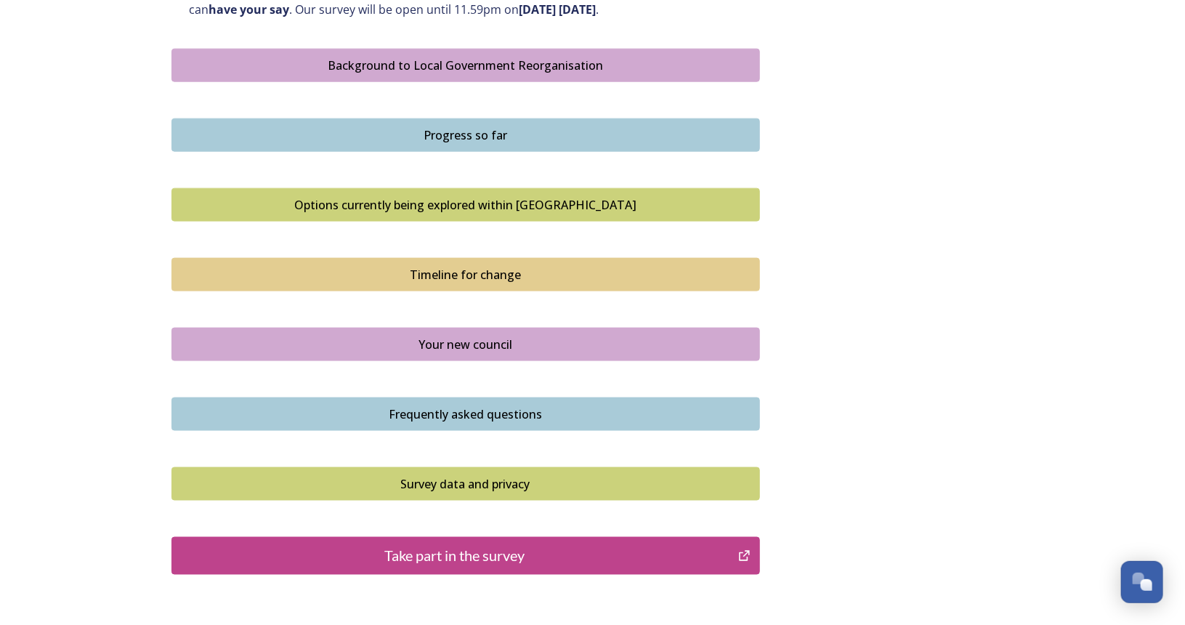
scroll to position [863, 0]
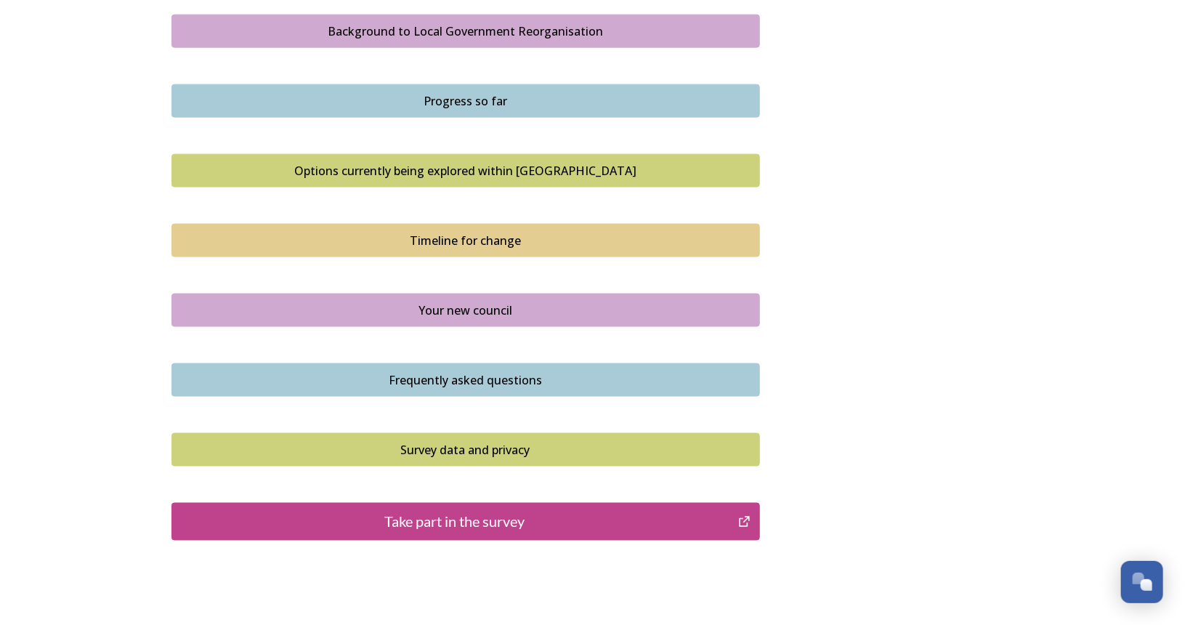
click at [582, 530] on button "Take part in the survey" at bounding box center [466, 522] width 589 height 38
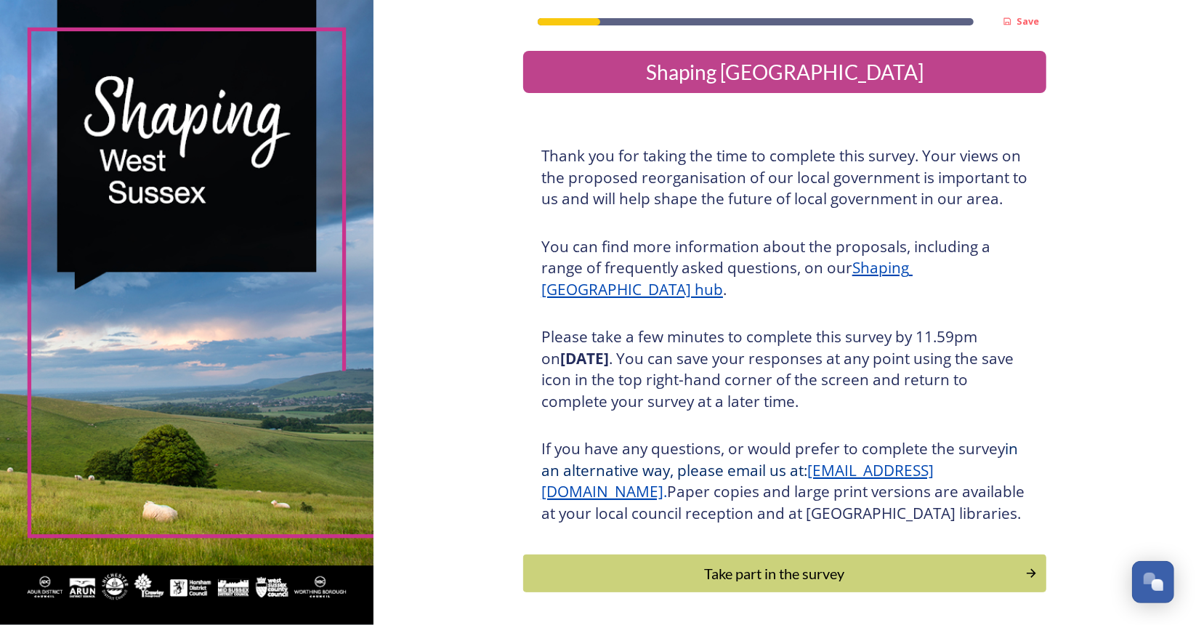
scroll to position [73, 0]
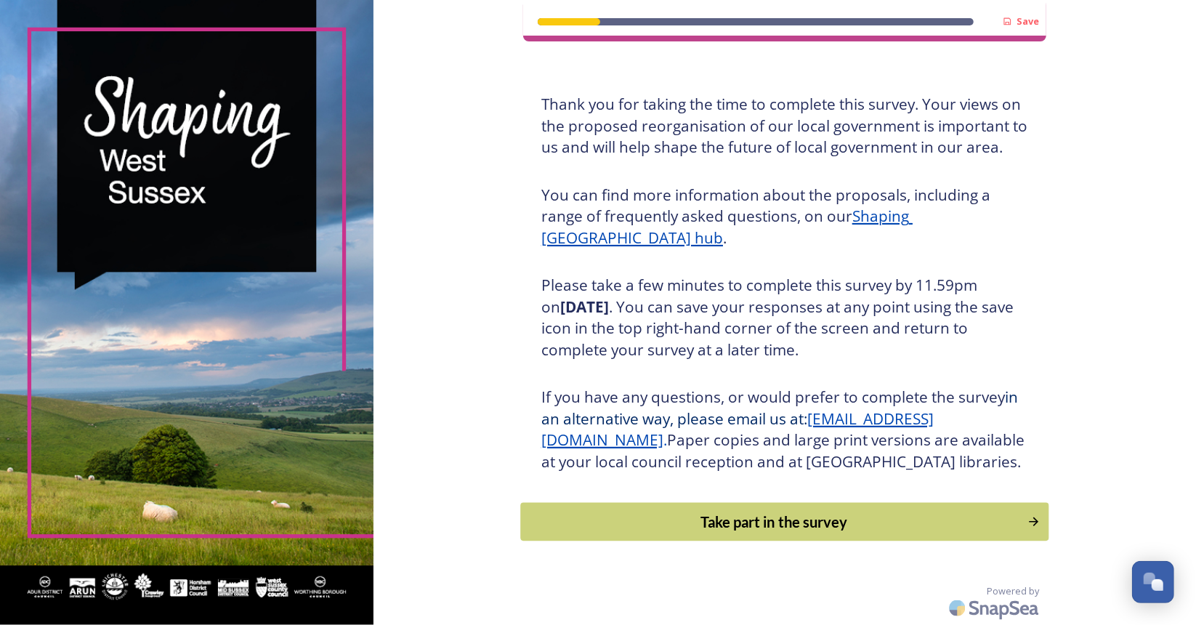
click at [792, 525] on div "Take part in the survey" at bounding box center [773, 522] width 491 height 22
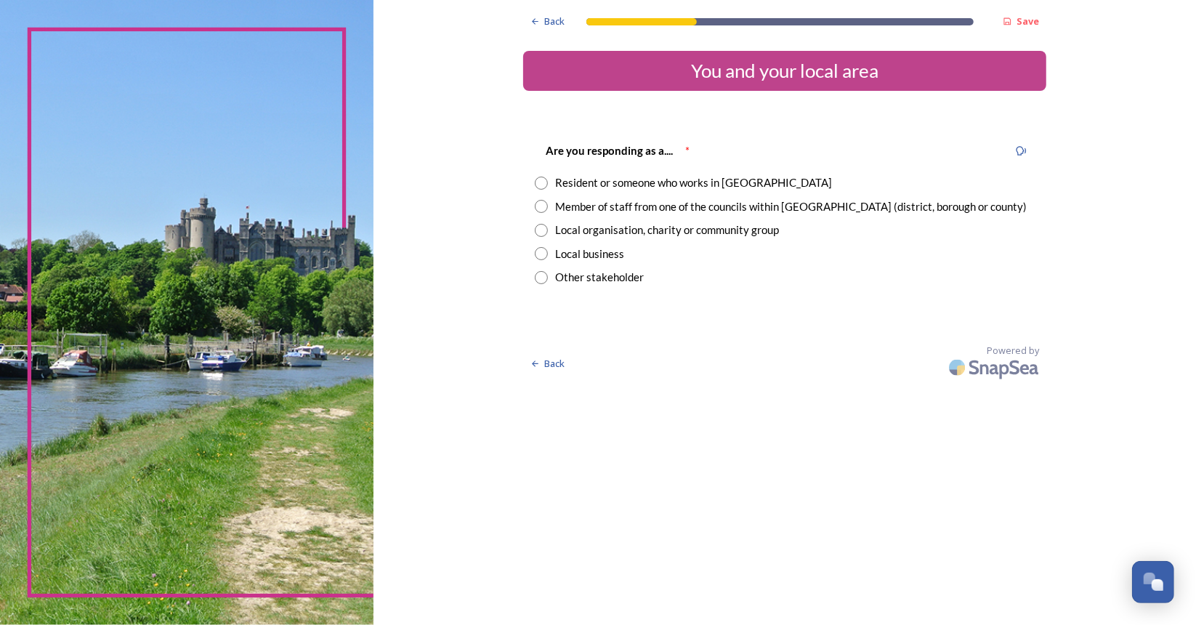
click at [570, 186] on div "Resident or someone who works in [GEOGRAPHIC_DATA]" at bounding box center [693, 182] width 277 height 17
radio input "true"
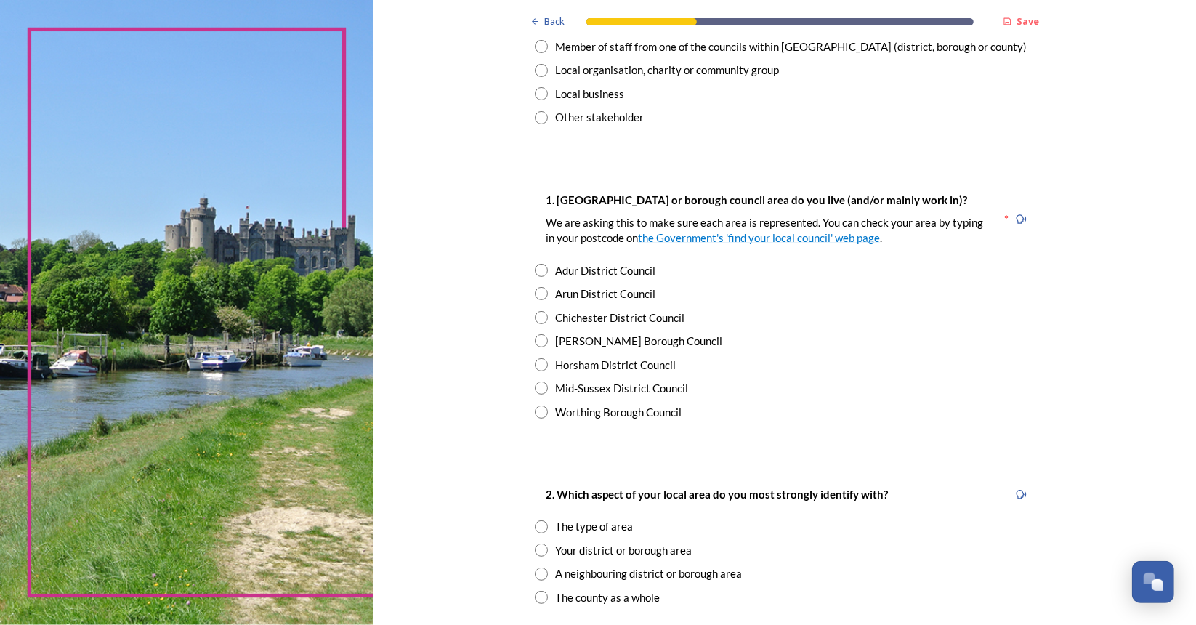
scroll to position [162, 0]
click at [598, 273] on div "Adur District Council" at bounding box center [605, 268] width 100 height 17
radio input "true"
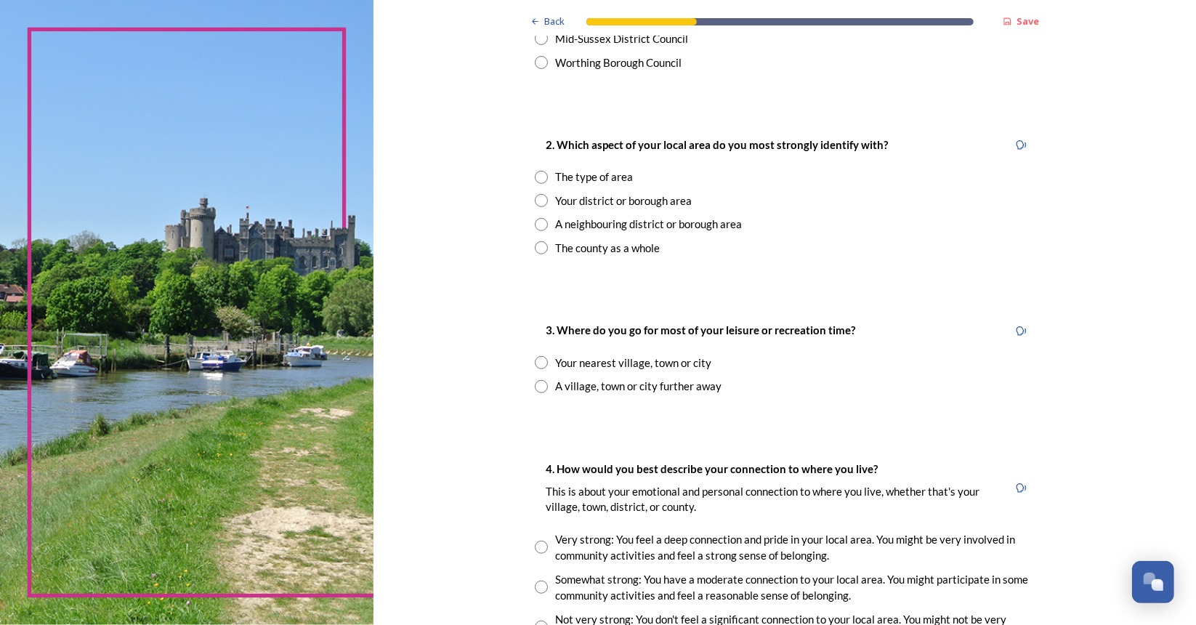
scroll to position [493, 0]
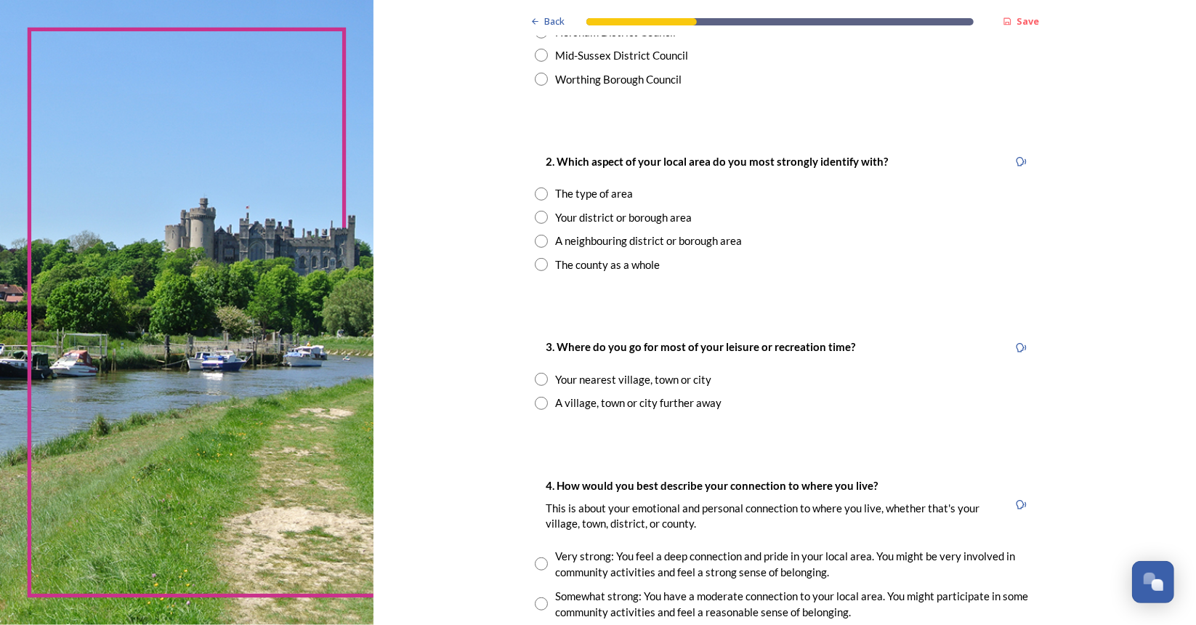
click at [555, 213] on div "Your district or borough area" at bounding box center [623, 217] width 137 height 17
radio input "true"
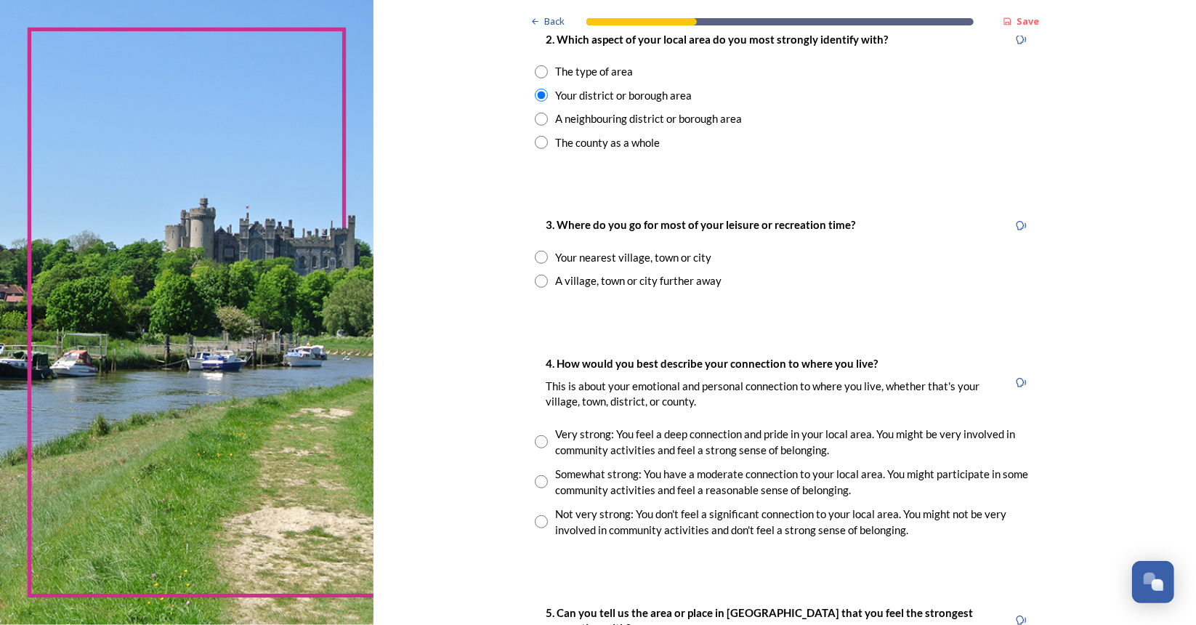
scroll to position [635, 0]
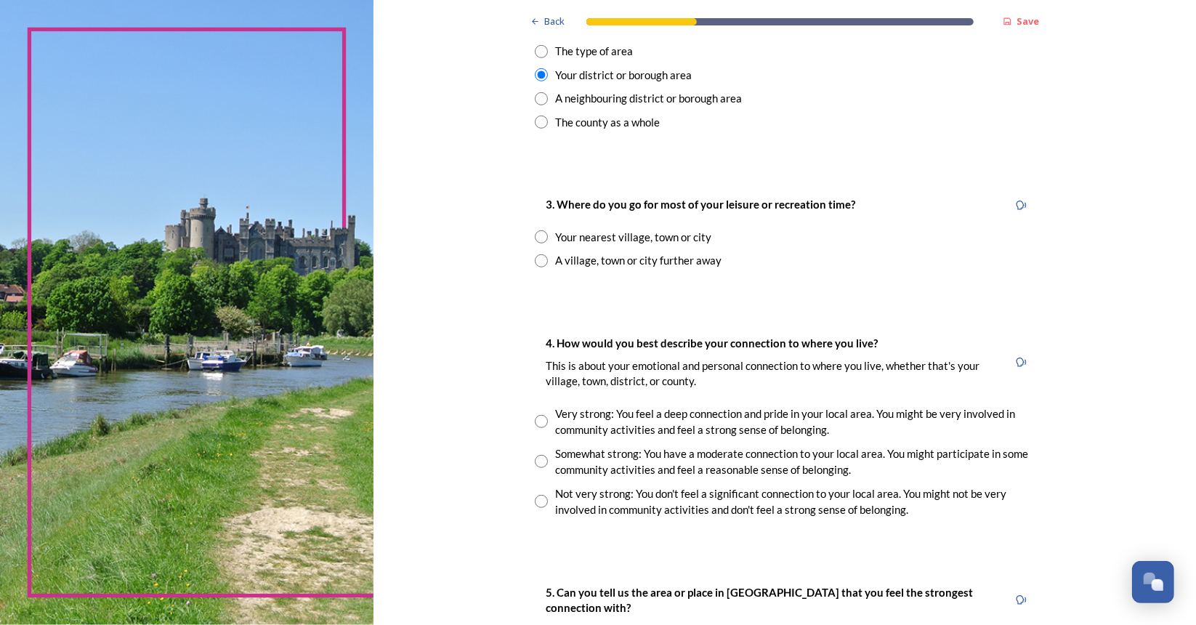
click at [548, 235] on div "Your nearest village, town or city" at bounding box center [785, 237] width 500 height 17
radio input "true"
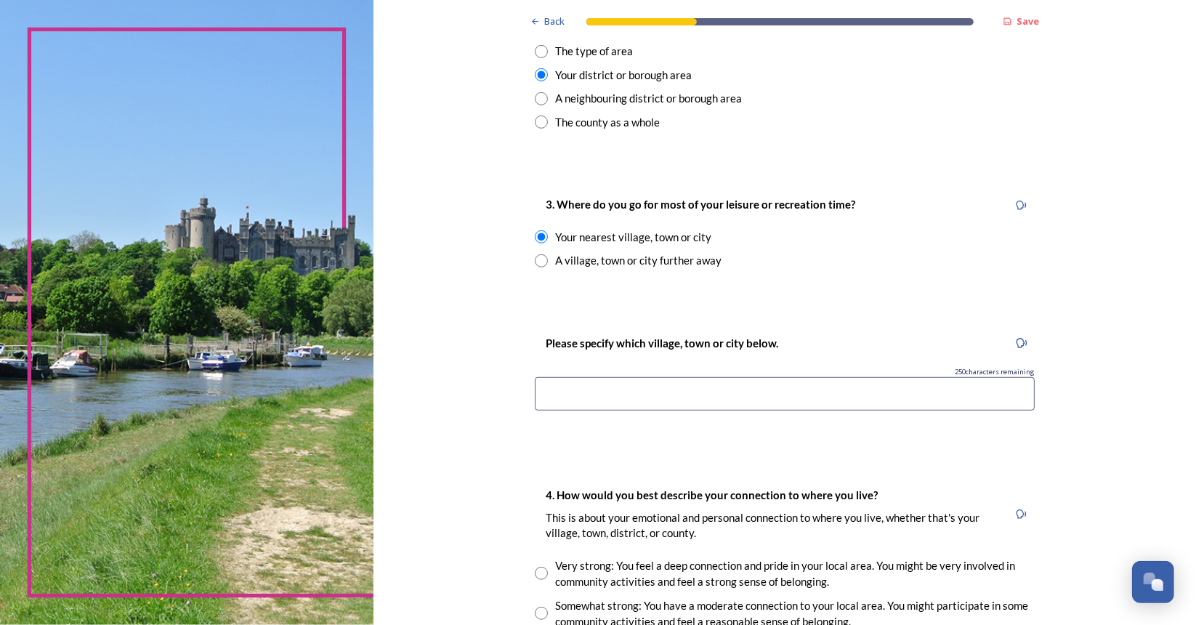
click at [679, 408] on input at bounding box center [785, 393] width 500 height 33
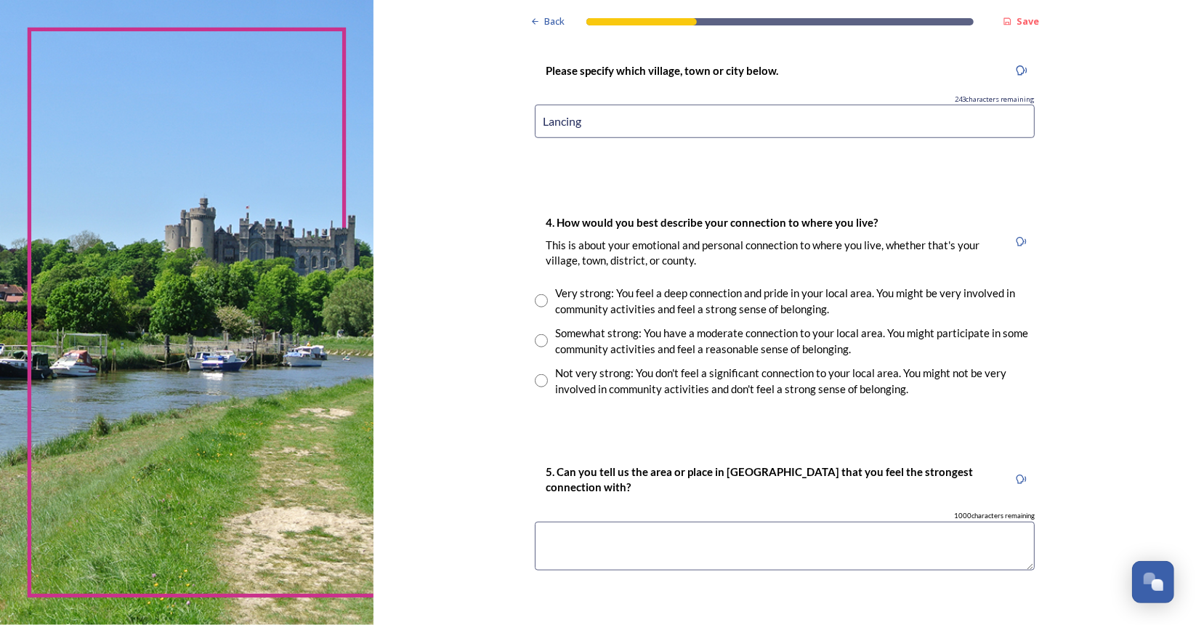
scroll to position [927, 0]
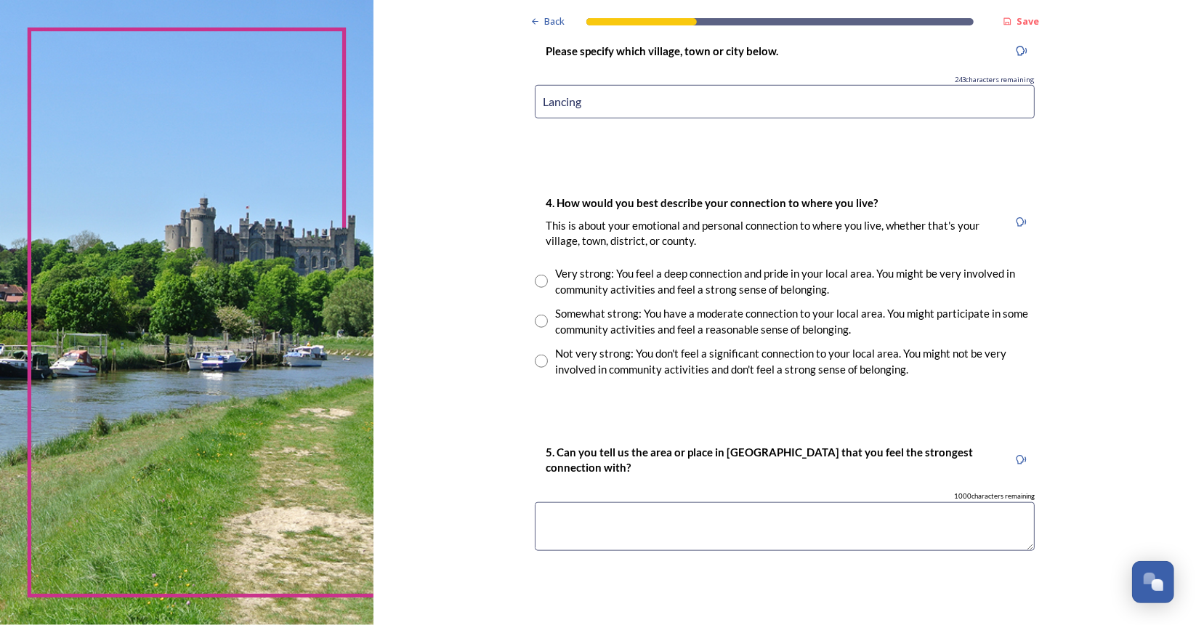
type input "Lancing"
click at [536, 320] on input "radio" at bounding box center [541, 321] width 13 height 13
radio input "true"
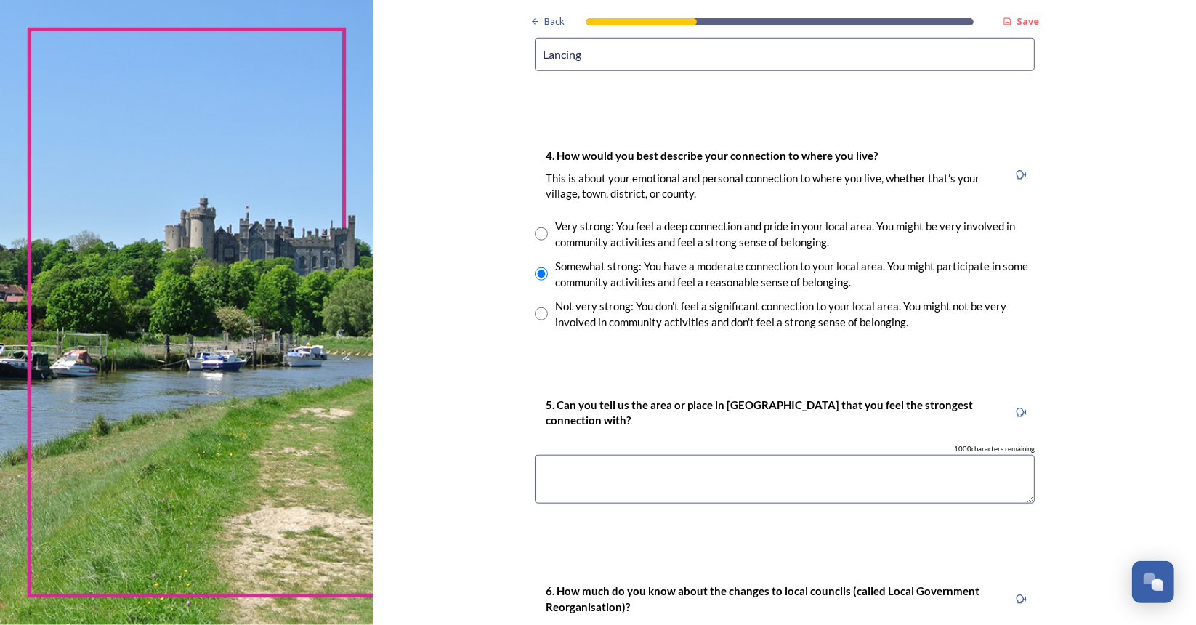
scroll to position [977, 0]
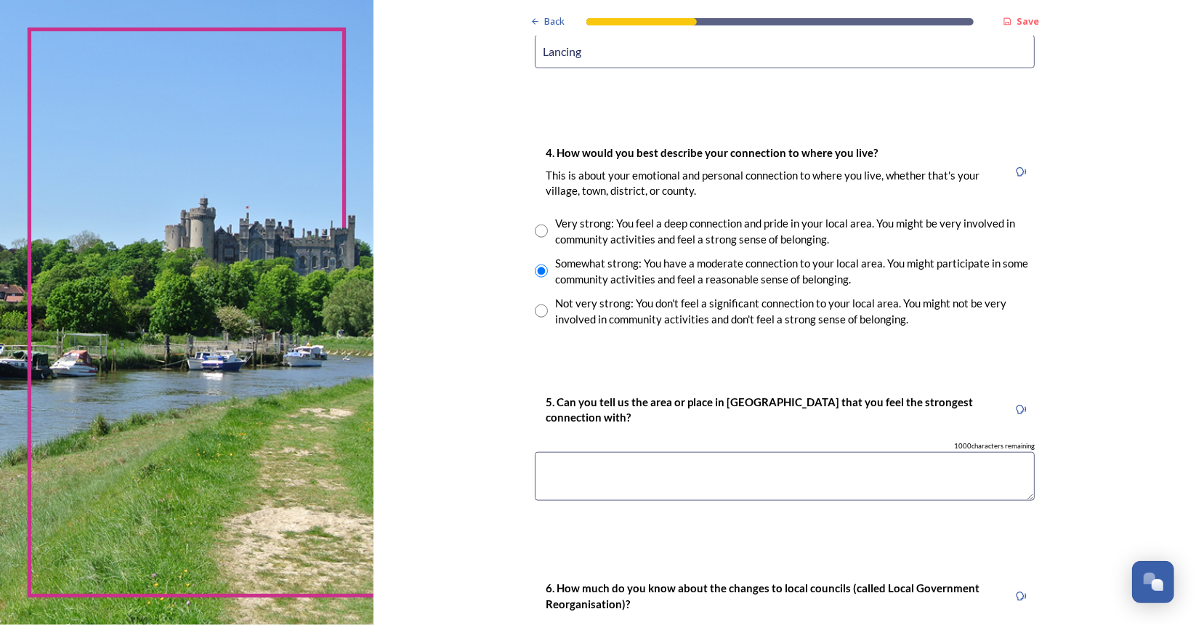
click at [701, 465] on textarea at bounding box center [785, 476] width 500 height 49
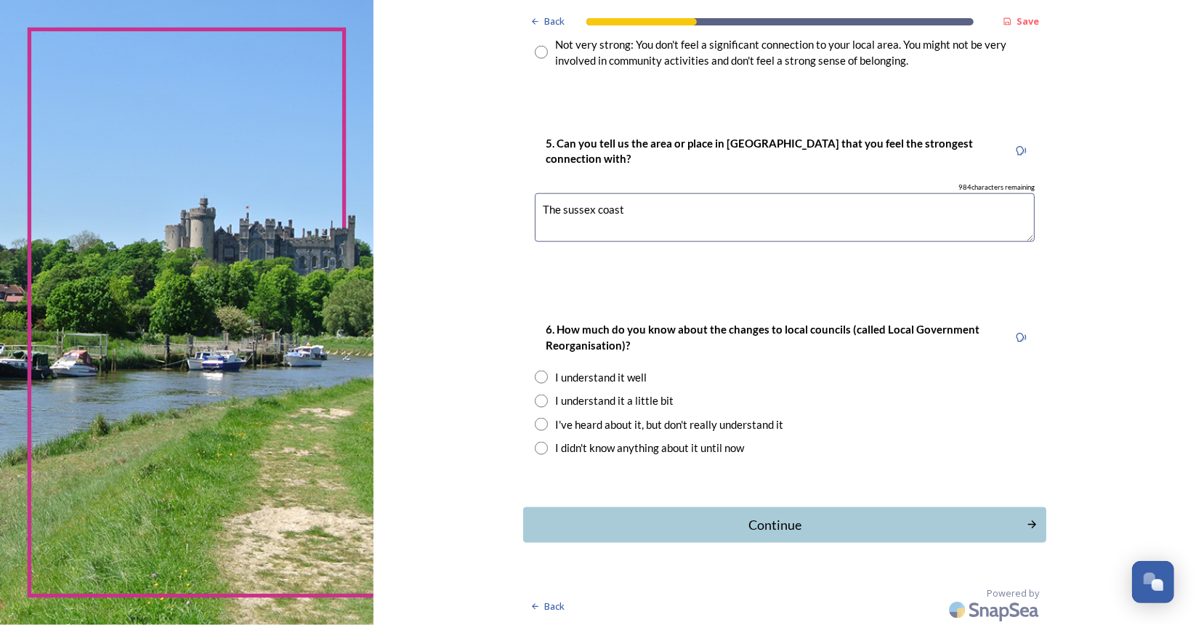
type textarea "The sussex coast"
click at [589, 372] on div "I understand it well" at bounding box center [601, 377] width 92 height 17
radio input "true"
click at [753, 523] on div "Continue" at bounding box center [774, 525] width 492 height 20
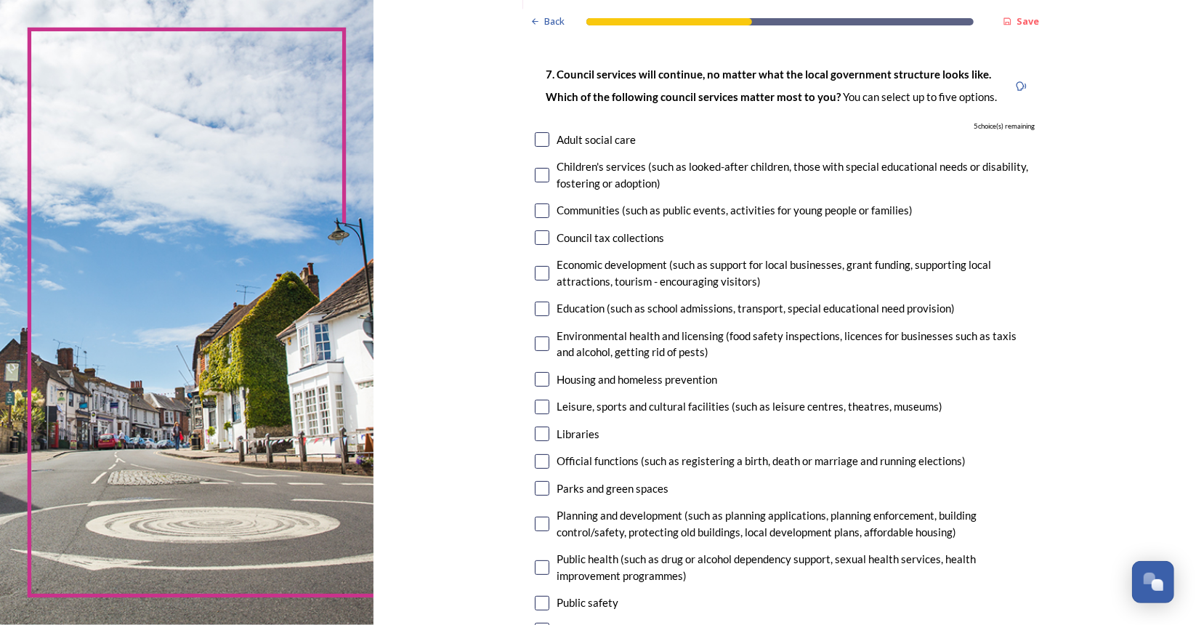
scroll to position [78, 0]
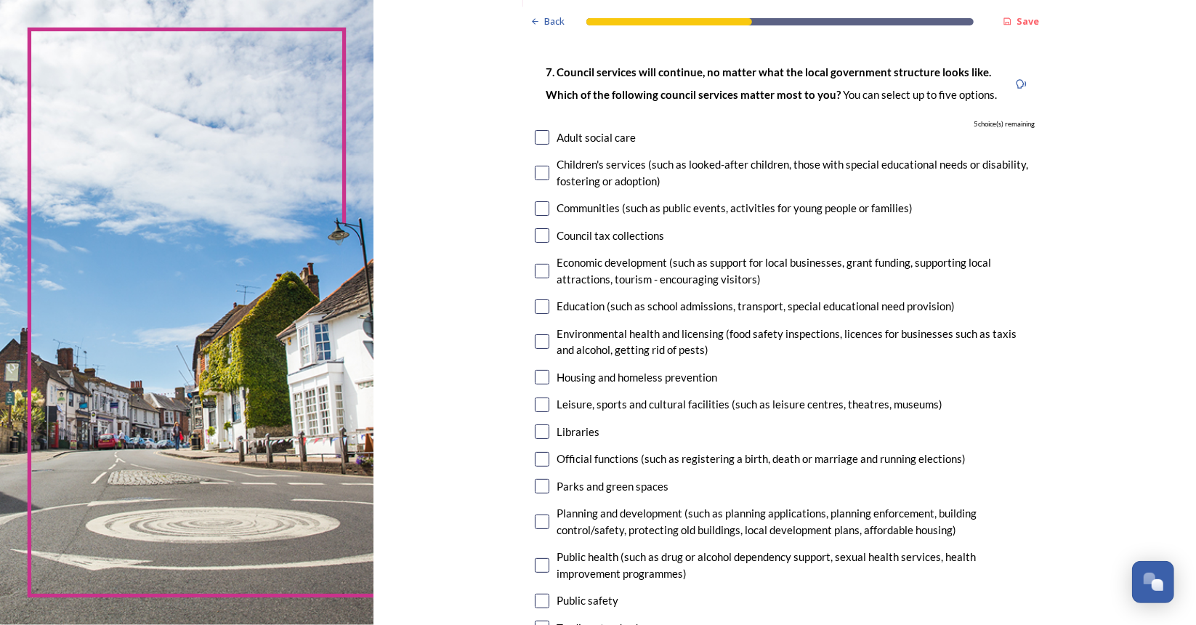
click at [540, 207] on input "checkbox" at bounding box center [542, 208] width 15 height 15
checkbox input "true"
click at [538, 270] on input "checkbox" at bounding box center [542, 271] width 15 height 15
checkbox input "true"
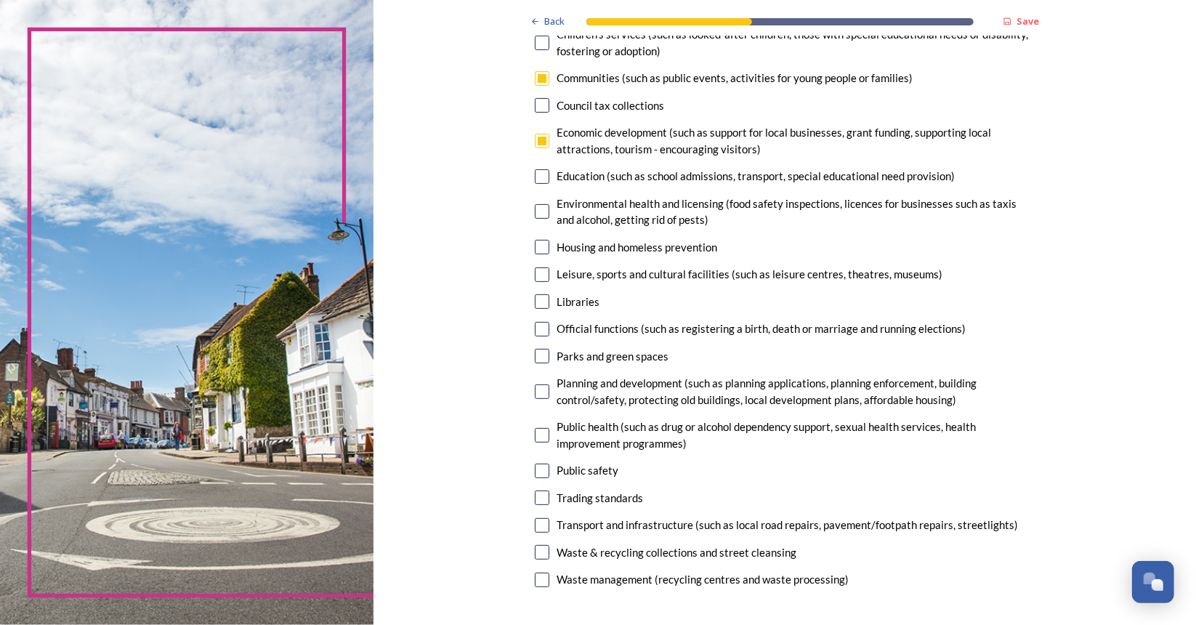
scroll to position [231, 0]
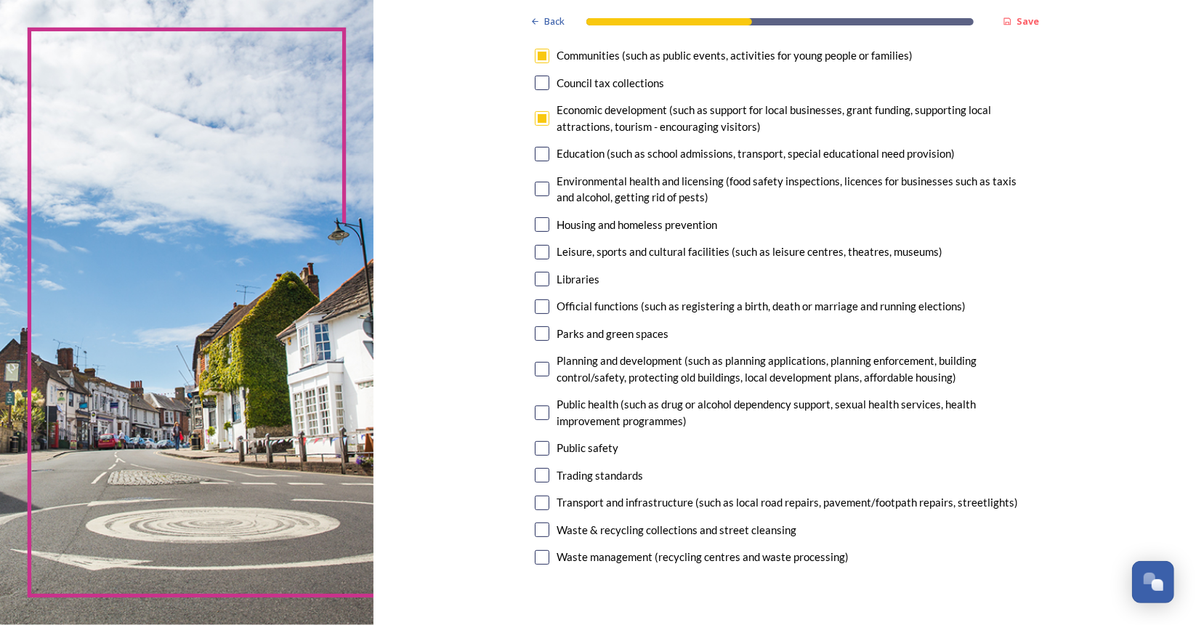
click at [539, 226] on input "checkbox" at bounding box center [542, 224] width 15 height 15
checkbox input "true"
click at [541, 375] on input "checkbox" at bounding box center [542, 369] width 15 height 15
checkbox input "true"
click at [539, 502] on input "checkbox" at bounding box center [542, 503] width 15 height 15
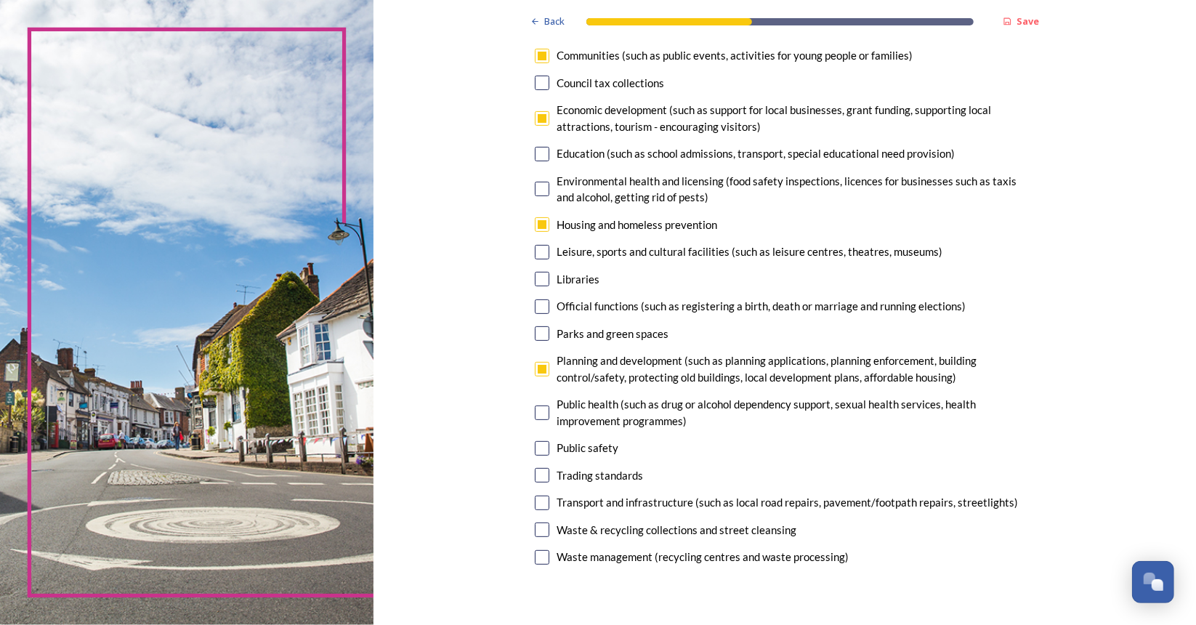
checkbox input "true"
click at [541, 533] on input "checkbox" at bounding box center [542, 530] width 15 height 15
click at [539, 531] on input "checkbox" at bounding box center [542, 530] width 15 height 15
click at [539, 528] on input "checkbox" at bounding box center [542, 530] width 15 height 15
checkbox input "false"
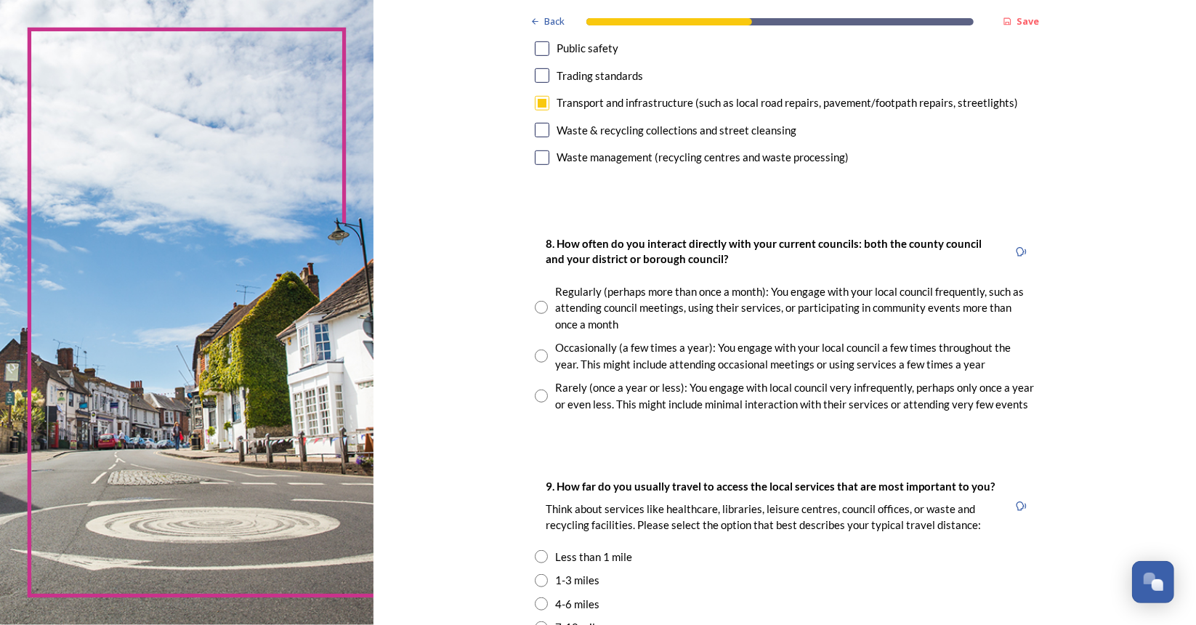
scroll to position [673, 0]
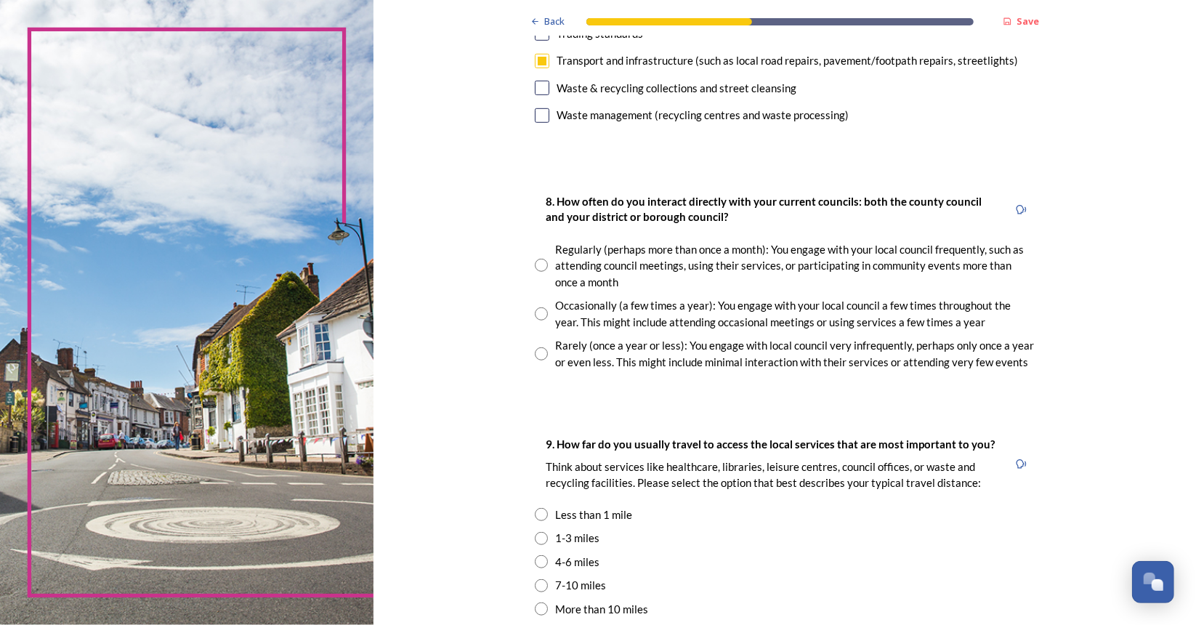
click at [535, 266] on input "radio" at bounding box center [541, 265] width 13 height 13
radio input "true"
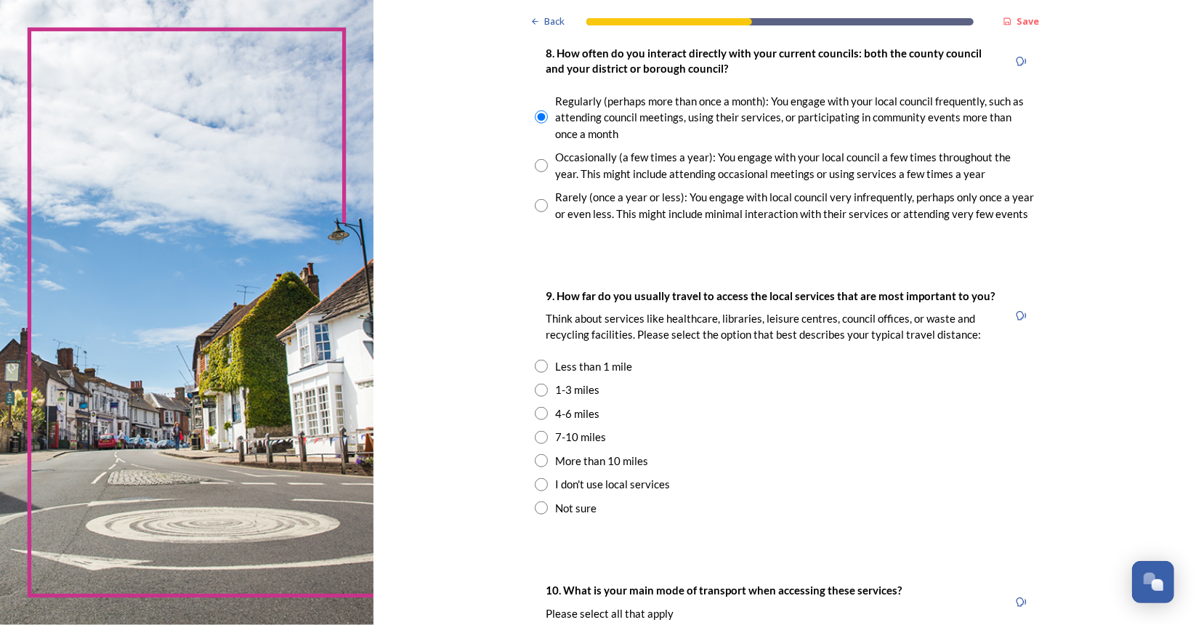
scroll to position [859, 0]
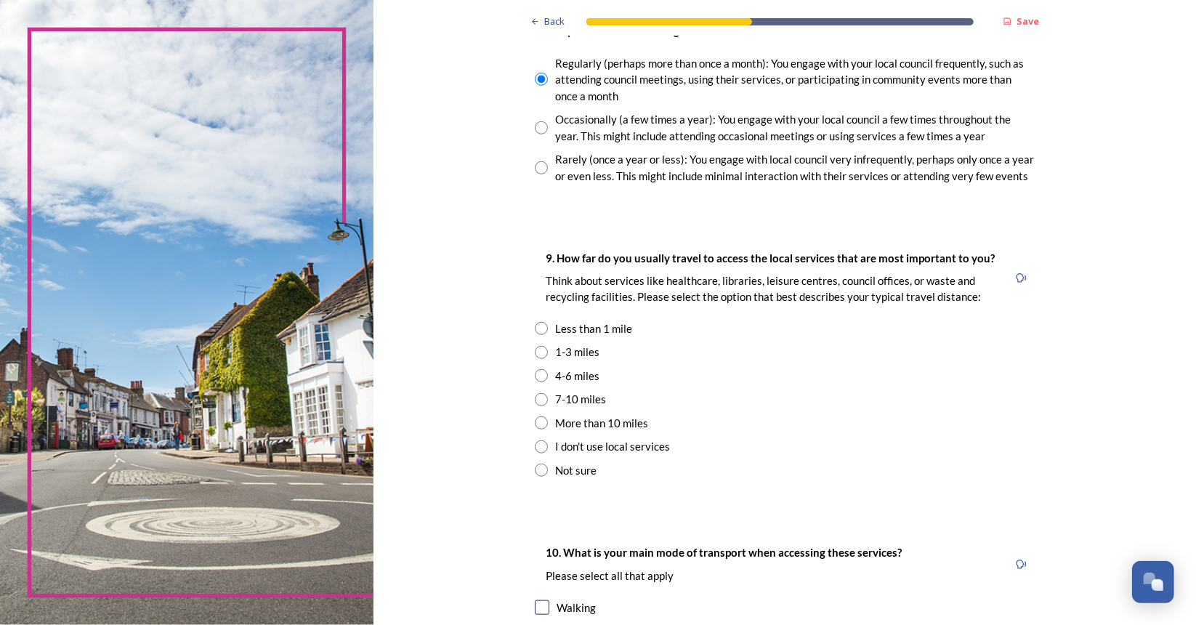
click at [538, 350] on input "radio" at bounding box center [541, 352] width 13 height 13
radio input "true"
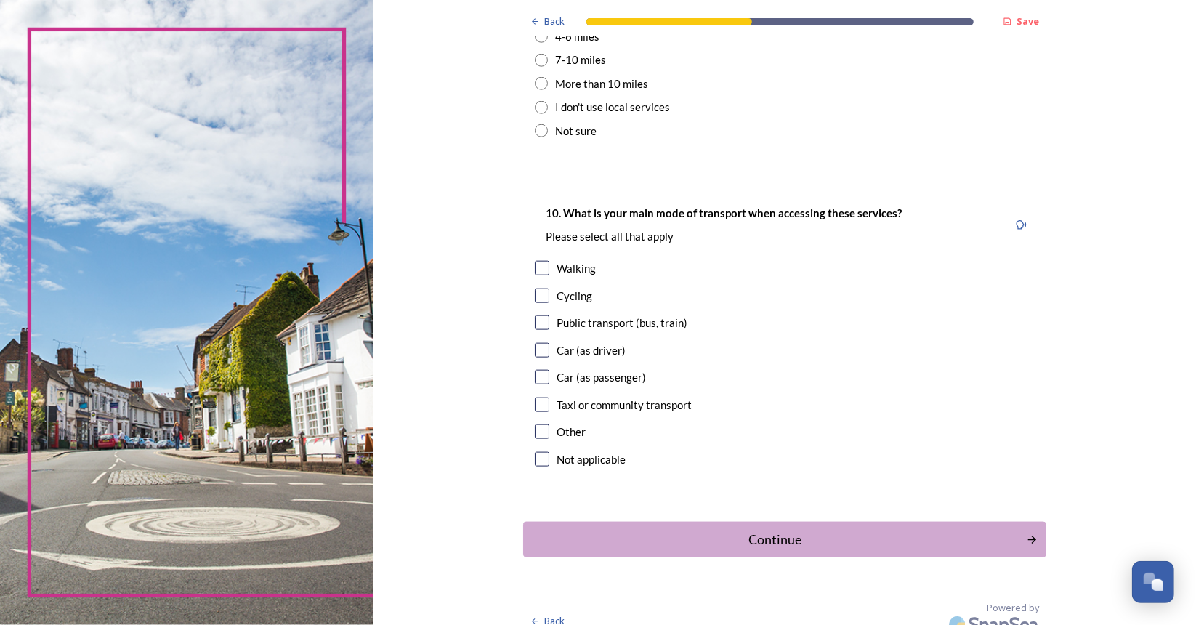
scroll to position [1214, 0]
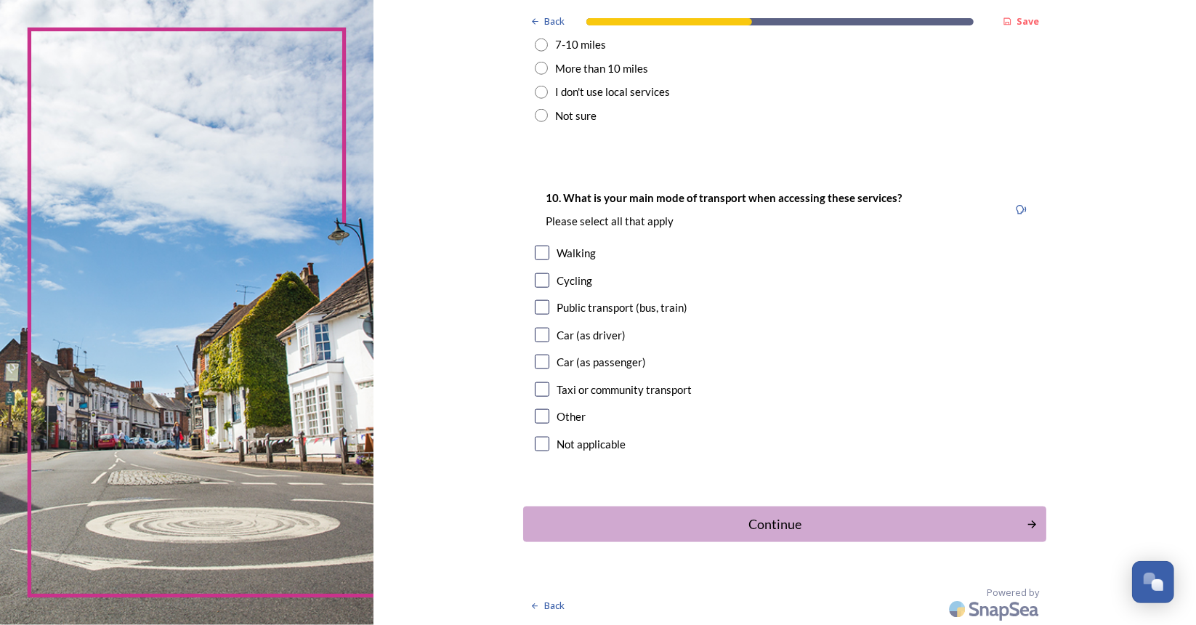
click at [538, 337] on input "checkbox" at bounding box center [542, 335] width 15 height 15
checkbox input "true"
click at [743, 518] on div "Continue" at bounding box center [774, 525] width 492 height 20
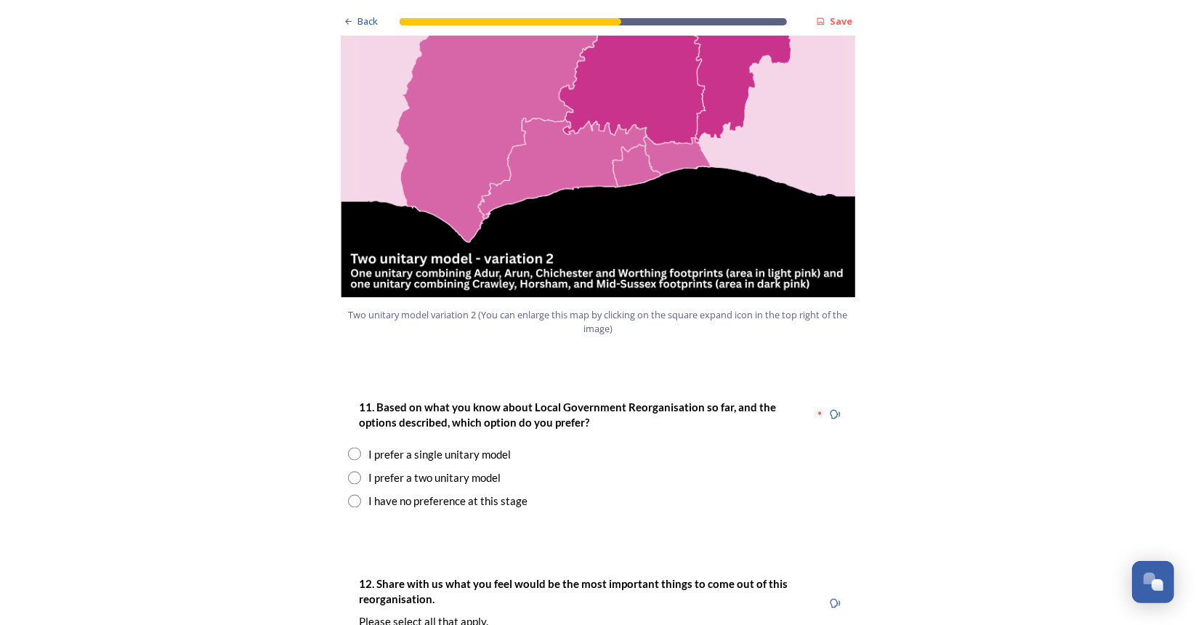
scroll to position [1647, 0]
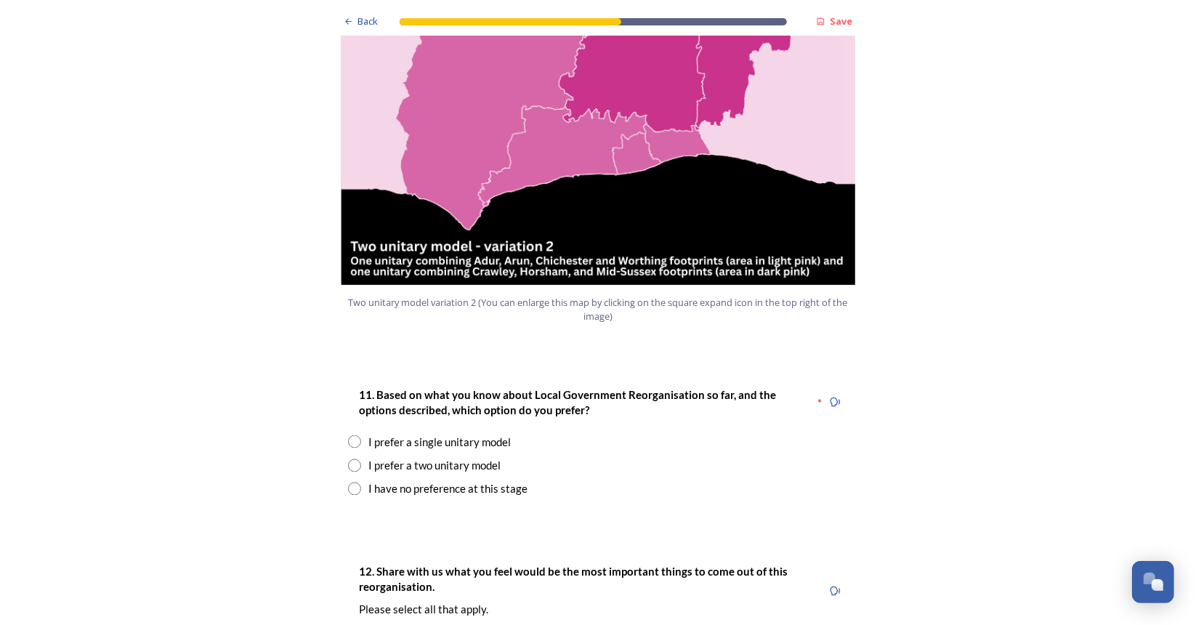
click at [391, 458] on div "I prefer a two unitary model" at bounding box center [434, 466] width 132 height 17
radio input "true"
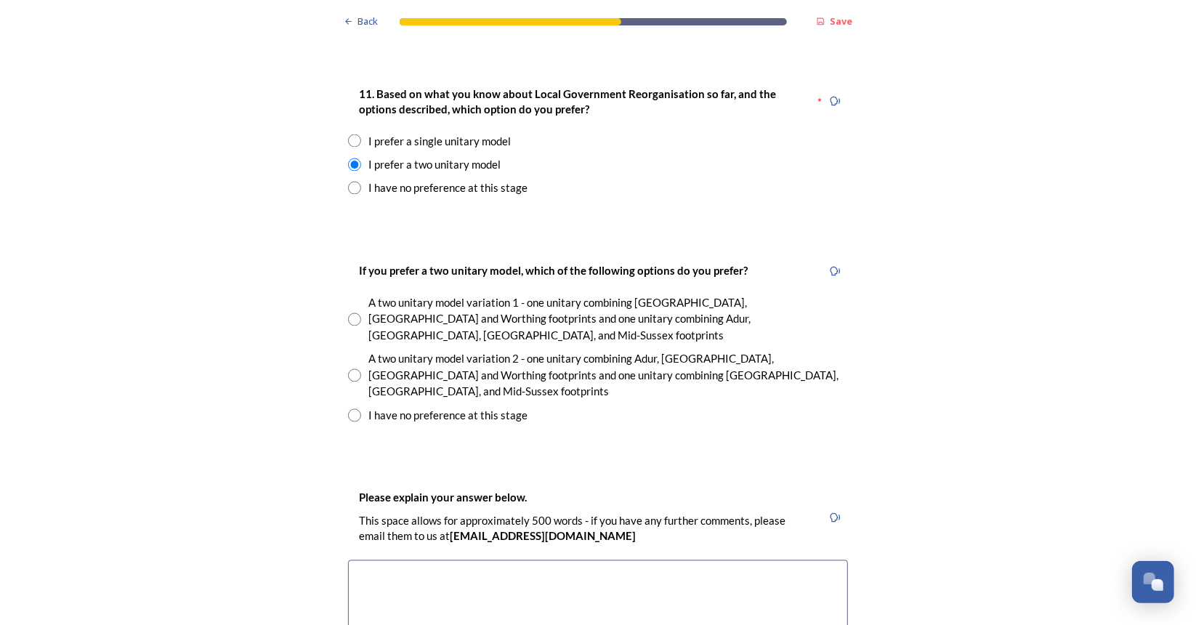
scroll to position [1956, 0]
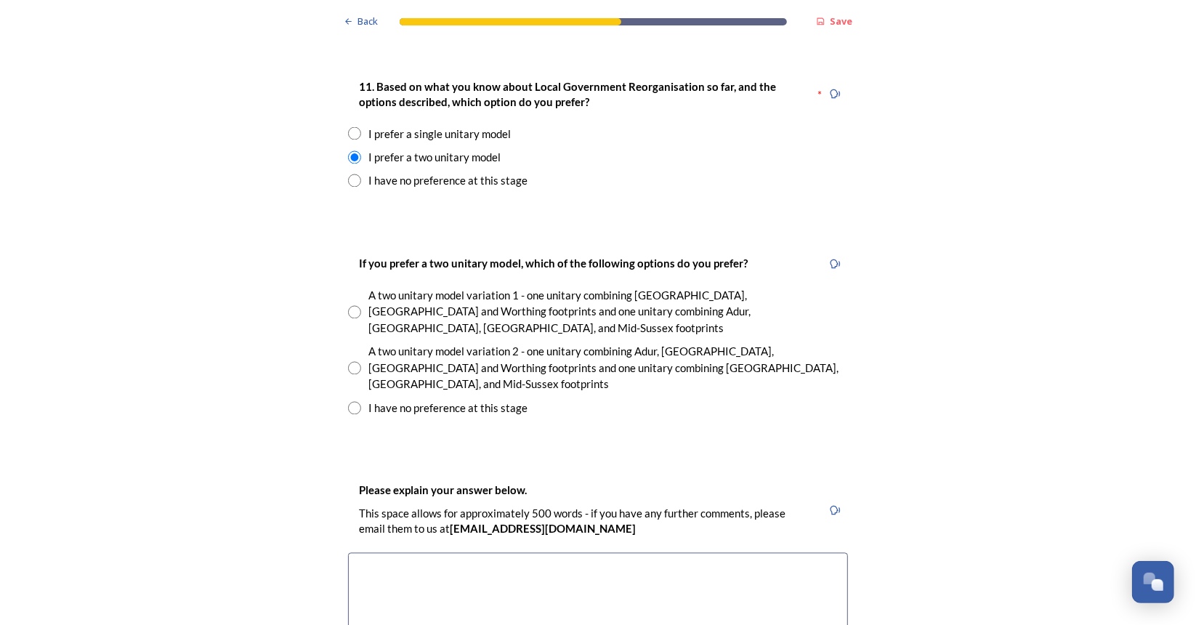
click at [356, 344] on div "A two unitary model variation 2 - one unitary combining Adur, Arun, Chichester …" at bounding box center [598, 368] width 500 height 49
radio input "true"
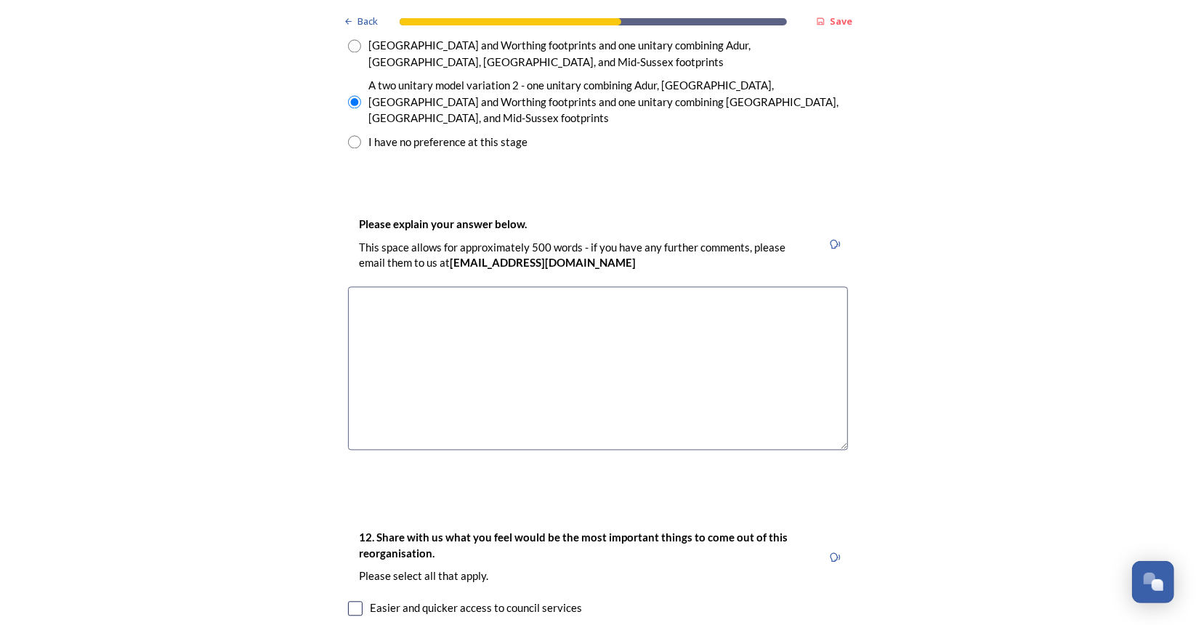
scroll to position [2229, 0]
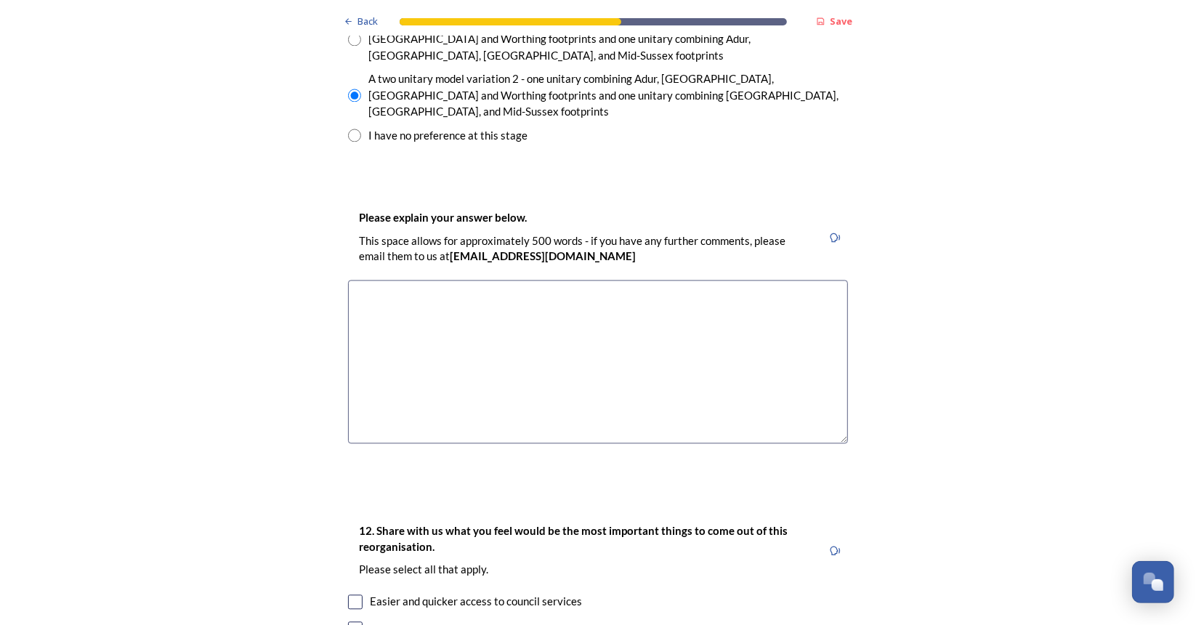
click at [522, 280] on textarea at bounding box center [598, 362] width 500 height 164
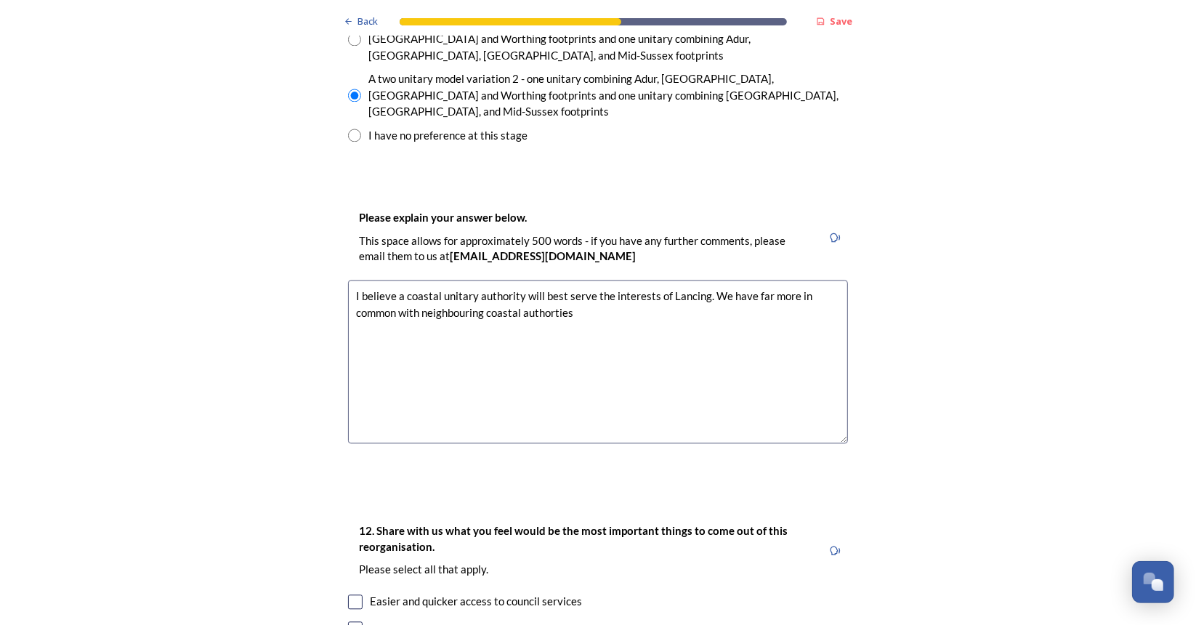
click at [576, 280] on textarea "I believe a coastal unitary authority will best serve the interests of Lancing.…" at bounding box center [598, 362] width 500 height 164
drag, startPoint x: 752, startPoint y: 229, endPoint x: 320, endPoint y: 214, distance: 431.9
click at [320, 214] on div "Back Save Prioritising future services As explained on our Shaping [GEOGRAPHIC_…" at bounding box center [598, 310] width 1196 height 5078
click at [687, 280] on textarea "I believe a coastal unitary authority will best serve the interests of Lancing.…" at bounding box center [598, 362] width 500 height 164
drag, startPoint x: 595, startPoint y: 235, endPoint x: 766, endPoint y: 247, distance: 171.2
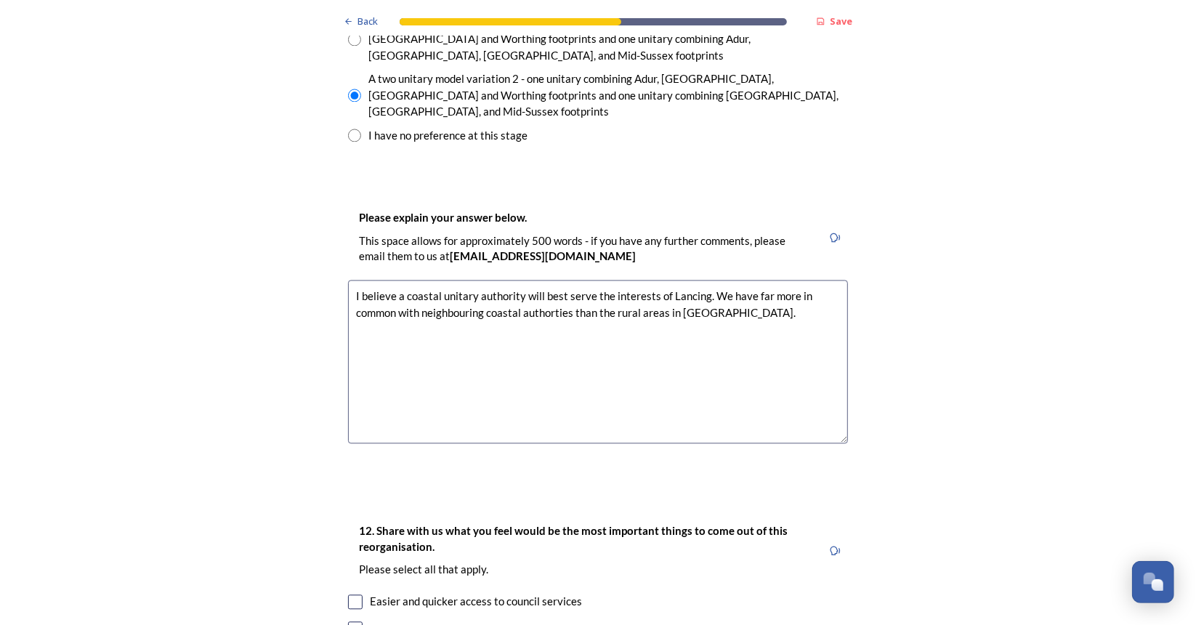
click at [766, 280] on textarea "I believe a coastal unitary authority will best serve the interests of Lancing.…" at bounding box center [598, 362] width 500 height 164
paste textarea "being tied to inland, rural parts of"
click at [596, 280] on textarea "I believe a coastal unitary authority will best serve the interests of Lancing.…" at bounding box center [598, 362] width 500 height 164
click at [826, 280] on textarea "I believe a coastal unitary authority will best serve the interests of Lancing.…" at bounding box center [598, 362] width 500 height 164
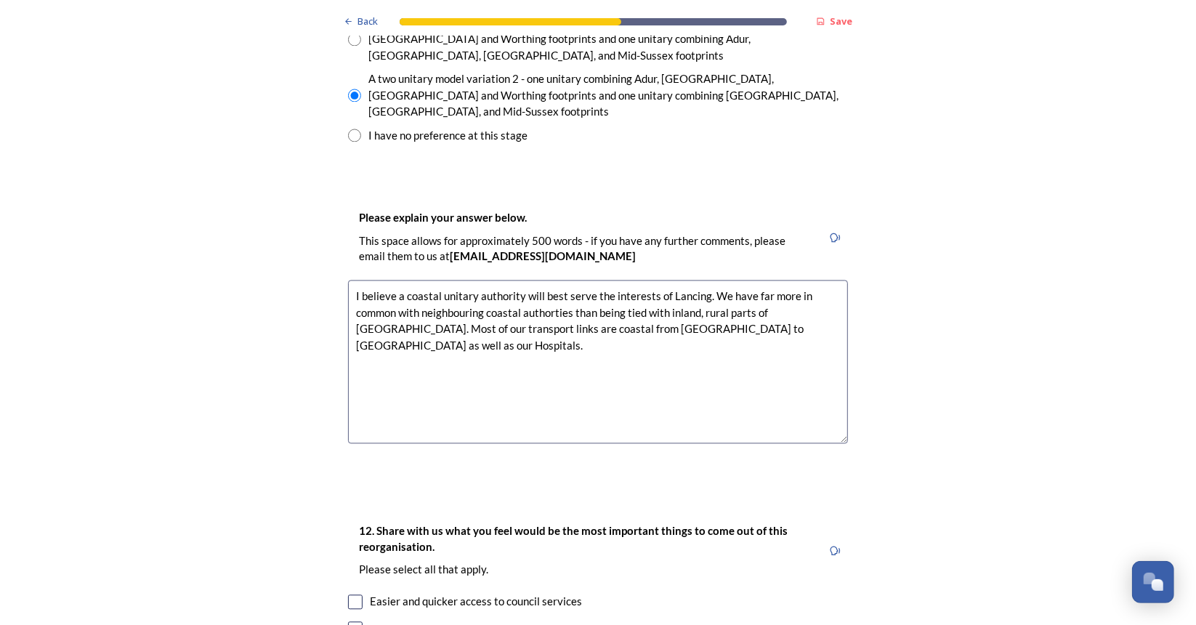
paste textarea "Lancing’s demographics, economy, and transport links align more closely with ne…"
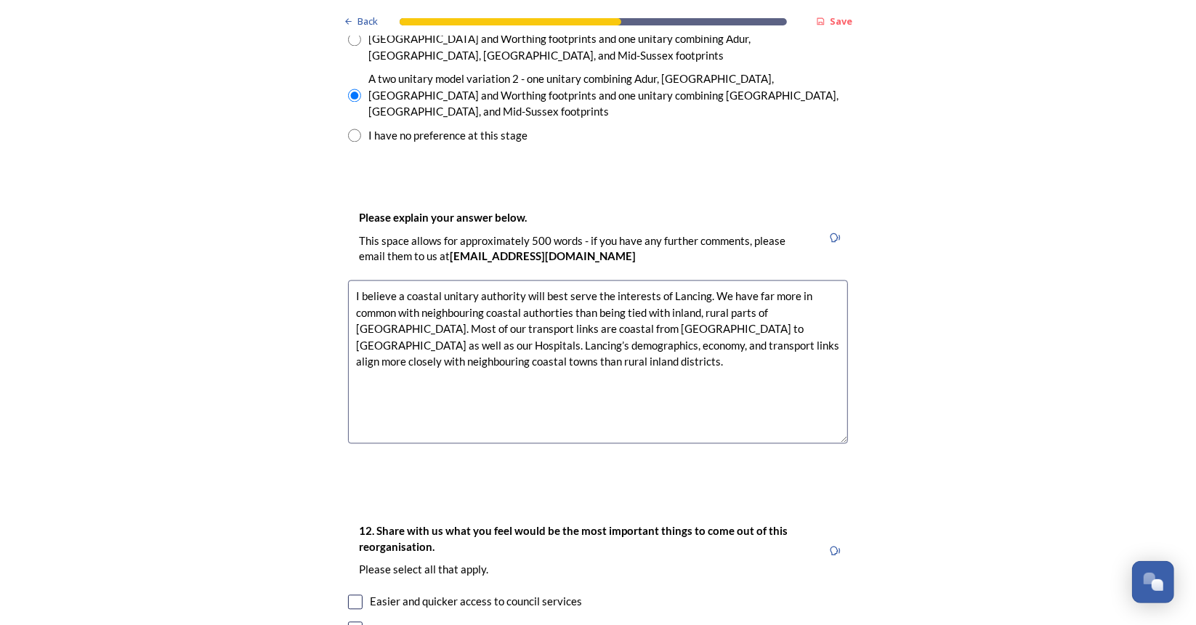
click at [785, 280] on textarea "I believe a coastal unitary authority will best serve the interests of Lancing.…" at bounding box center [598, 362] width 500 height 164
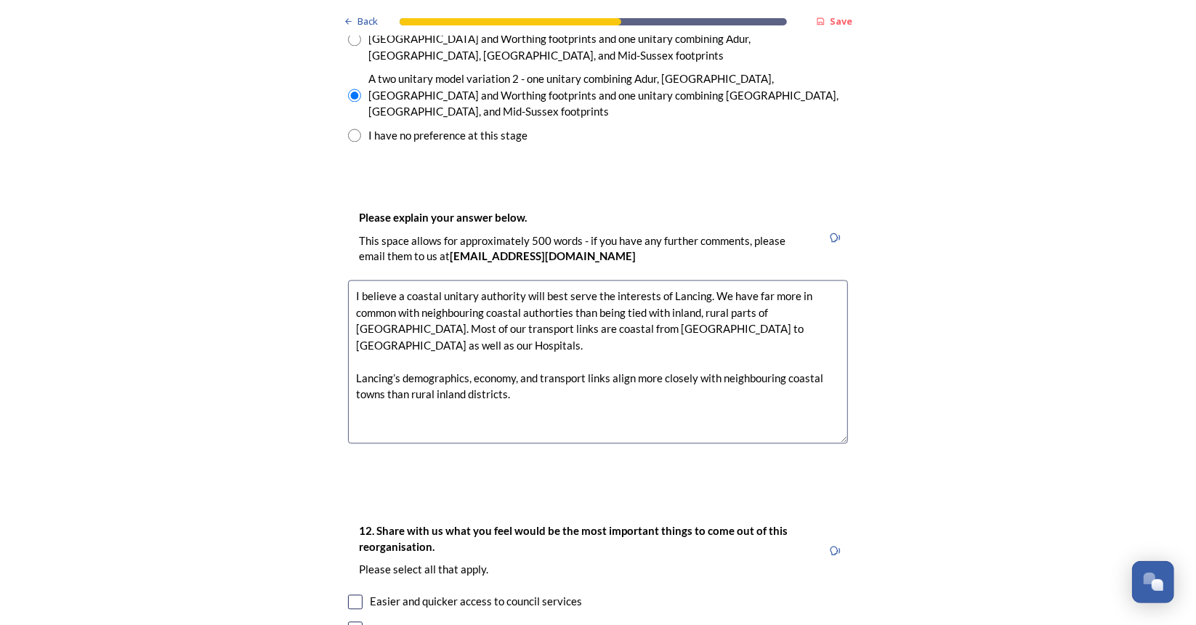
click at [708, 280] on textarea "I believe a coastal unitary authority will best serve the interests of Lancing.…" at bounding box center [598, 362] width 500 height 164
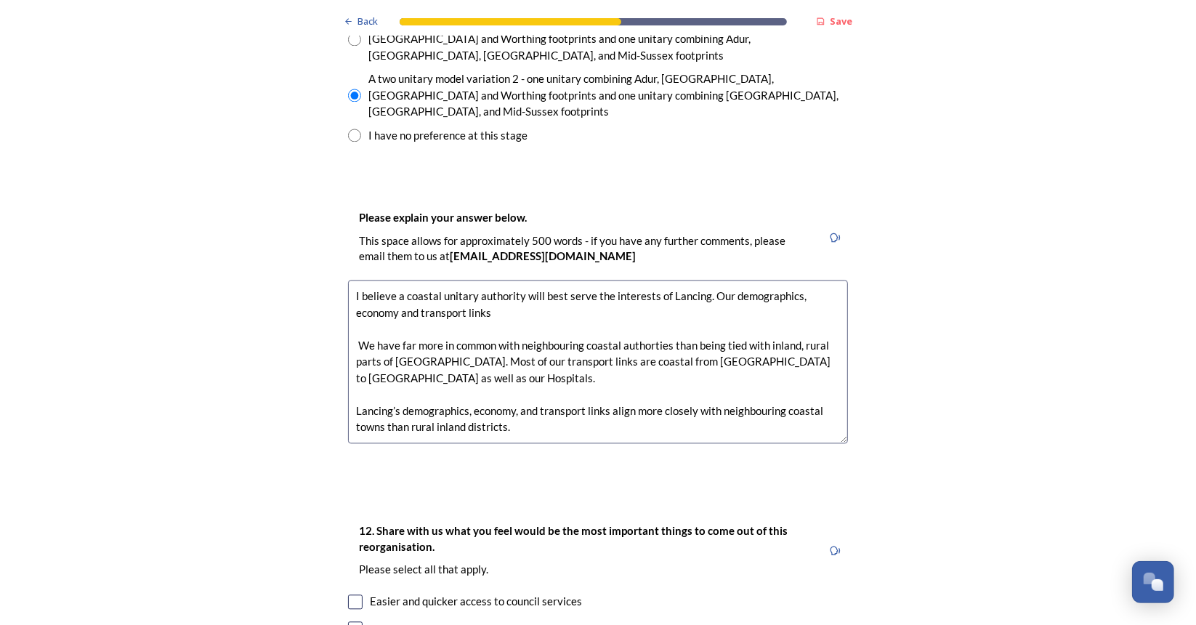
drag, startPoint x: 603, startPoint y: 334, endPoint x: 619, endPoint y: 348, distance: 21.1
click at [619, 348] on textarea "I believe a coastal unitary authority will best serve the interests of Lancing.…" at bounding box center [598, 362] width 500 height 164
click at [502, 280] on textarea "I believe a coastal unitary authority will best serve the interests of Lancing.…" at bounding box center [598, 362] width 500 height 164
paste textarea "align more closely with neighbouring coastal towns than rural inland districts."
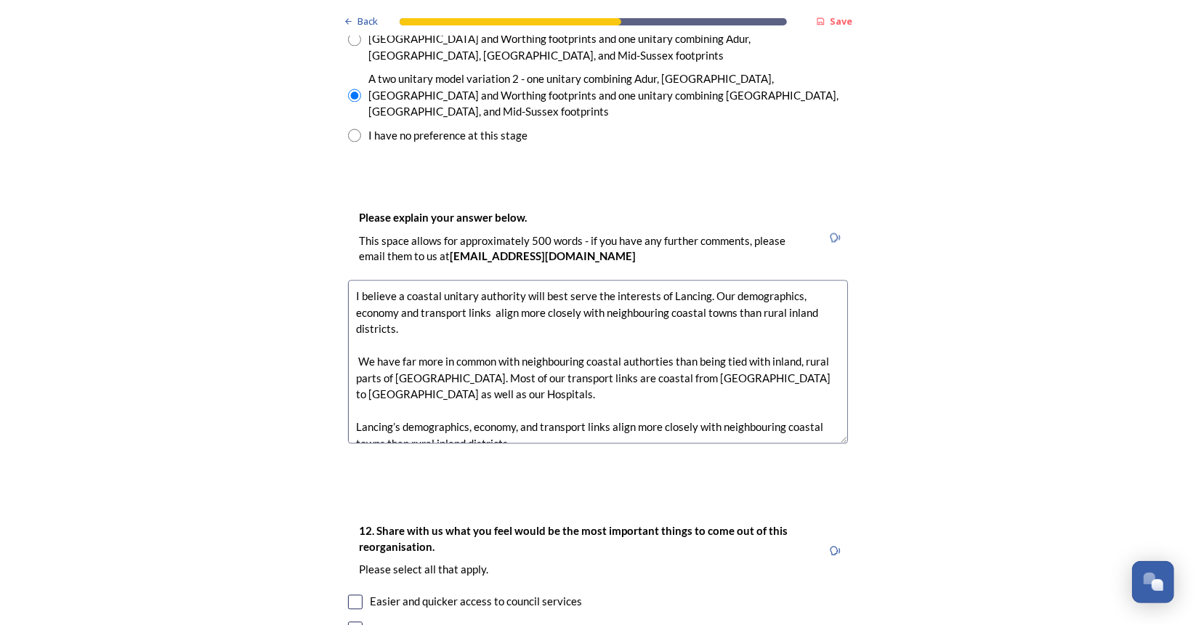
click at [491, 280] on textarea "I believe a coastal unitary authority will best serve the interests of Lancing.…" at bounding box center [598, 362] width 500 height 164
click at [407, 280] on textarea "I believe a coastal unitary authority will best serve the interests of Lancing.…" at bounding box center [598, 362] width 500 height 164
drag, startPoint x: 600, startPoint y: 299, endPoint x: 387, endPoint y: 275, distance: 214.3
click at [387, 280] on textarea "I believe a coastal unitary authority will best serve the interests of Lancing.…" at bounding box center [598, 362] width 500 height 164
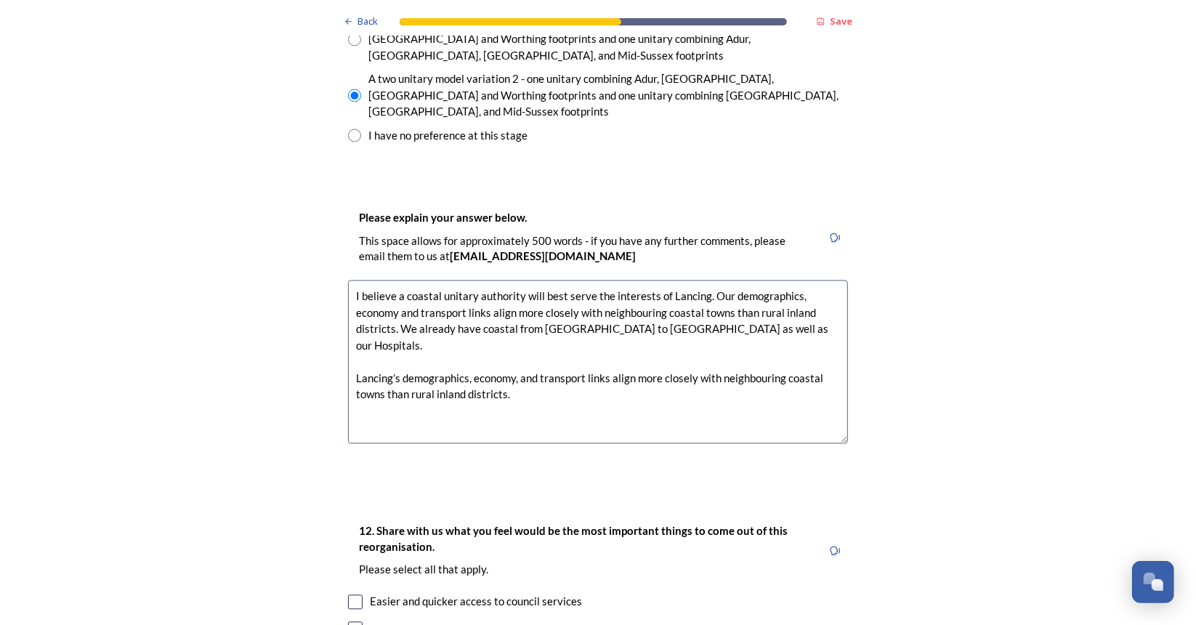
drag, startPoint x: 523, startPoint y: 305, endPoint x: 338, endPoint y: 277, distance: 187.5
click at [338, 277] on div "Please explain your answer below. This space allows for approximately 500 words…" at bounding box center [597, 332] width 523 height 277
drag, startPoint x: 395, startPoint y: 247, endPoint x: 785, endPoint y: 257, distance: 389.6
click at [785, 280] on textarea "I believe a coastal unitary authority will best serve the interests of Lancing.…" at bounding box center [598, 362] width 500 height 164
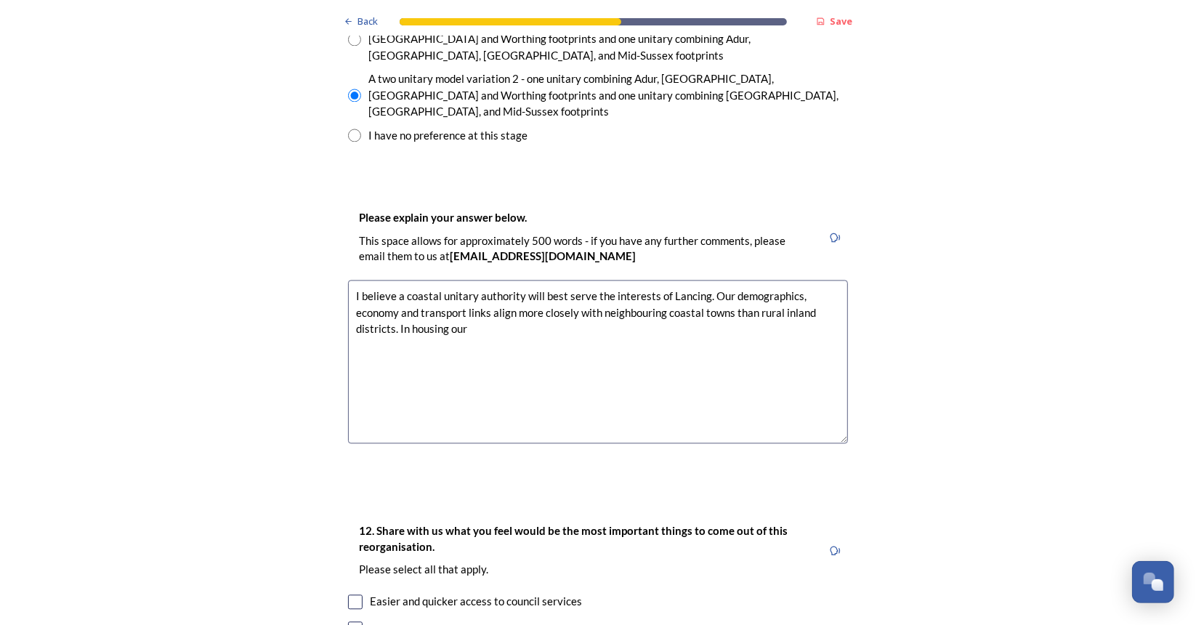
click at [785, 280] on textarea "I believe a coastal unitary authority will best serve the interests of Lancing.…" at bounding box center [598, 362] width 500 height 164
click at [480, 280] on textarea "I believe a coastal unitary authority will best serve the interests of Lancing.…" at bounding box center [598, 362] width 500 height 164
paste textarea "This is particularly true in housing, where coastal towns often experience simi…"
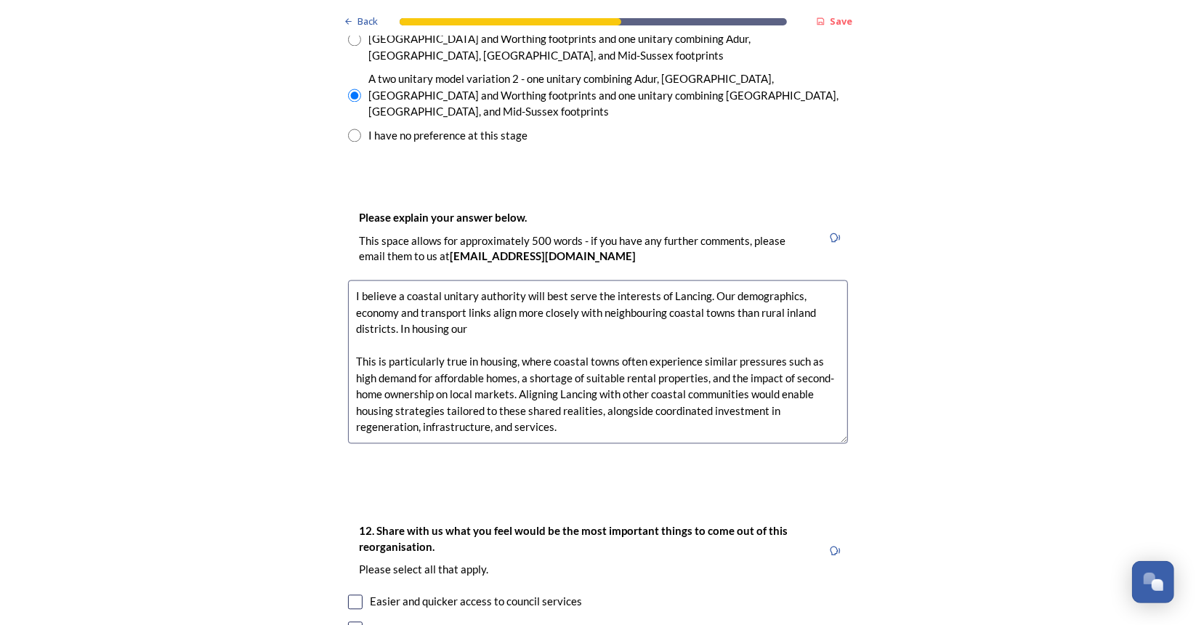
click at [445, 285] on textarea "I believe a coastal unitary authority will best serve the interests of Lancing.…" at bounding box center [598, 362] width 500 height 164
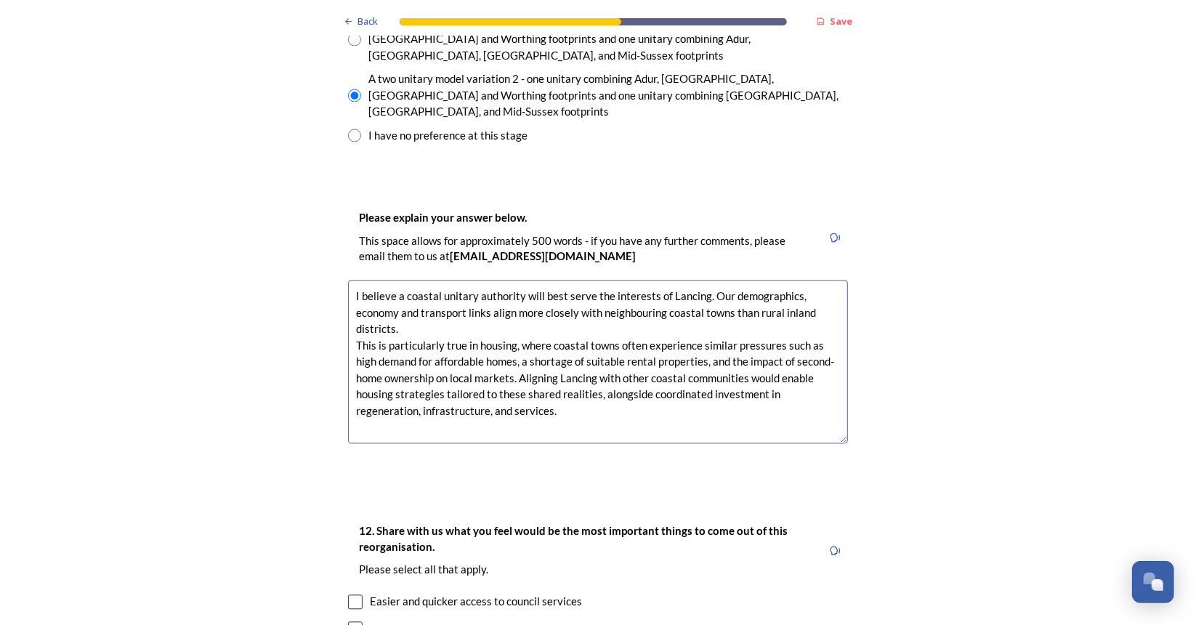
drag, startPoint x: 396, startPoint y: 219, endPoint x: 301, endPoint y: 221, distance: 95.2
click at [301, 221] on div "Back Save Prioritising future services As explained on our Shaping [GEOGRAPHIC_…" at bounding box center [598, 310] width 1196 height 5078
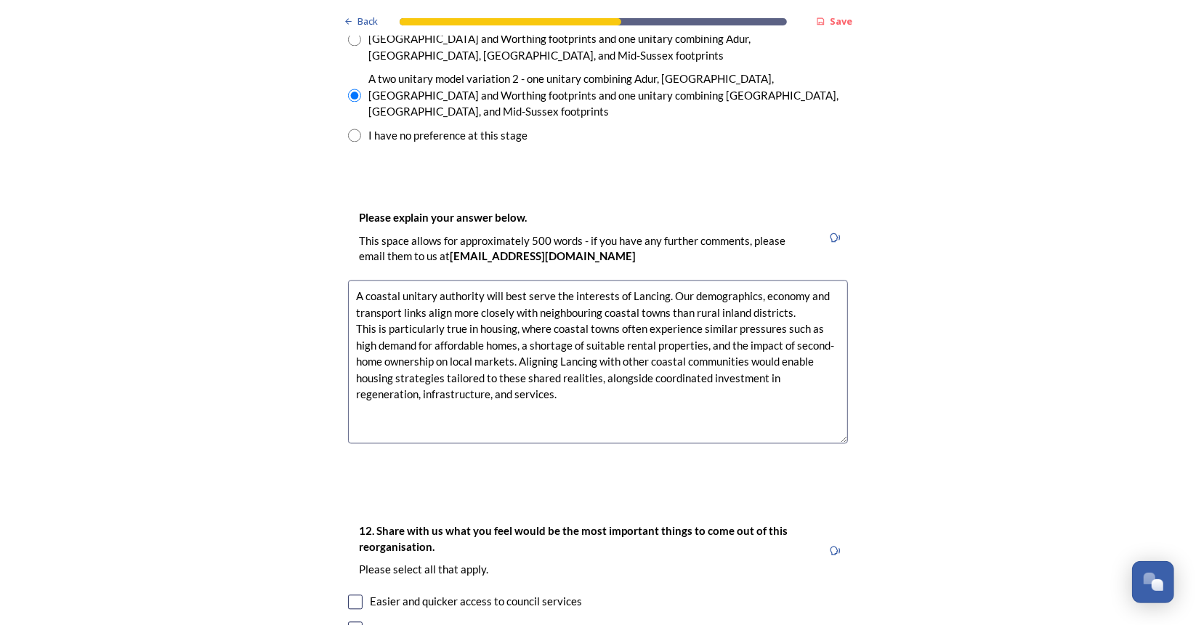
drag, startPoint x: 494, startPoint y: 318, endPoint x: 312, endPoint y: 216, distance: 208.2
click at [312, 216] on div "Back Save Prioritising future services As explained on our Shaping [GEOGRAPHIC_…" at bounding box center [598, 310] width 1196 height 5078
click at [481, 280] on textarea "A coastal unitary authority will best serve the interests of Lancing. Our demog…" at bounding box center [598, 362] width 500 height 164
drag, startPoint x: 495, startPoint y: 314, endPoint x: 320, endPoint y: 217, distance: 200.0
click at [320, 217] on div "Back Save Prioritising future services As explained on our Shaping [GEOGRAPHIC_…" at bounding box center [598, 310] width 1196 height 5078
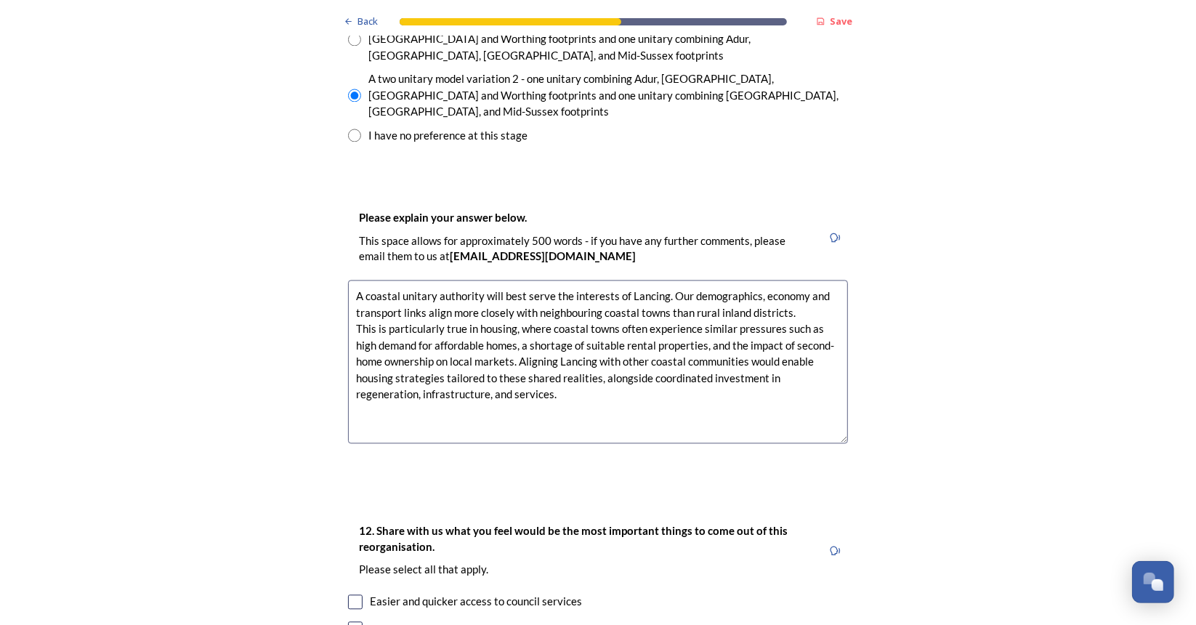
click at [516, 280] on textarea "A coastal unitary authority will best serve the interests of Lancing. Our demog…" at bounding box center [598, 362] width 500 height 164
click at [526, 310] on textarea "A coastal unitary authority will best serve the interests of Lancing. Our demog…" at bounding box center [598, 362] width 500 height 164
click at [511, 320] on textarea "A coastal unitary authority will best serve the interests of Lancing. Our demog…" at bounding box center [598, 362] width 500 height 164
paste textarea "A single, remote unitary authority covering the whole of West Sussex — with its…"
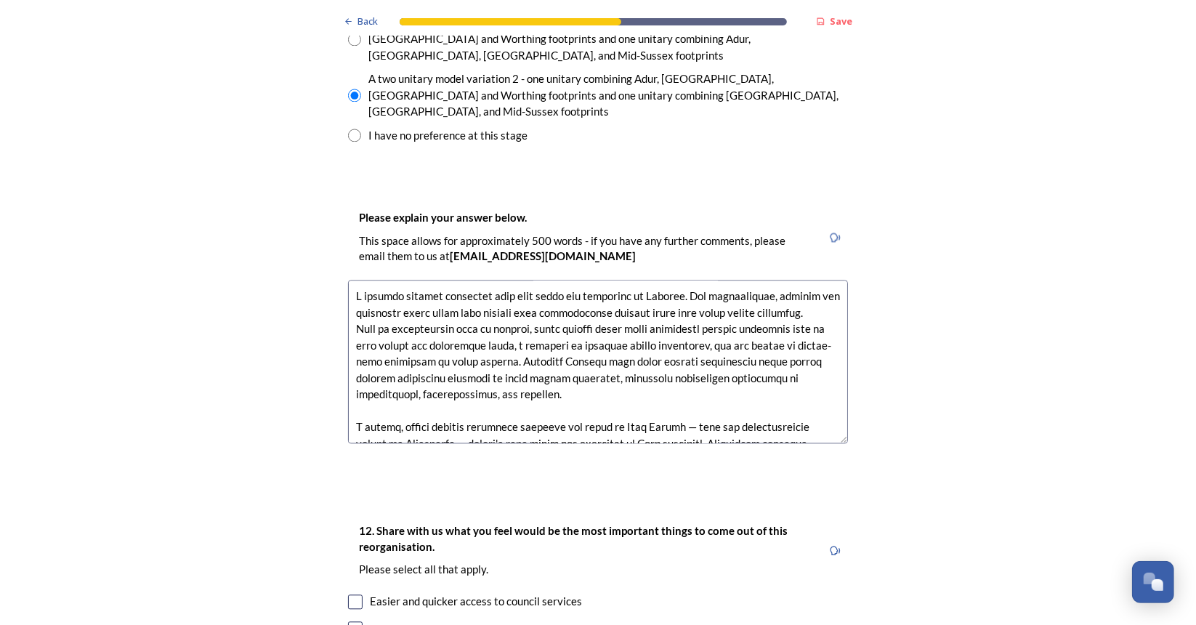
scroll to position [73, 0]
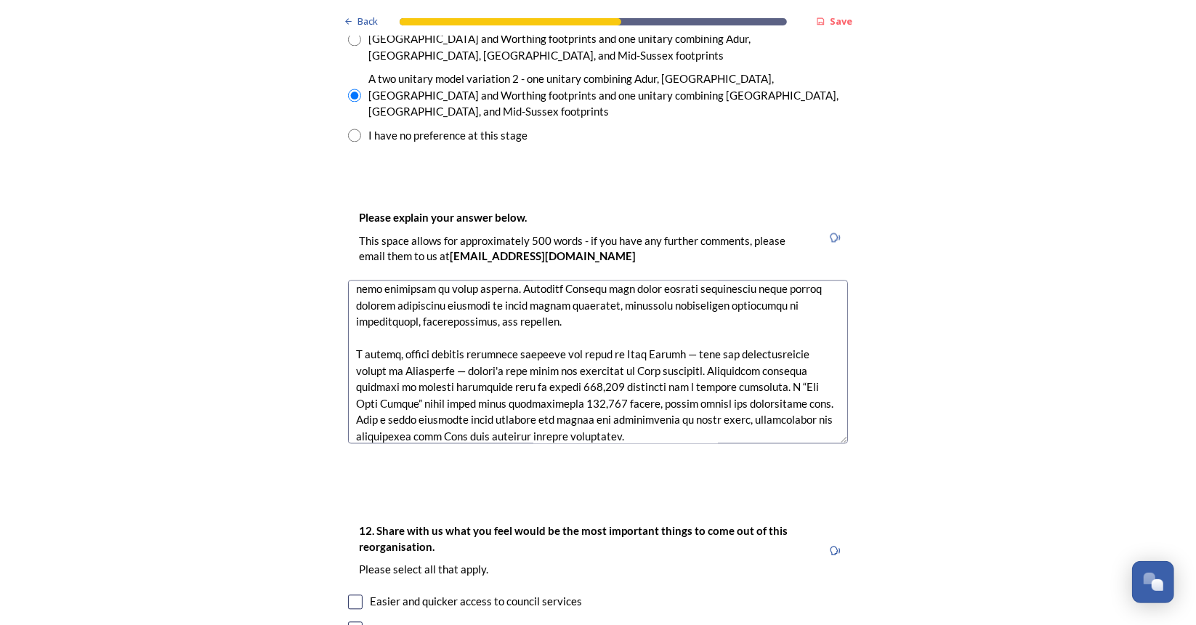
click at [356, 280] on textarea at bounding box center [598, 362] width 500 height 164
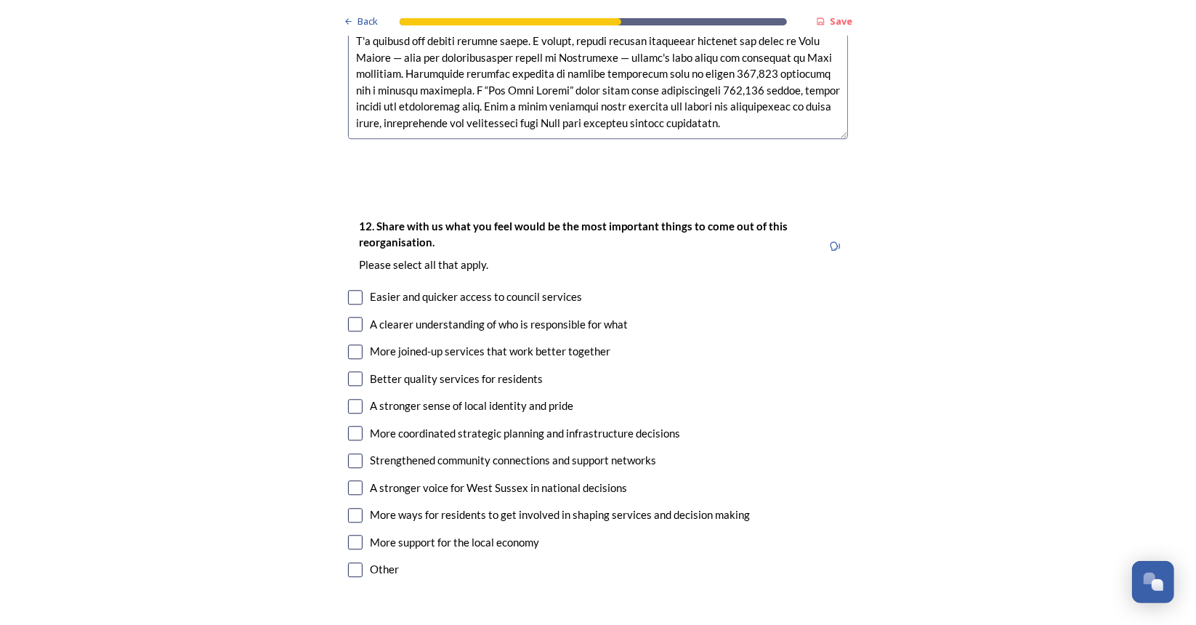
scroll to position [2541, 0]
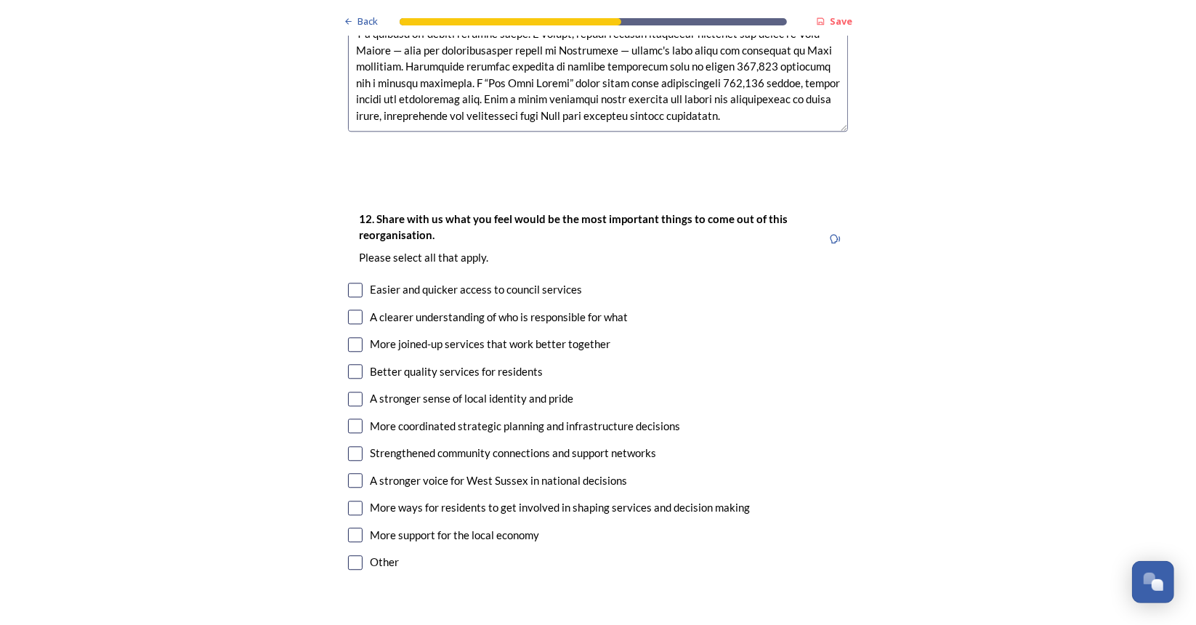
type textarea "A coastal unitary authority will best serve the interests of Lancing. Our demog…"
click at [350, 310] on input "checkbox" at bounding box center [355, 317] width 15 height 15
checkbox input "true"
click at [351, 337] on input "checkbox" at bounding box center [355, 344] width 15 height 15
checkbox input "true"
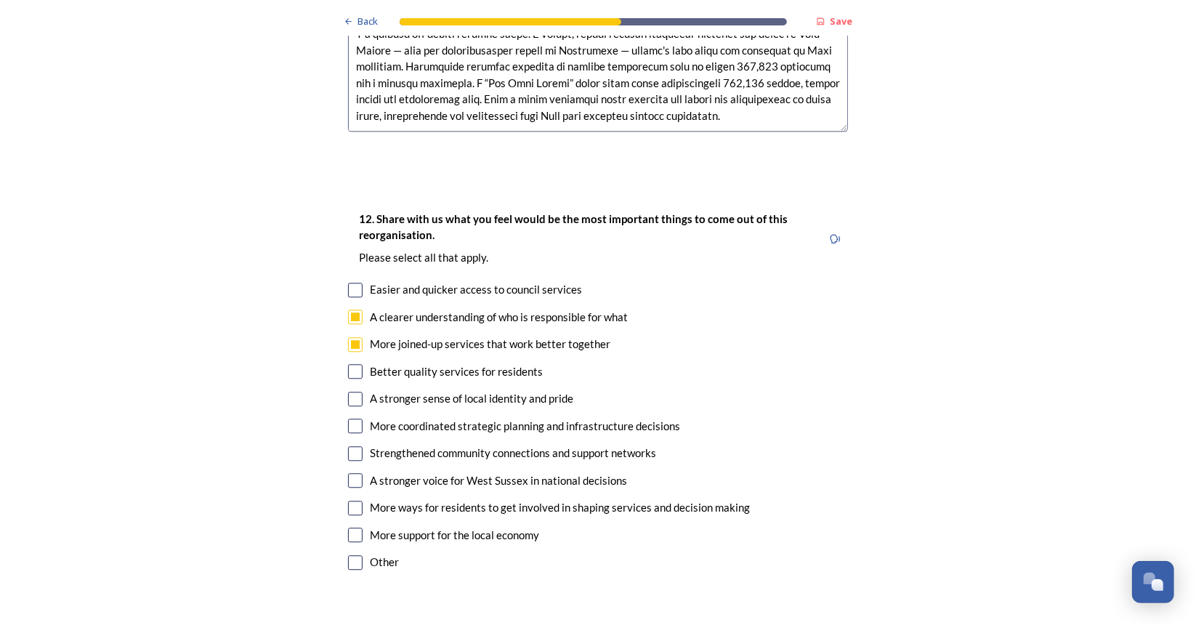
click at [350, 392] on input "checkbox" at bounding box center [355, 399] width 15 height 15
checkbox input "true"
click at [352, 501] on input "checkbox" at bounding box center [355, 508] width 15 height 15
checkbox input "true"
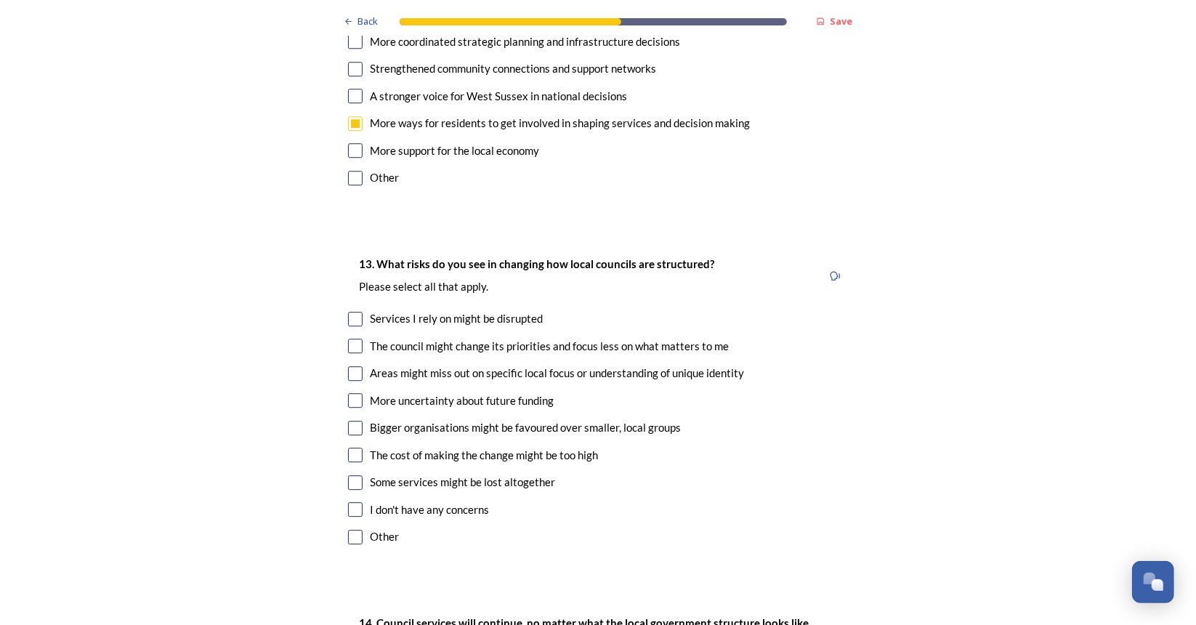
scroll to position [2935, 0]
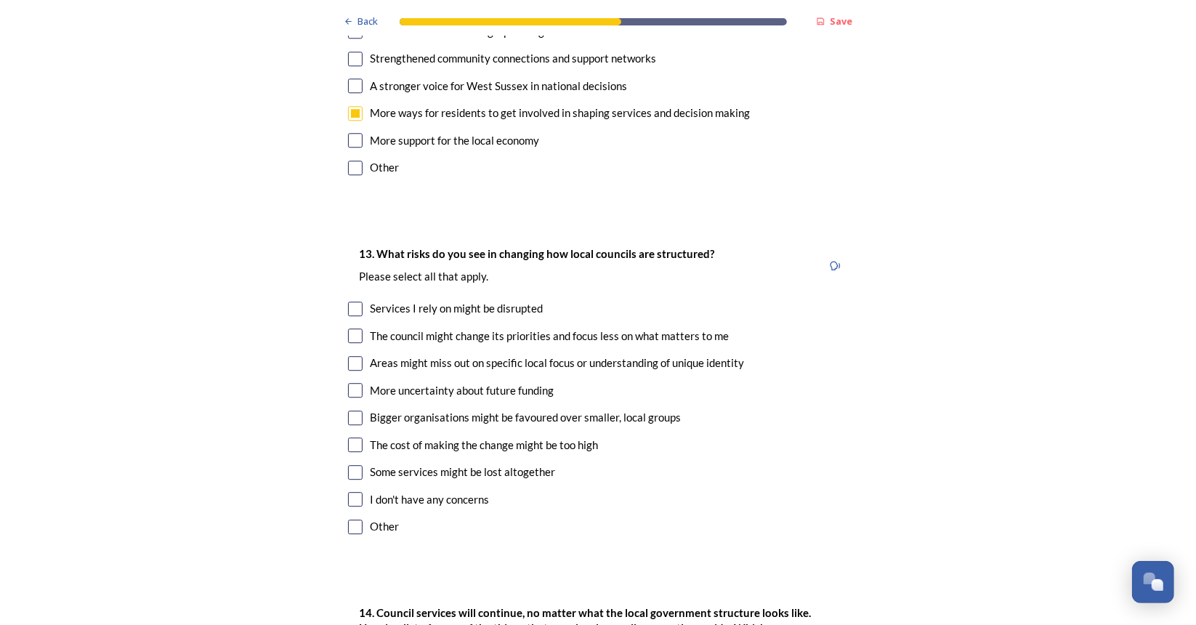
click at [353, 383] on input "checkbox" at bounding box center [355, 390] width 15 height 15
checkbox input "true"
click at [353, 411] on input "checkbox" at bounding box center [355, 418] width 15 height 15
checkbox input "true"
click at [353, 383] on input "checkbox" at bounding box center [355, 390] width 15 height 15
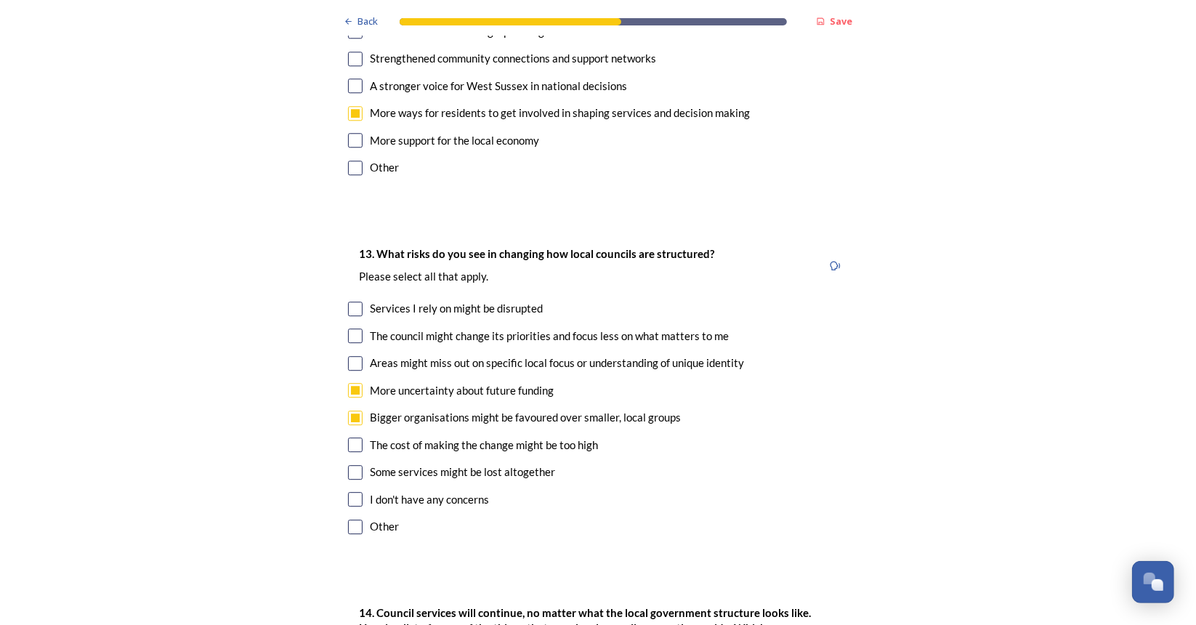
checkbox input "false"
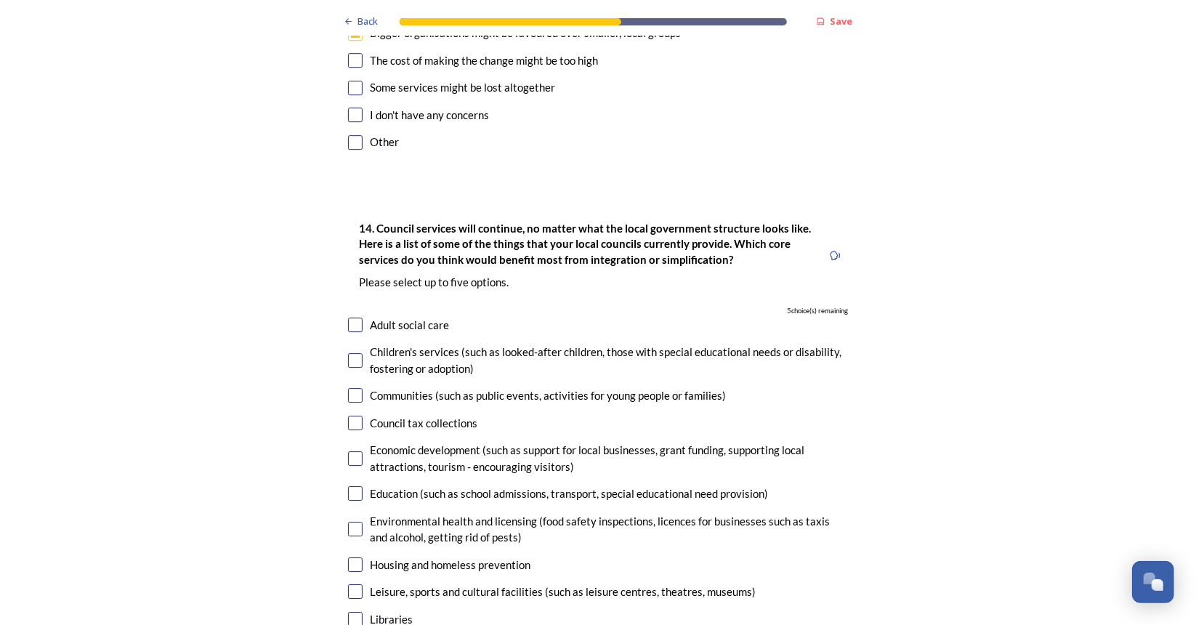
scroll to position [3323, 0]
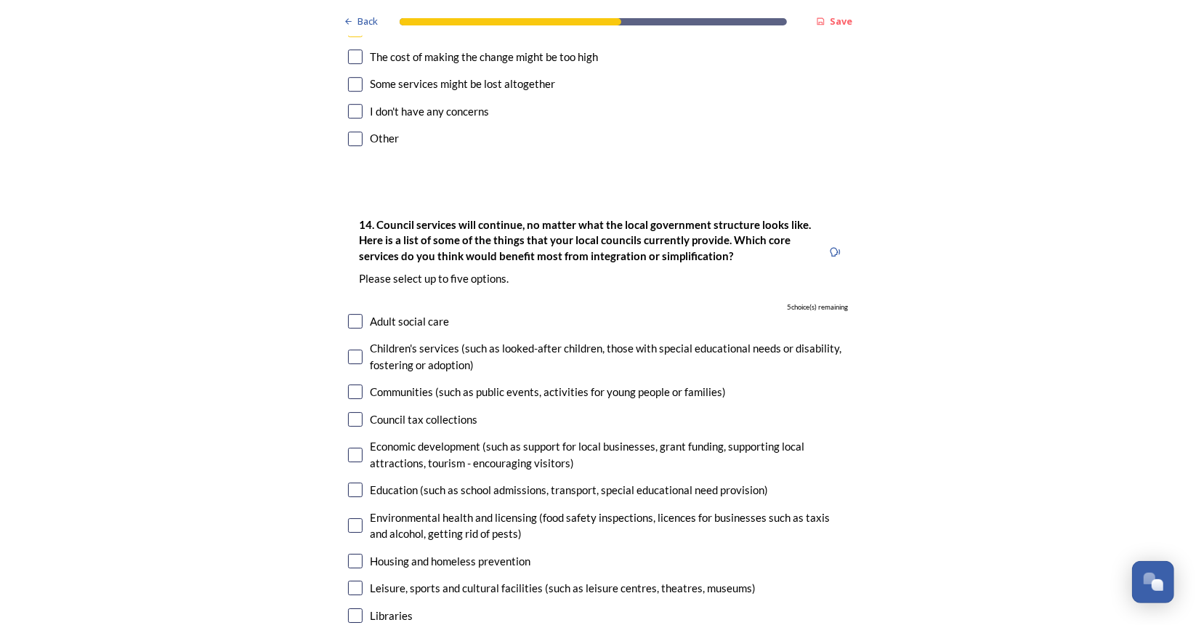
click at [350, 384] on input "checkbox" at bounding box center [355, 391] width 15 height 15
checkbox input "true"
click at [342, 380] on div "14. Council services will continue, no matter what the local government structu…" at bounding box center [597, 560] width 523 height 719
click at [352, 448] on input "checkbox" at bounding box center [355, 455] width 15 height 15
checkbox input "true"
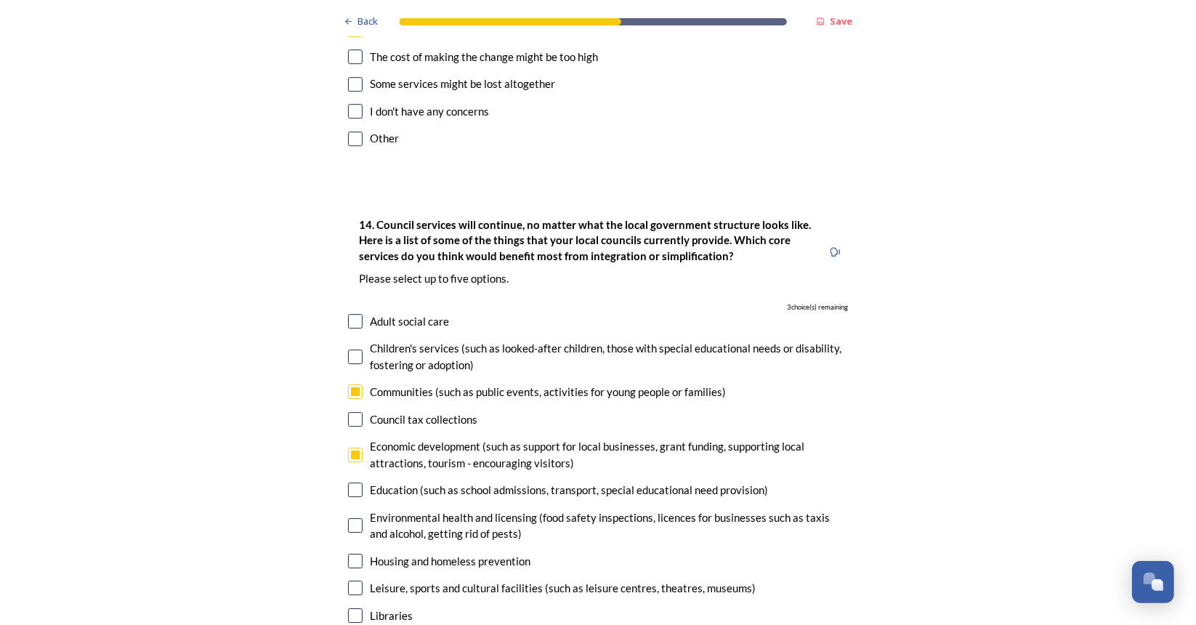
click at [352, 483] on input "checkbox" at bounding box center [355, 490] width 15 height 15
checkbox input "true"
click at [348, 554] on input "checkbox" at bounding box center [355, 561] width 15 height 15
checkbox input "true"
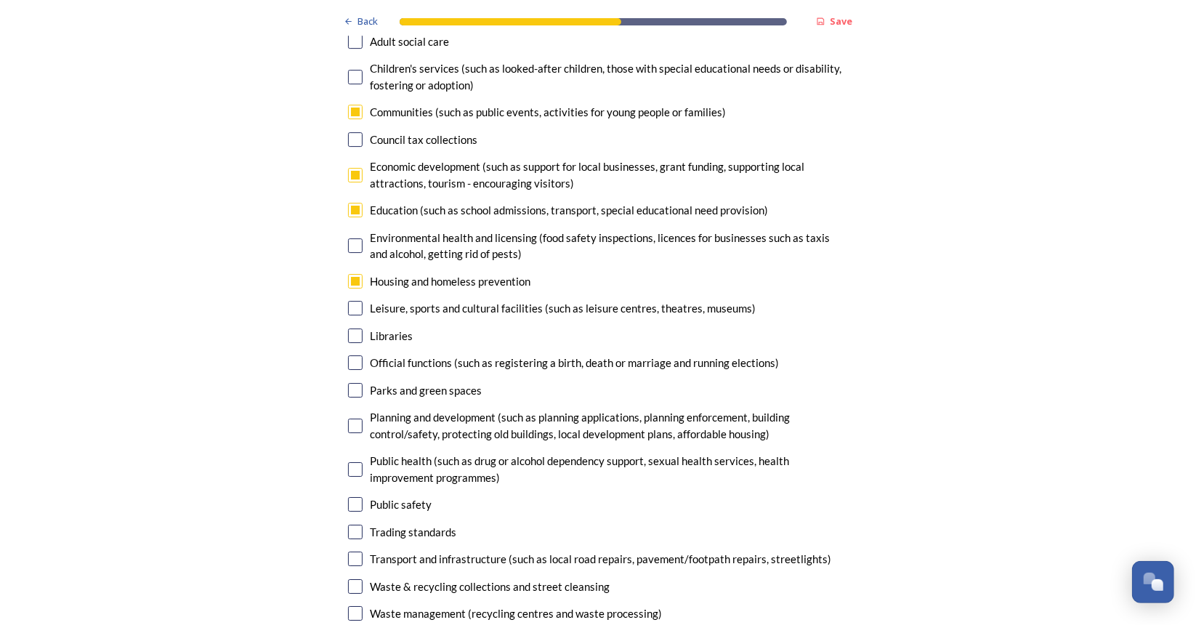
scroll to position [3672, 0]
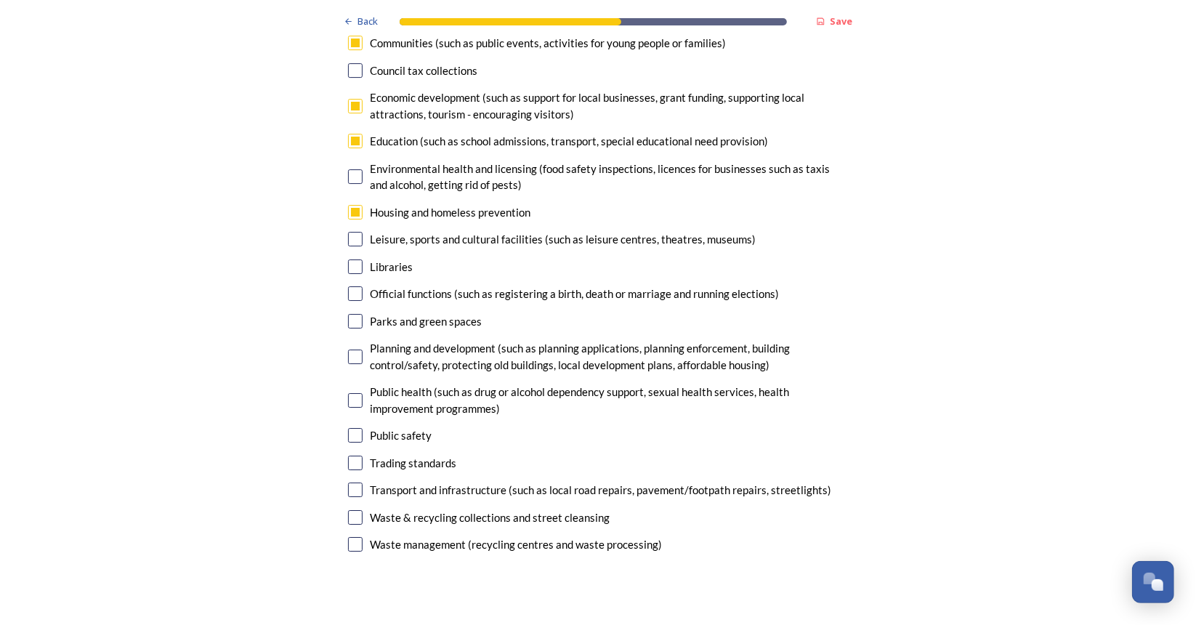
click at [348, 483] on input "checkbox" at bounding box center [355, 490] width 15 height 15
checkbox input "true"
click at [352, 510] on input "checkbox" at bounding box center [355, 517] width 15 height 15
checkbox input "false"
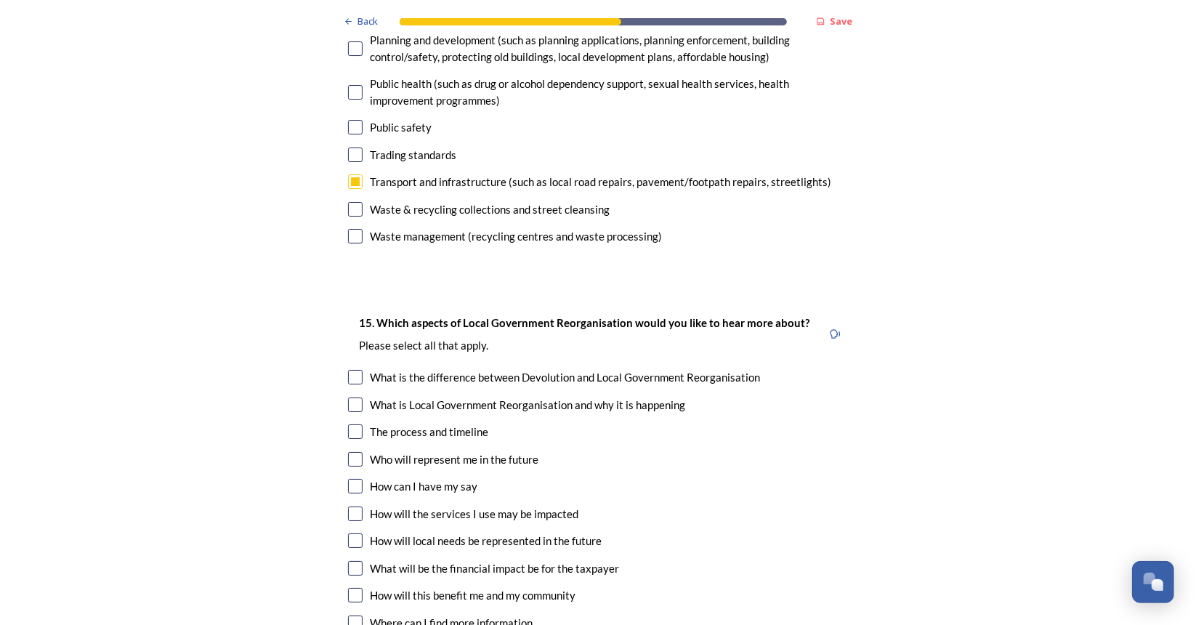
scroll to position [3974, 0]
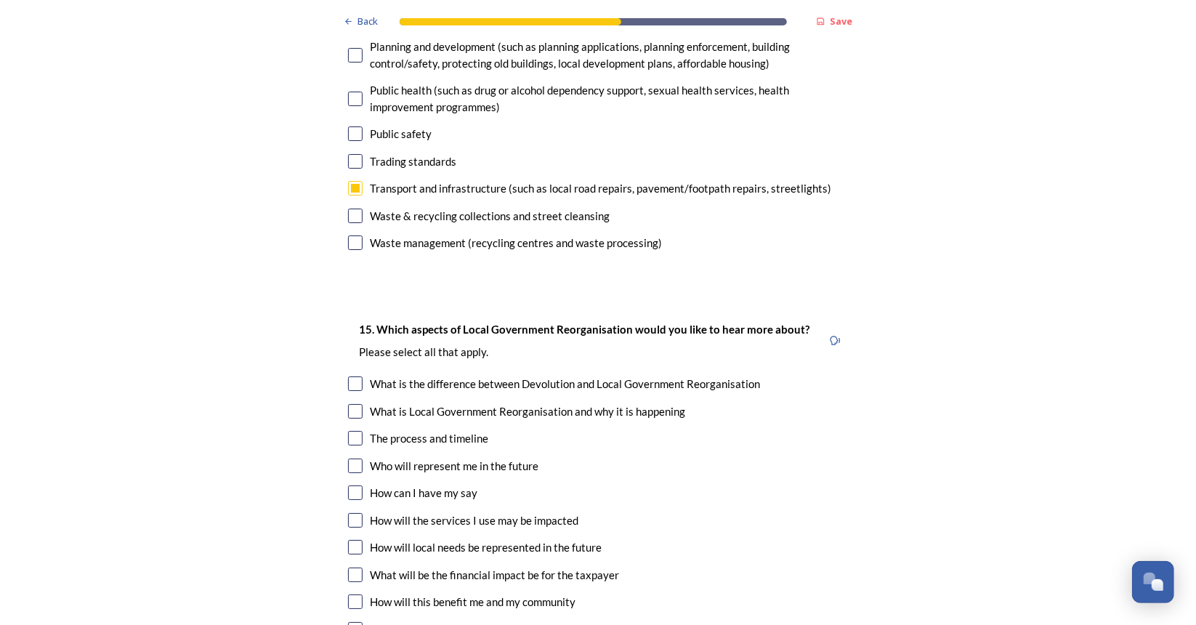
click at [352, 431] on input "checkbox" at bounding box center [355, 438] width 15 height 15
checkbox input "true"
click at [849, 476] on div "15. Which aspects of Local Government Reorganisation would you like to hear mor…" at bounding box center [597, 481] width 523 height 350
click at [353, 594] on input "checkbox" at bounding box center [355, 601] width 15 height 15
checkbox input "true"
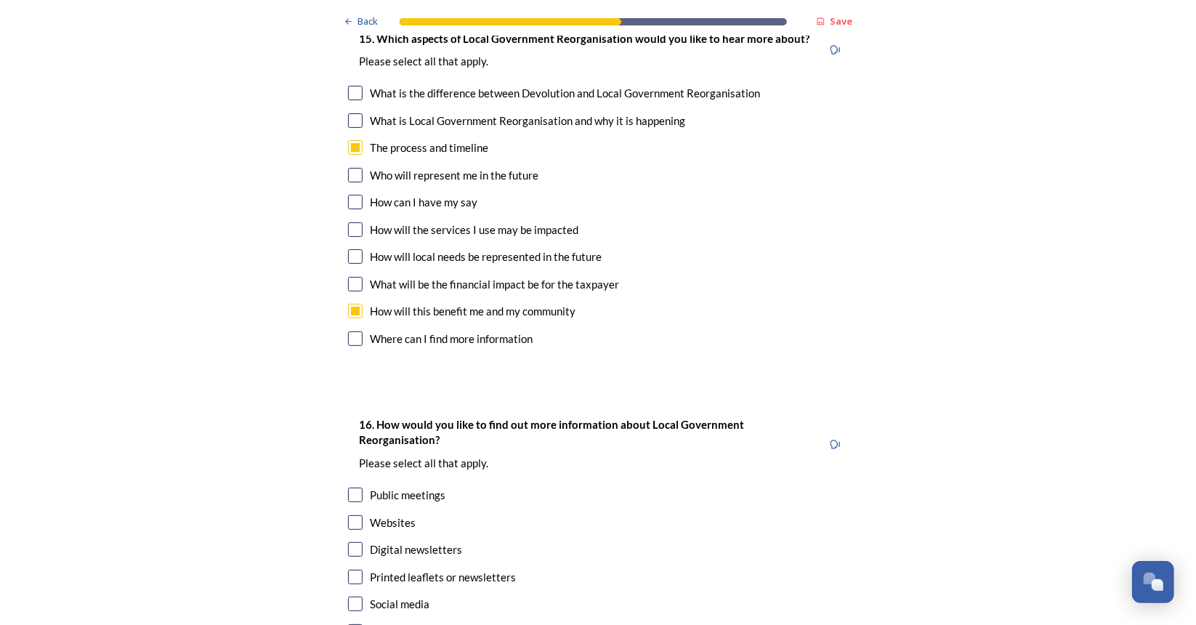
scroll to position [4376, 0]
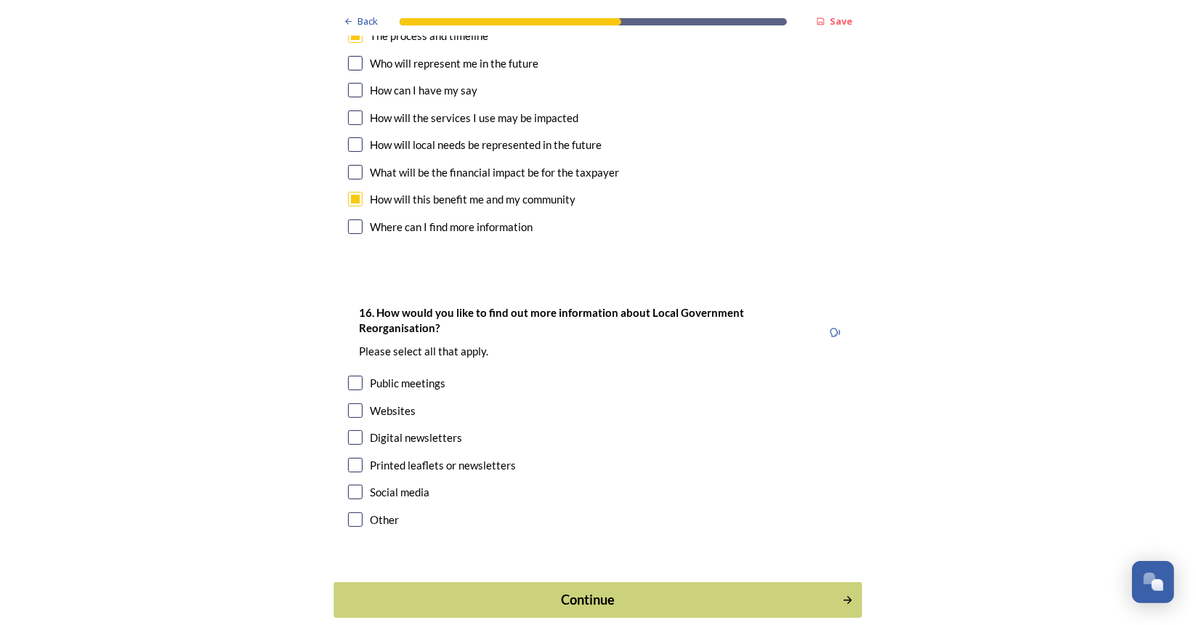
click at [551, 582] on button "Continue" at bounding box center [598, 600] width 528 height 36
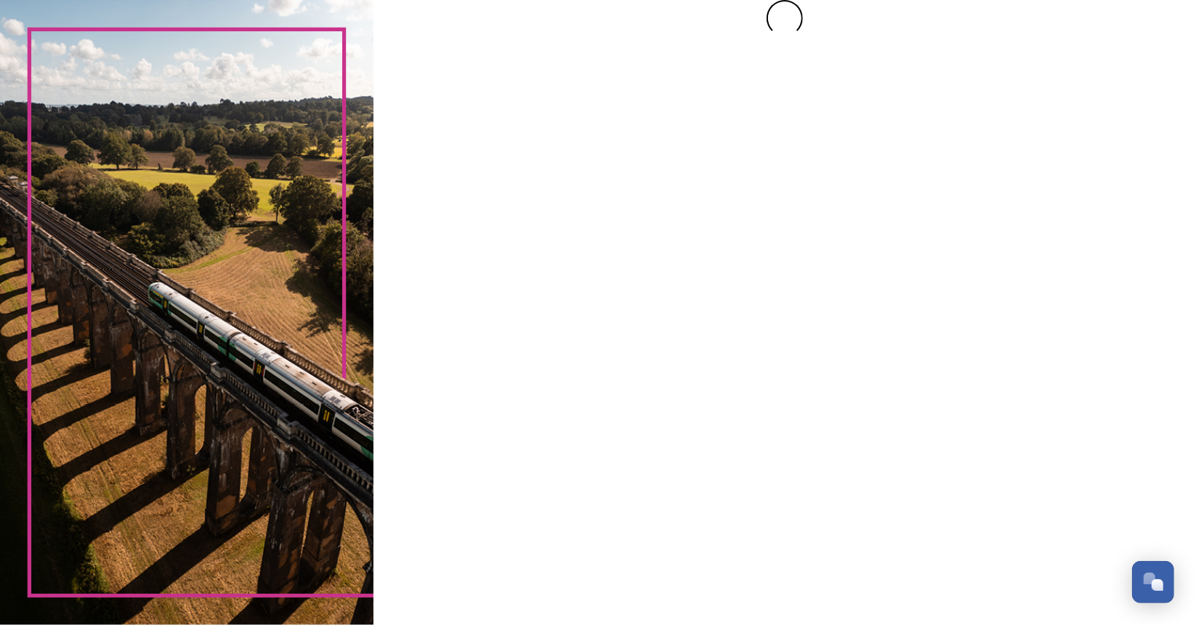
scroll to position [0, 0]
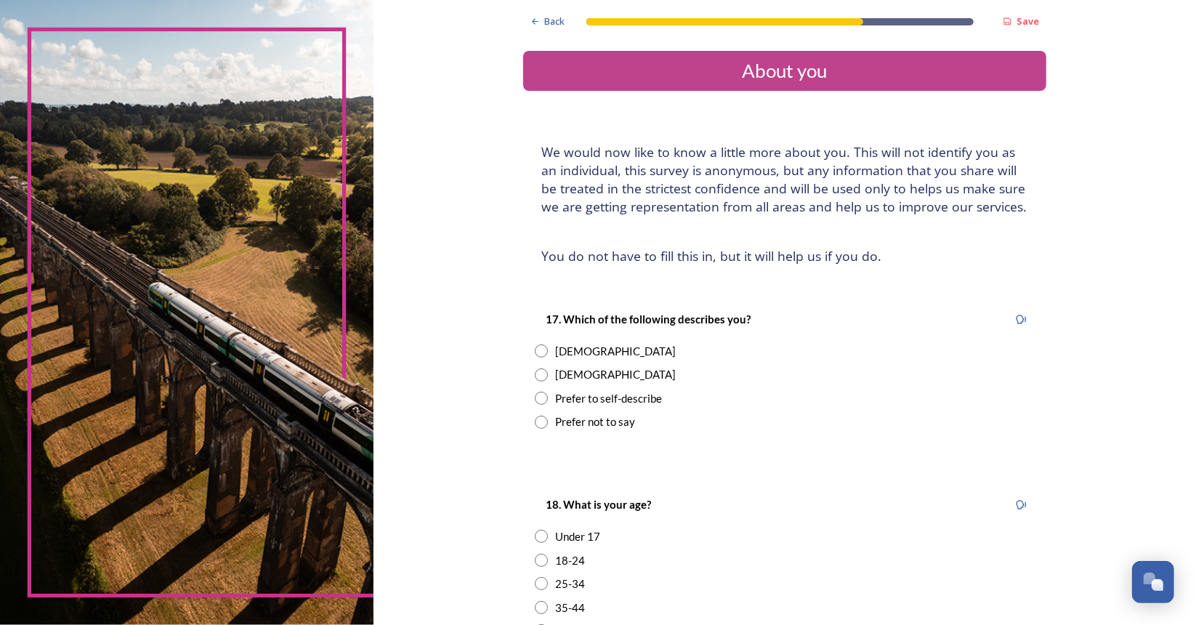
click at [538, 379] on input "radio" at bounding box center [541, 374] width 13 height 13
radio input "true"
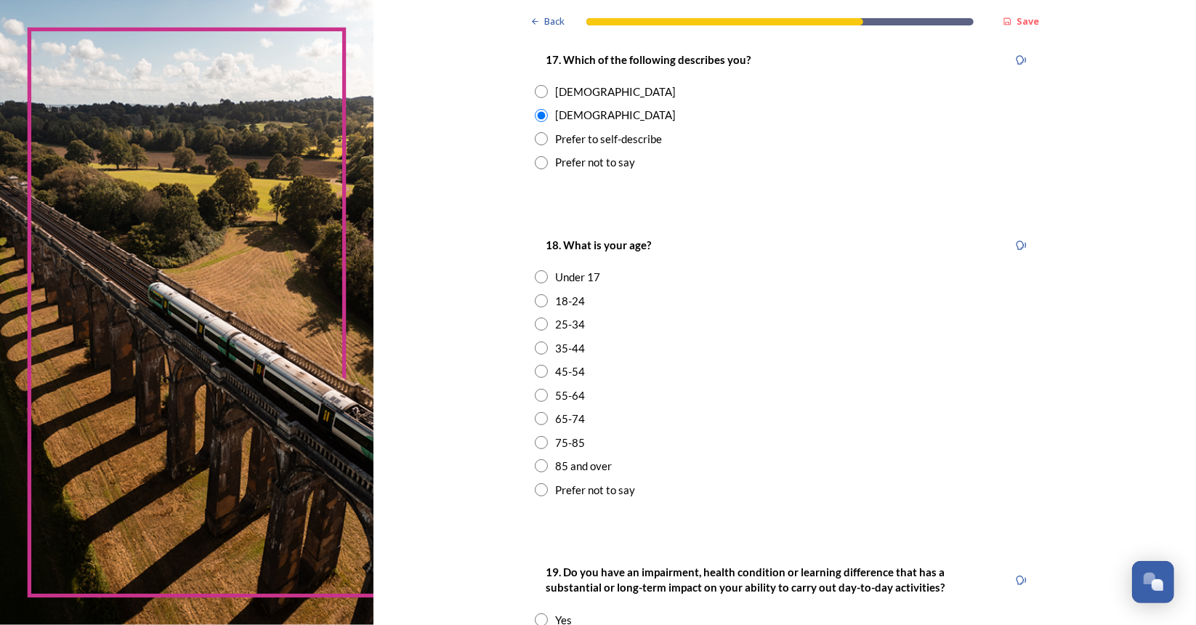
scroll to position [259, 0]
click at [535, 396] on input "radio" at bounding box center [541, 396] width 13 height 13
radio input "true"
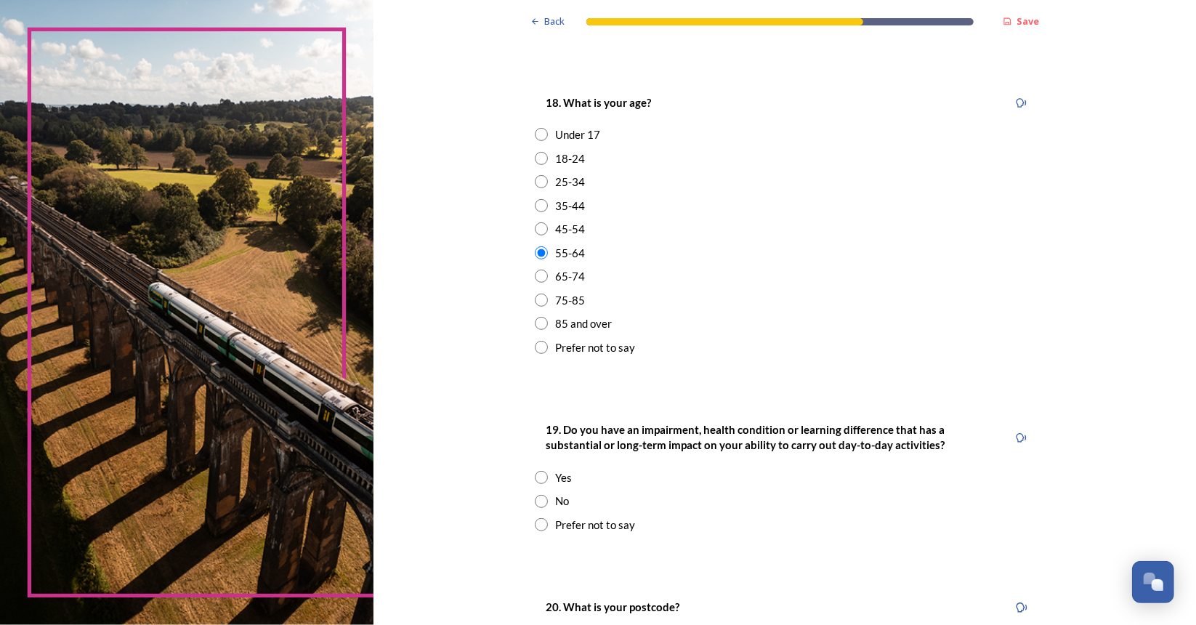
scroll to position [406, 0]
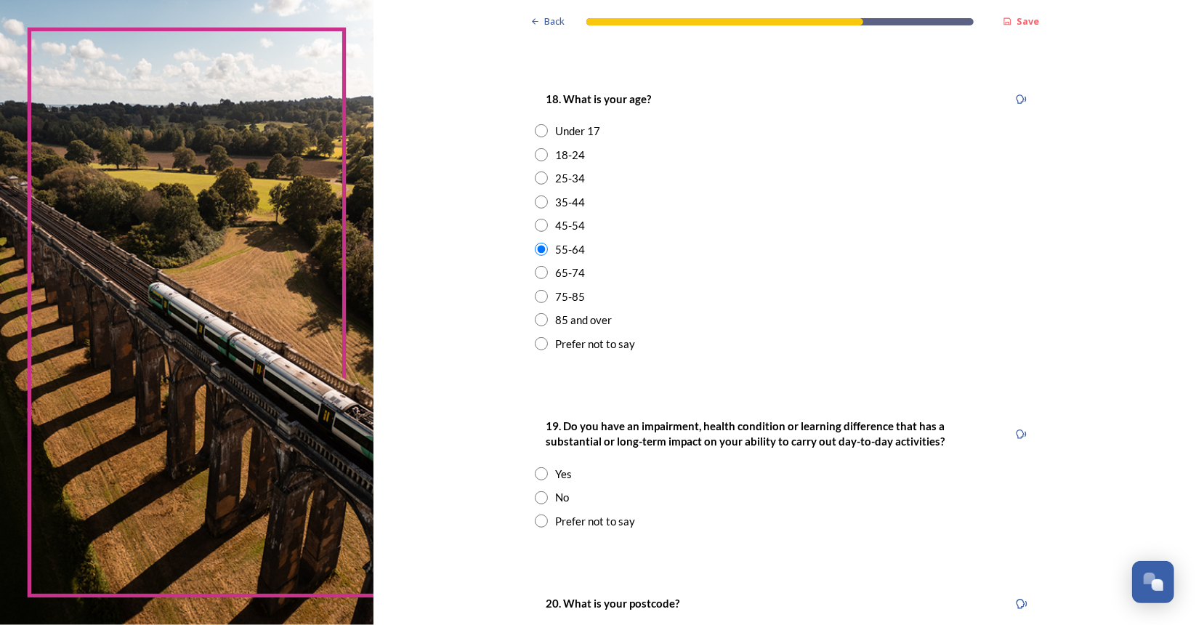
click at [535, 495] on input "radio" at bounding box center [541, 497] width 13 height 13
radio input "true"
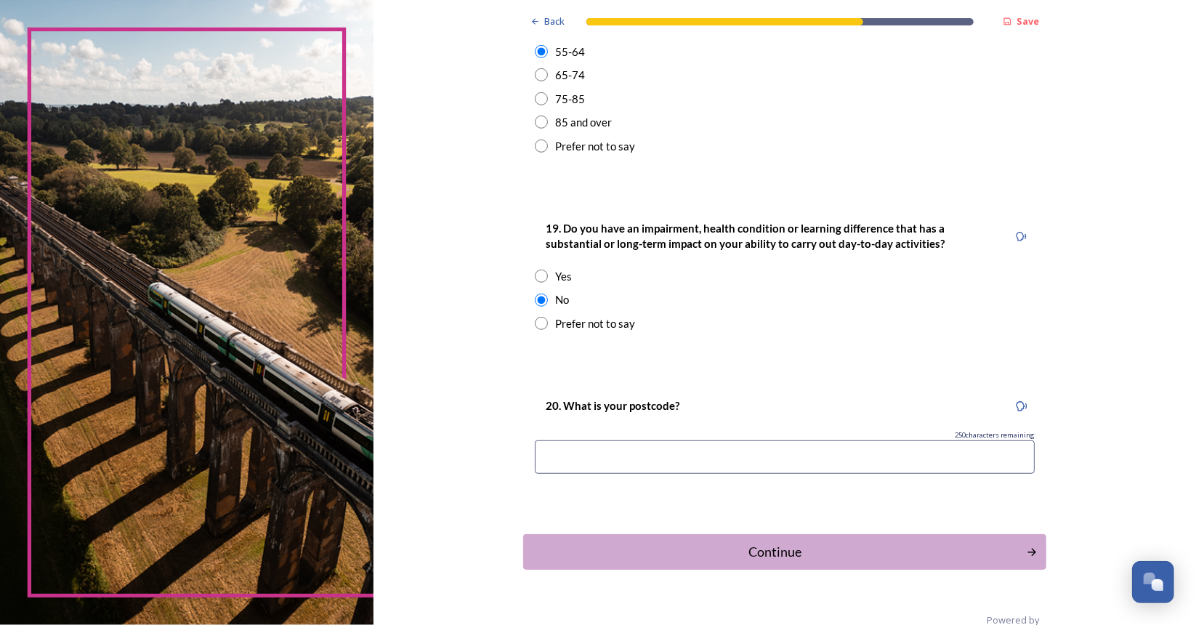
scroll to position [631, 0]
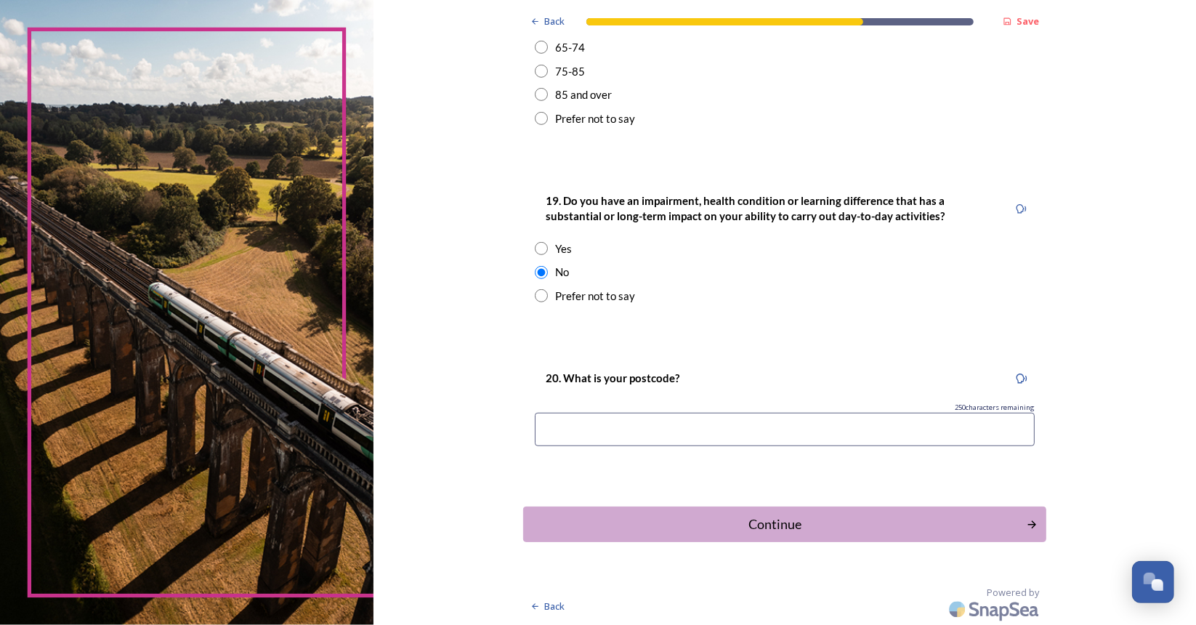
click at [693, 431] on input at bounding box center [785, 429] width 500 height 33
type input "BN15 9NS"
click at [752, 526] on div "Continue" at bounding box center [774, 525] width 492 height 20
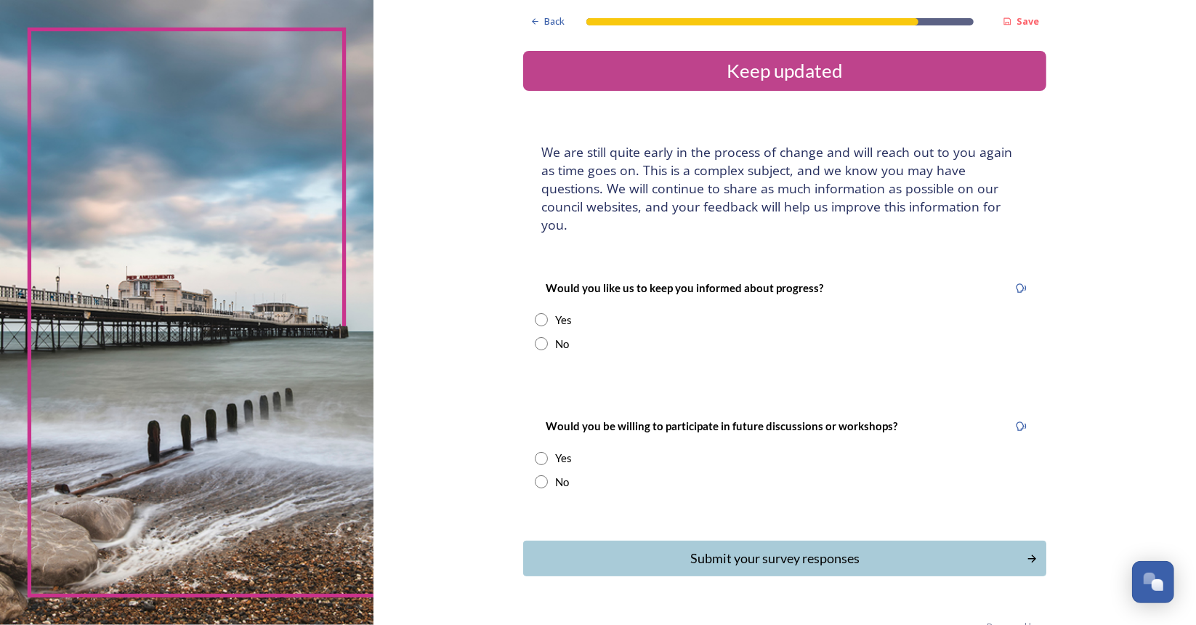
click at [535, 337] on input "radio" at bounding box center [541, 343] width 13 height 13
radio input "true"
click at [539, 475] on input "radio" at bounding box center [541, 481] width 13 height 13
radio input "true"
click at [748, 549] on div "Submit your survey responses" at bounding box center [774, 559] width 492 height 20
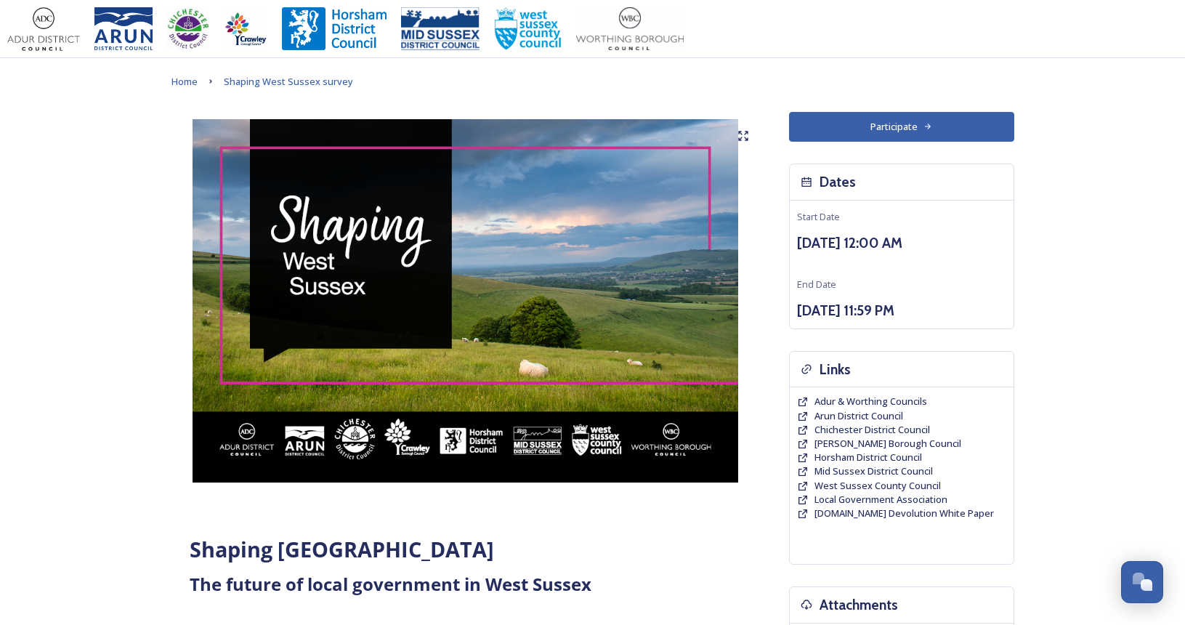
scroll to position [863, 0]
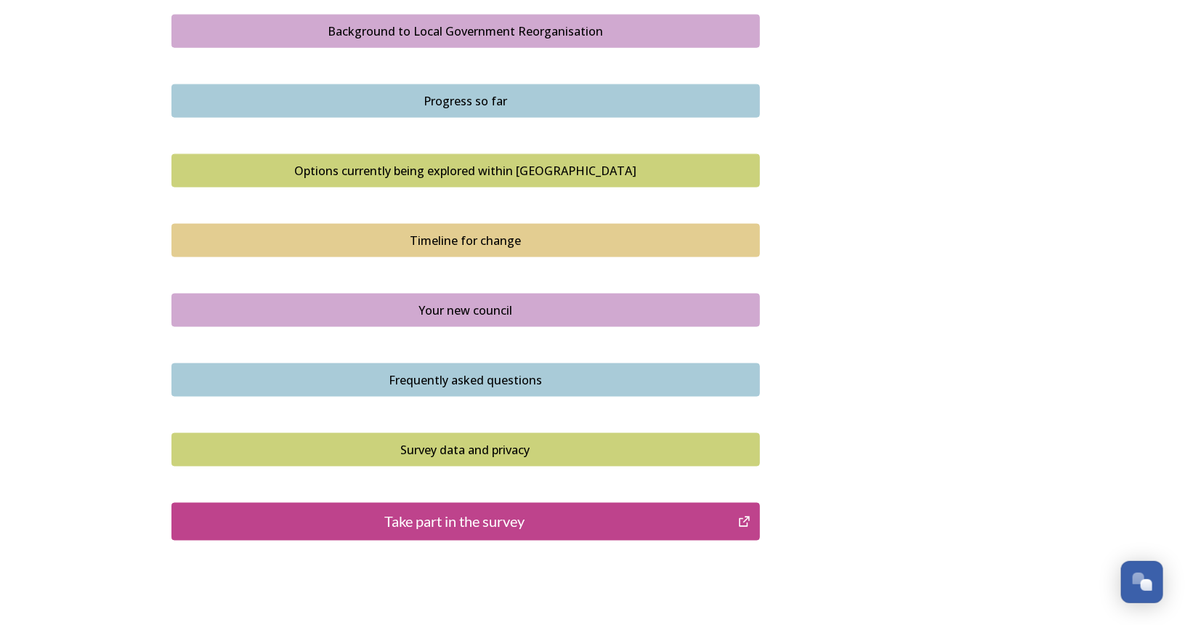
click at [504, 512] on div "Take part in the survey" at bounding box center [456, 522] width 552 height 22
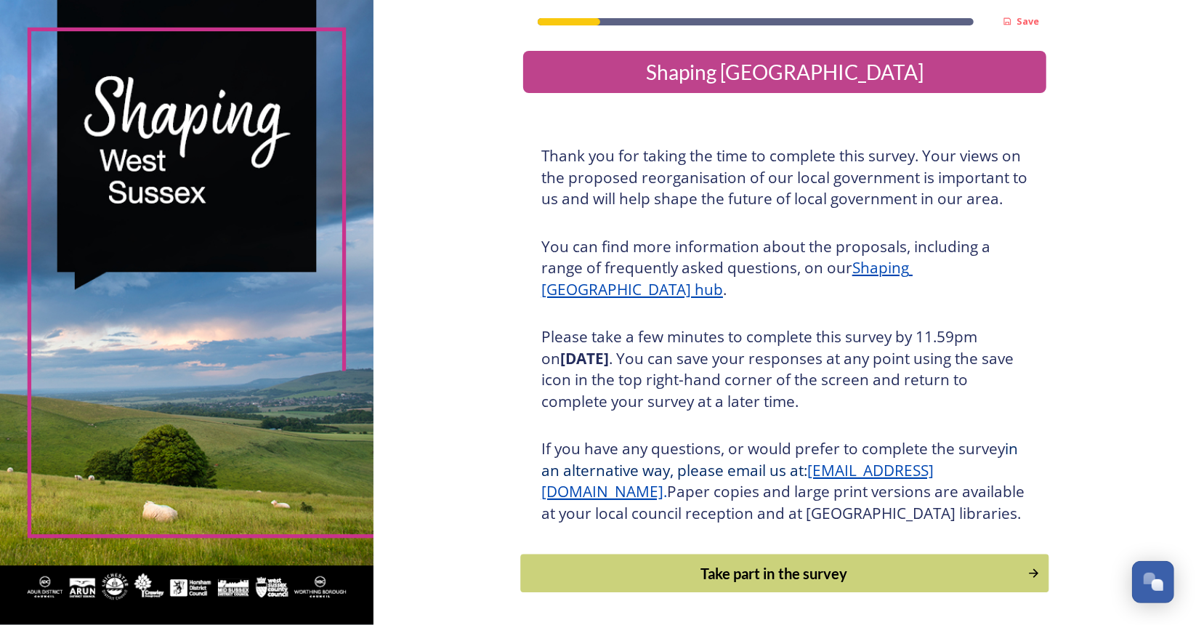
click at [802, 584] on div "Take part in the survey" at bounding box center [773, 573] width 491 height 22
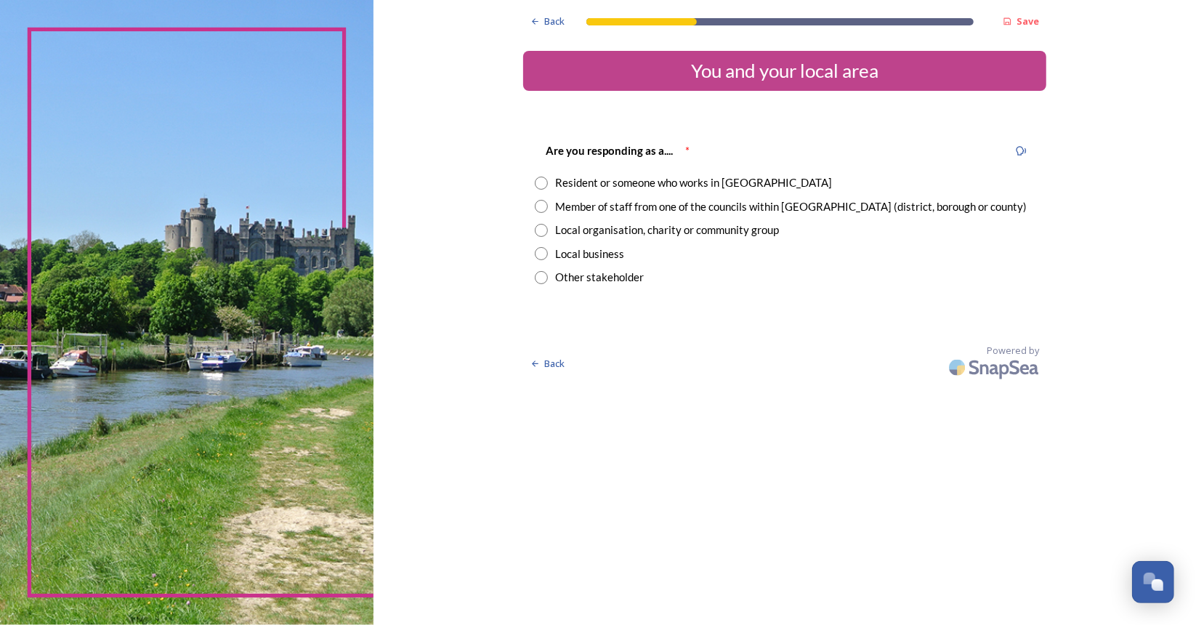
click at [556, 187] on div "Resident or someone who works in [GEOGRAPHIC_DATA]" at bounding box center [693, 182] width 277 height 17
radio input "true"
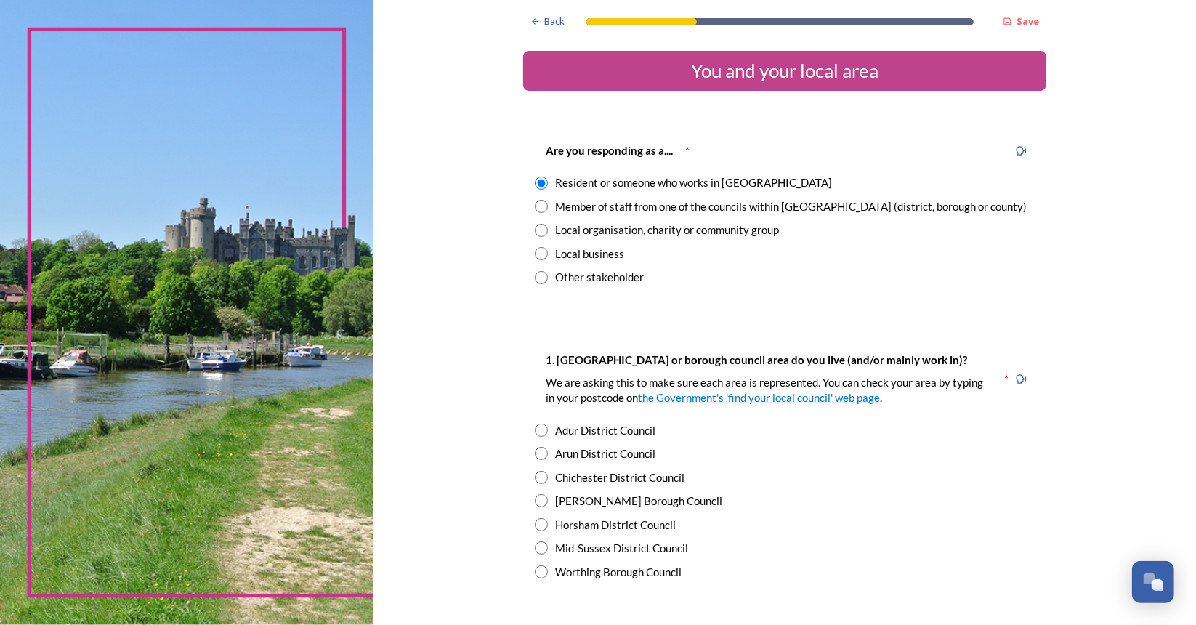
click at [618, 434] on div "Adur District Council" at bounding box center [605, 430] width 100 height 17
radio input "true"
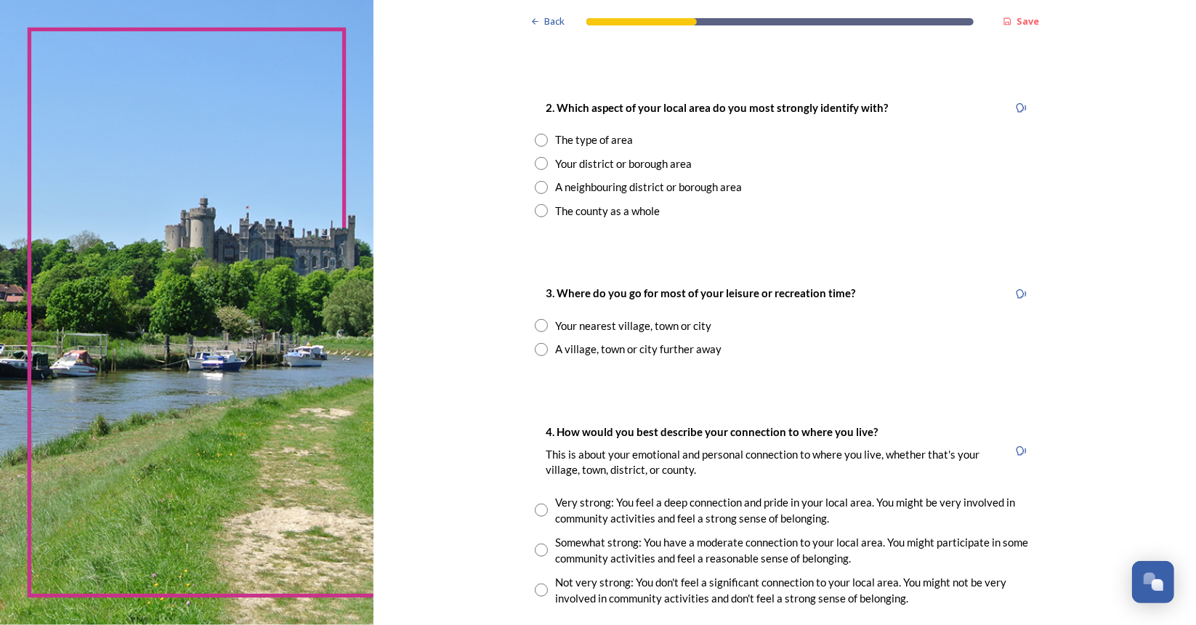
click at [556, 140] on div "The type of area" at bounding box center [594, 140] width 78 height 17
radio input "true"
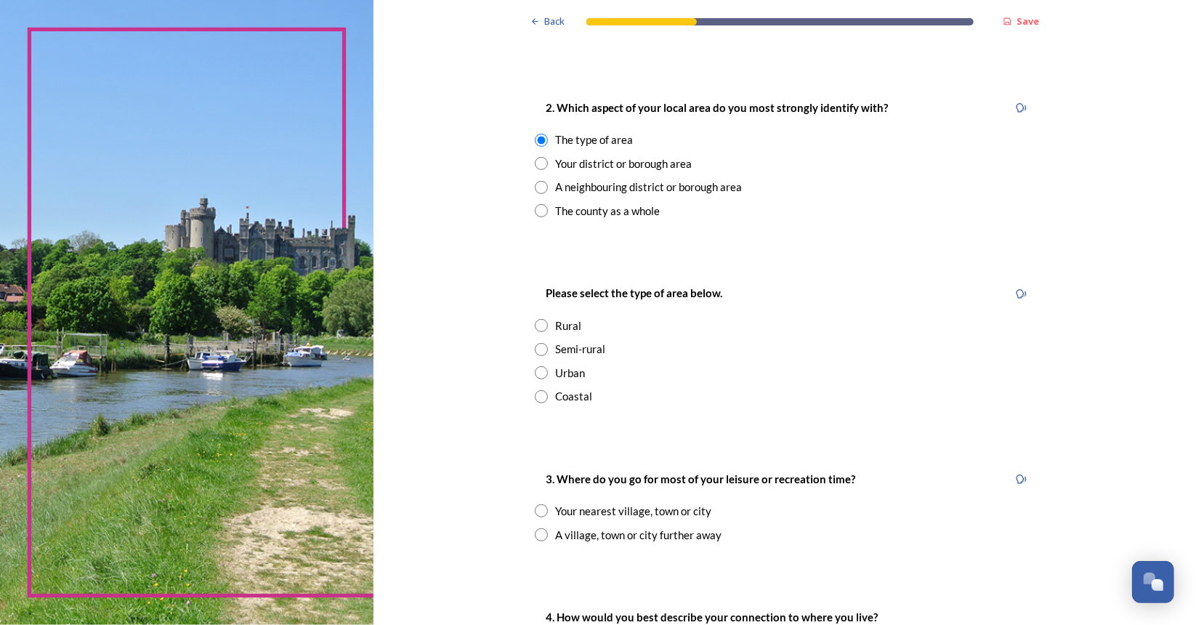
click at [555, 400] on div "Coastal" at bounding box center [573, 396] width 37 height 17
radio input "true"
click at [589, 515] on div "Your nearest village, town or city" at bounding box center [633, 511] width 156 height 17
radio input "true"
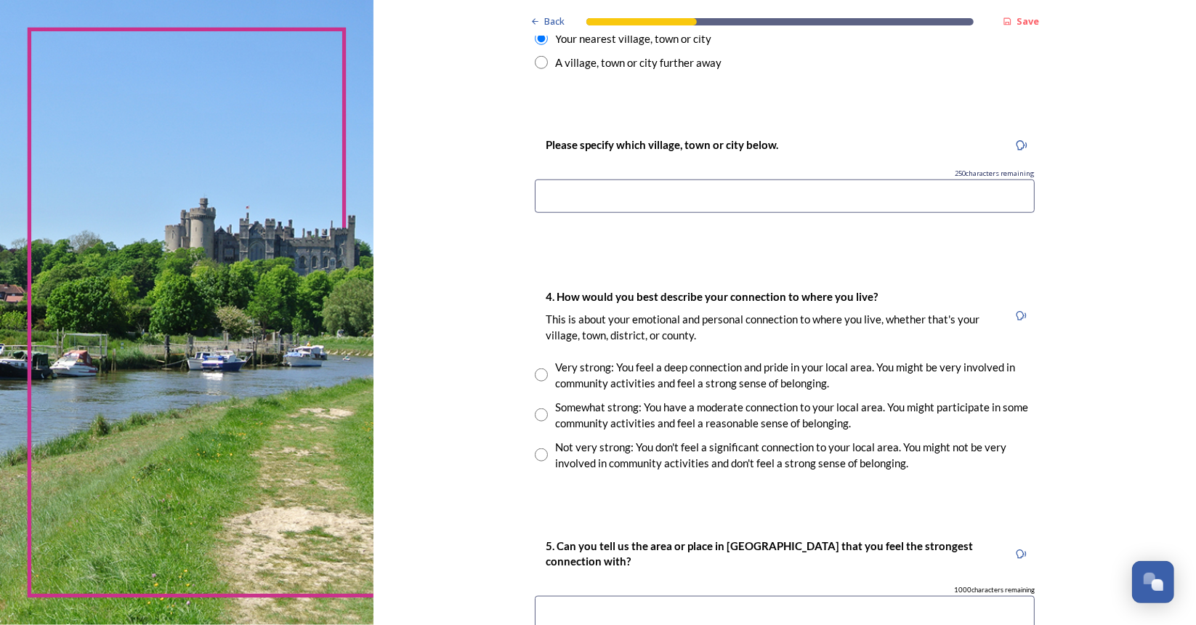
scroll to position [1015, 0]
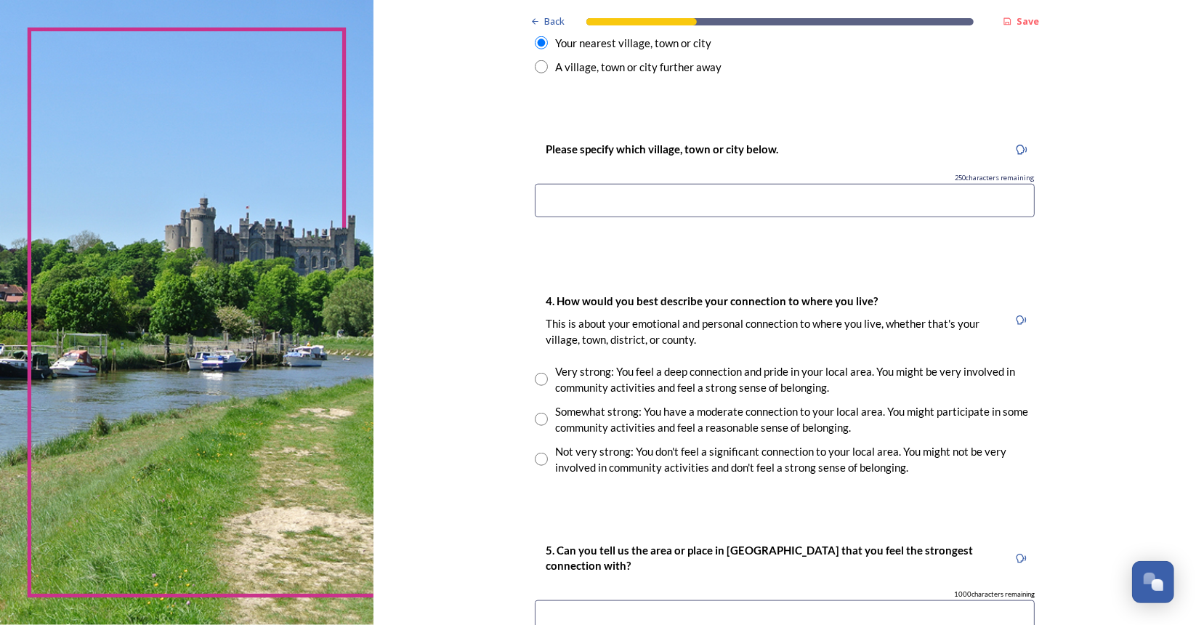
click at [536, 382] on input "radio" at bounding box center [541, 379] width 13 height 13
radio input "true"
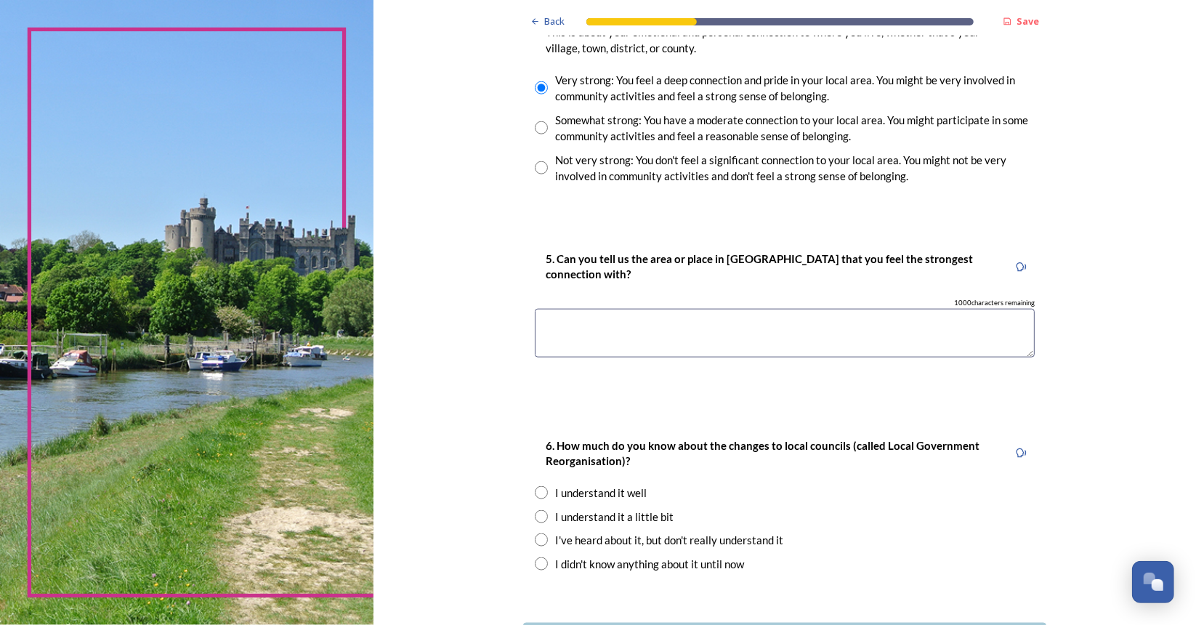
scroll to position [1422, 0]
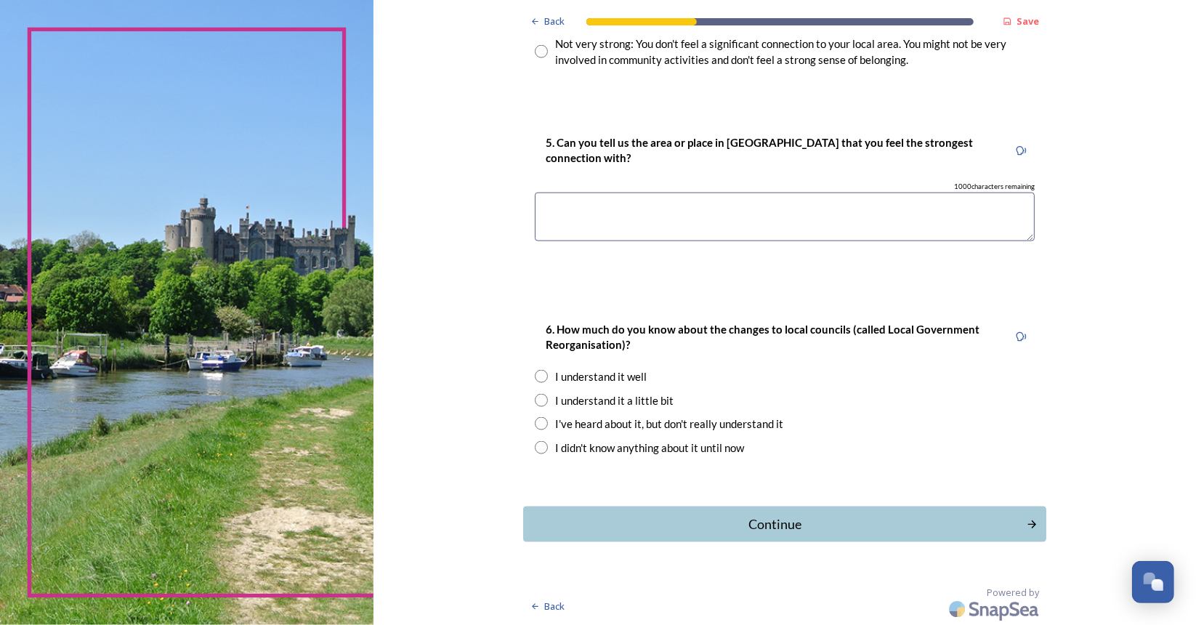
click at [565, 365] on div "6. How much do you know about the changes to local councils (called Local Gover…" at bounding box center [784, 388] width 523 height 165
click at [574, 380] on div "I understand it well" at bounding box center [601, 376] width 92 height 17
radio input "true"
click at [728, 518] on div "Continue" at bounding box center [774, 525] width 492 height 20
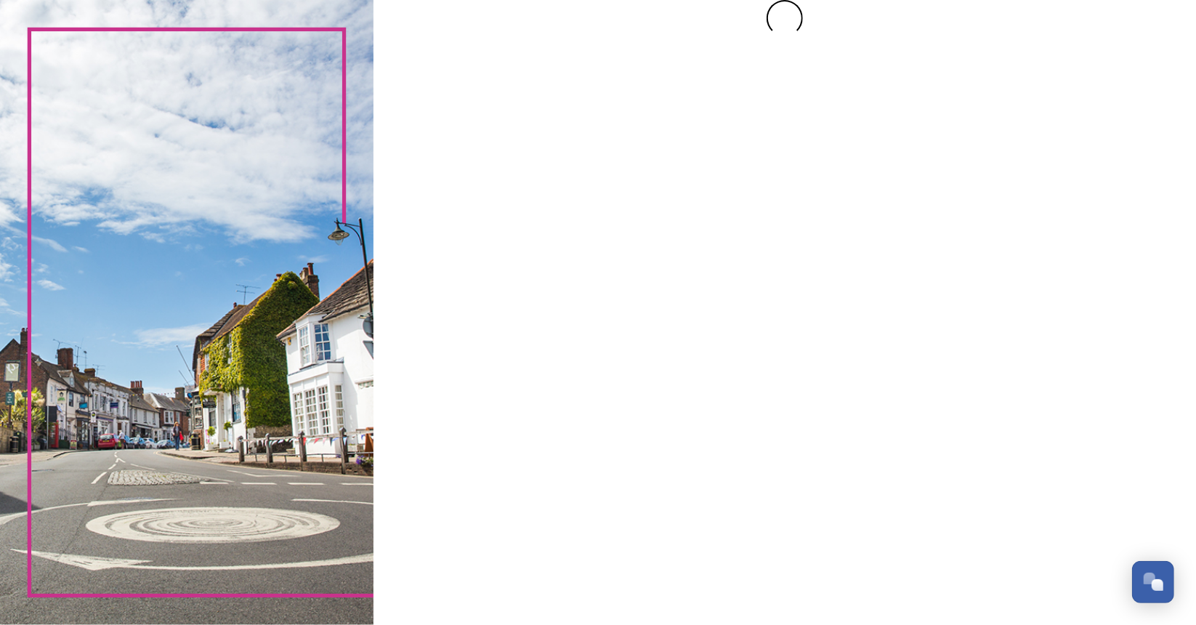
scroll to position [0, 0]
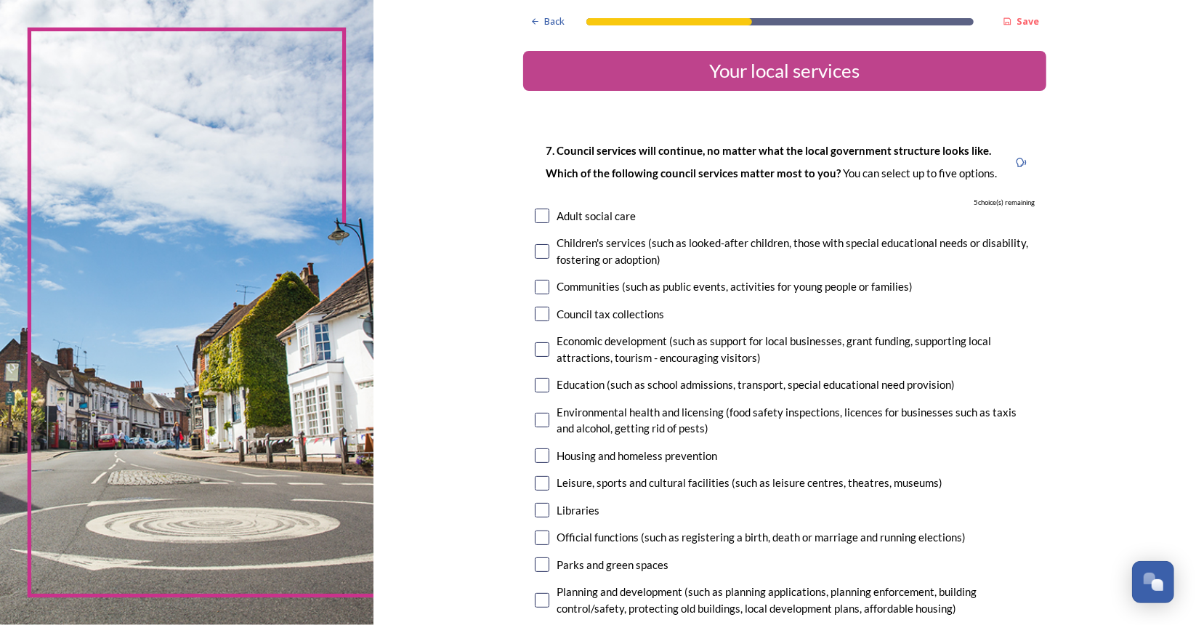
click at [529, 219] on div "7. Council services will continue, no matter what the local government structur…" at bounding box center [784, 470] width 523 height 687
click at [539, 221] on input "checkbox" at bounding box center [542, 216] width 15 height 15
checkbox input "true"
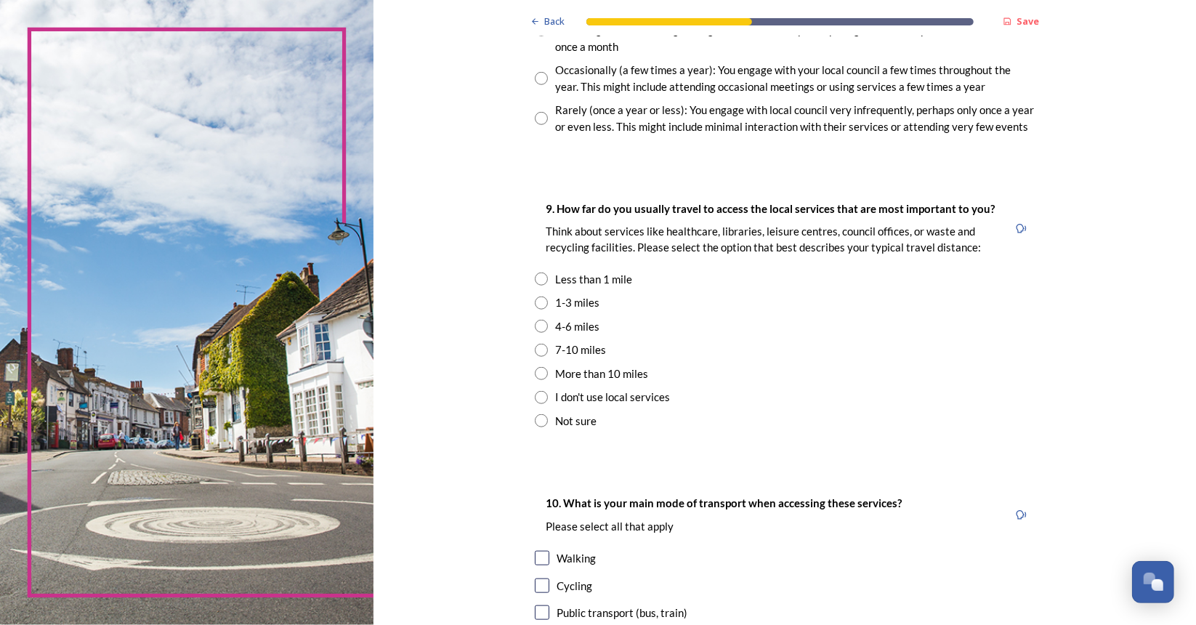
scroll to position [908, 0]
click at [537, 302] on input "radio" at bounding box center [541, 303] width 13 height 13
radio input "true"
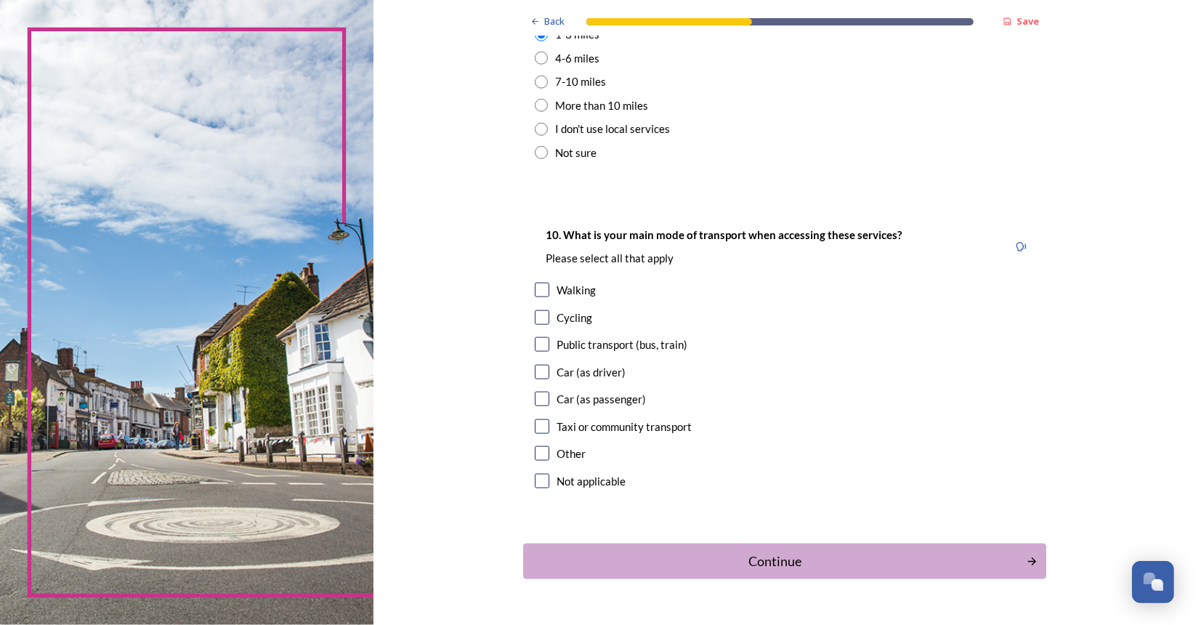
scroll to position [1214, 0]
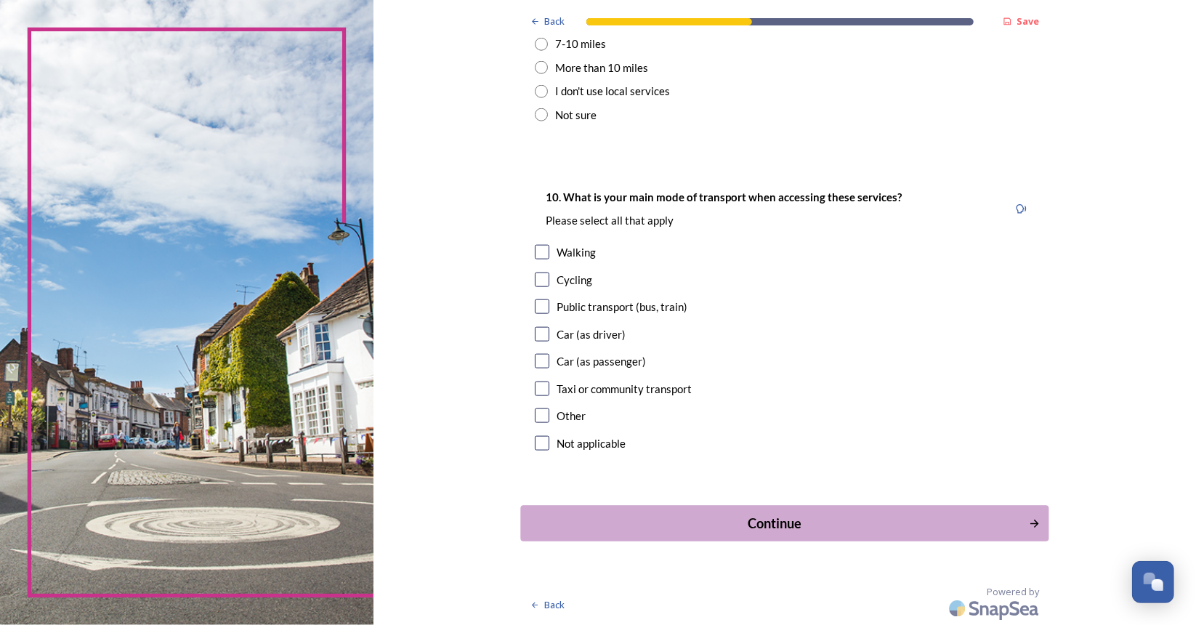
click at [856, 518] on div "Continue" at bounding box center [774, 524] width 492 height 20
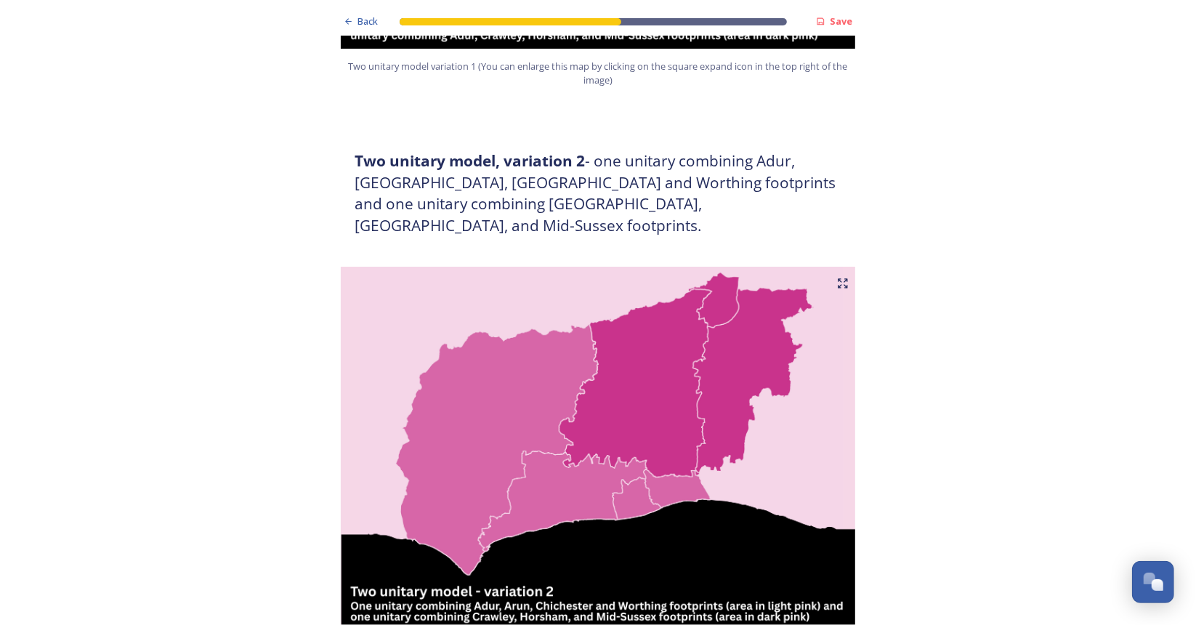
scroll to position [1312, 0]
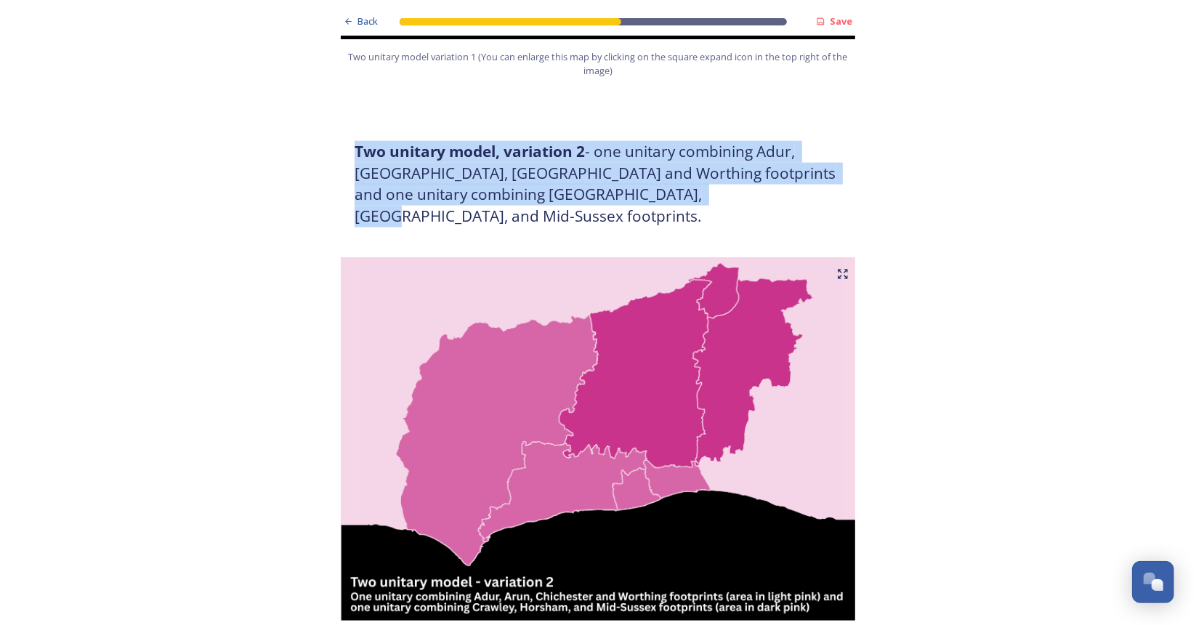
drag, startPoint x: 347, startPoint y: 130, endPoint x: 695, endPoint y: 171, distance: 350.5
click at [695, 171] on div "Two unitary model, variation 2 - one unitary combining Adur, [GEOGRAPHIC_DATA],…" at bounding box center [598, 183] width 509 height 103
copy h3 "Two unitary model, variation 2 - one unitary combining Adur, [GEOGRAPHIC_DATA],…"
